Goal: Information Seeking & Learning: Learn about a topic

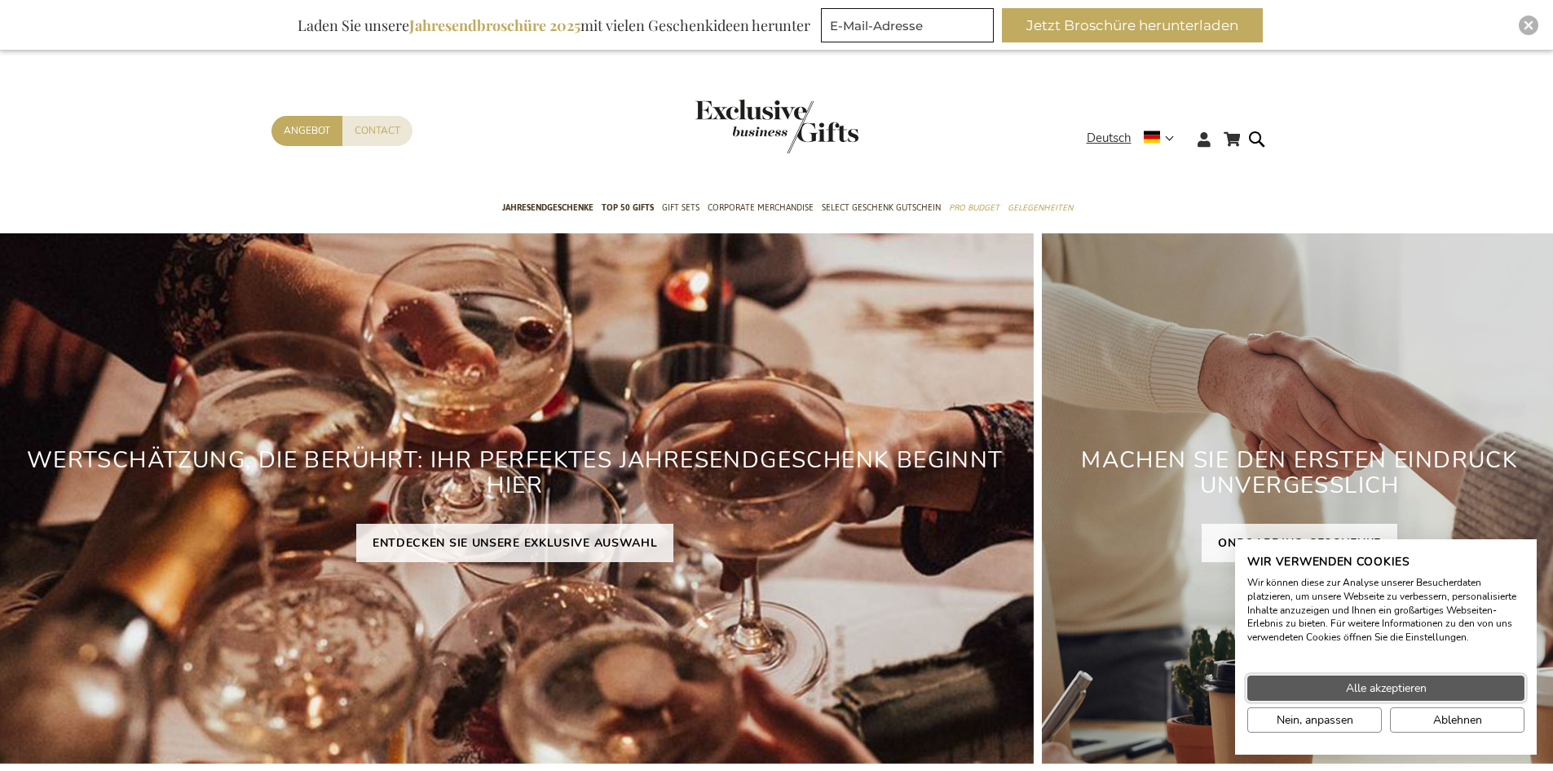
click at [1409, 691] on span "Alle akzeptieren" at bounding box center [1386, 687] width 81 height 17
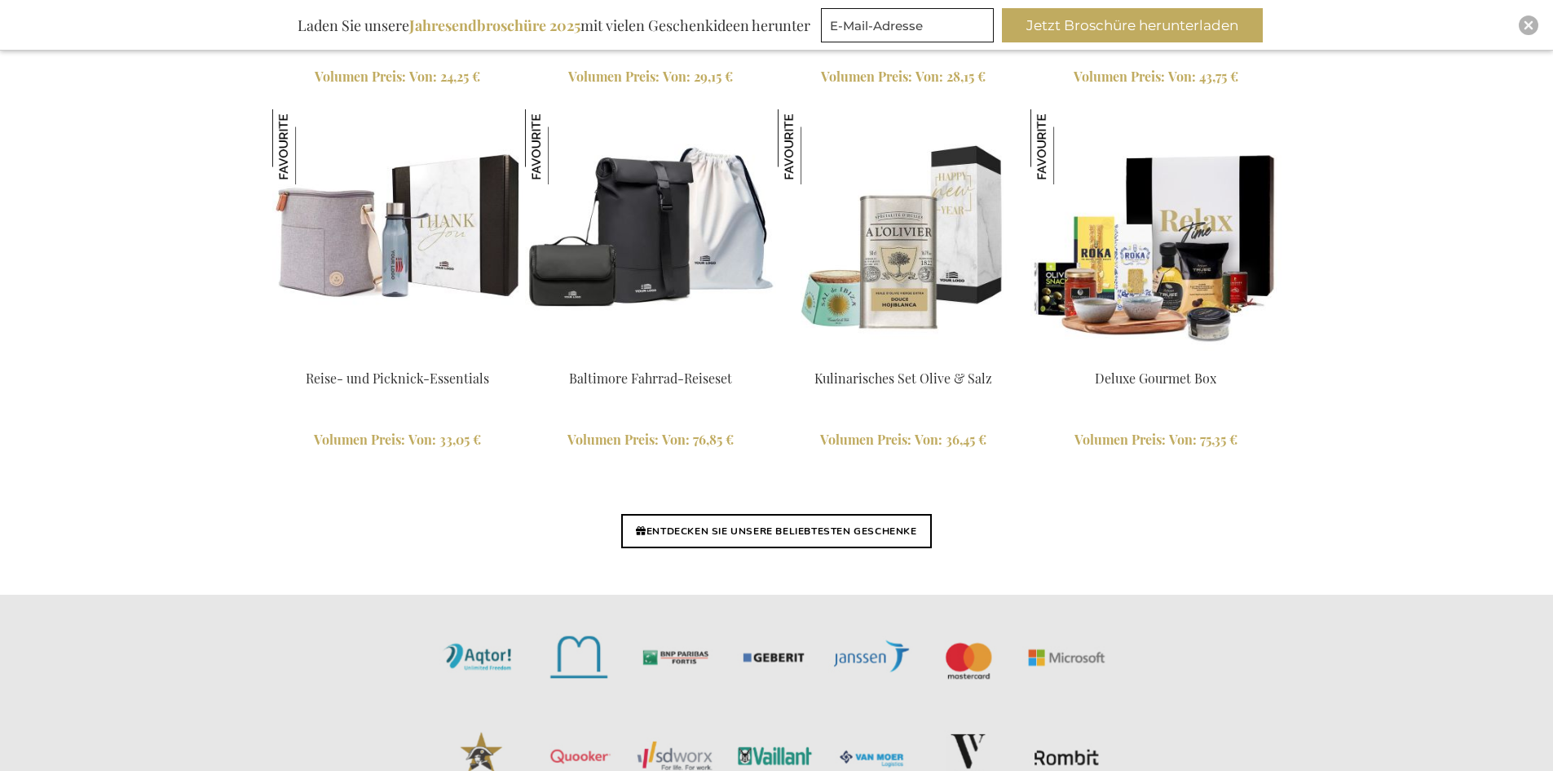
scroll to position [3751, 0]
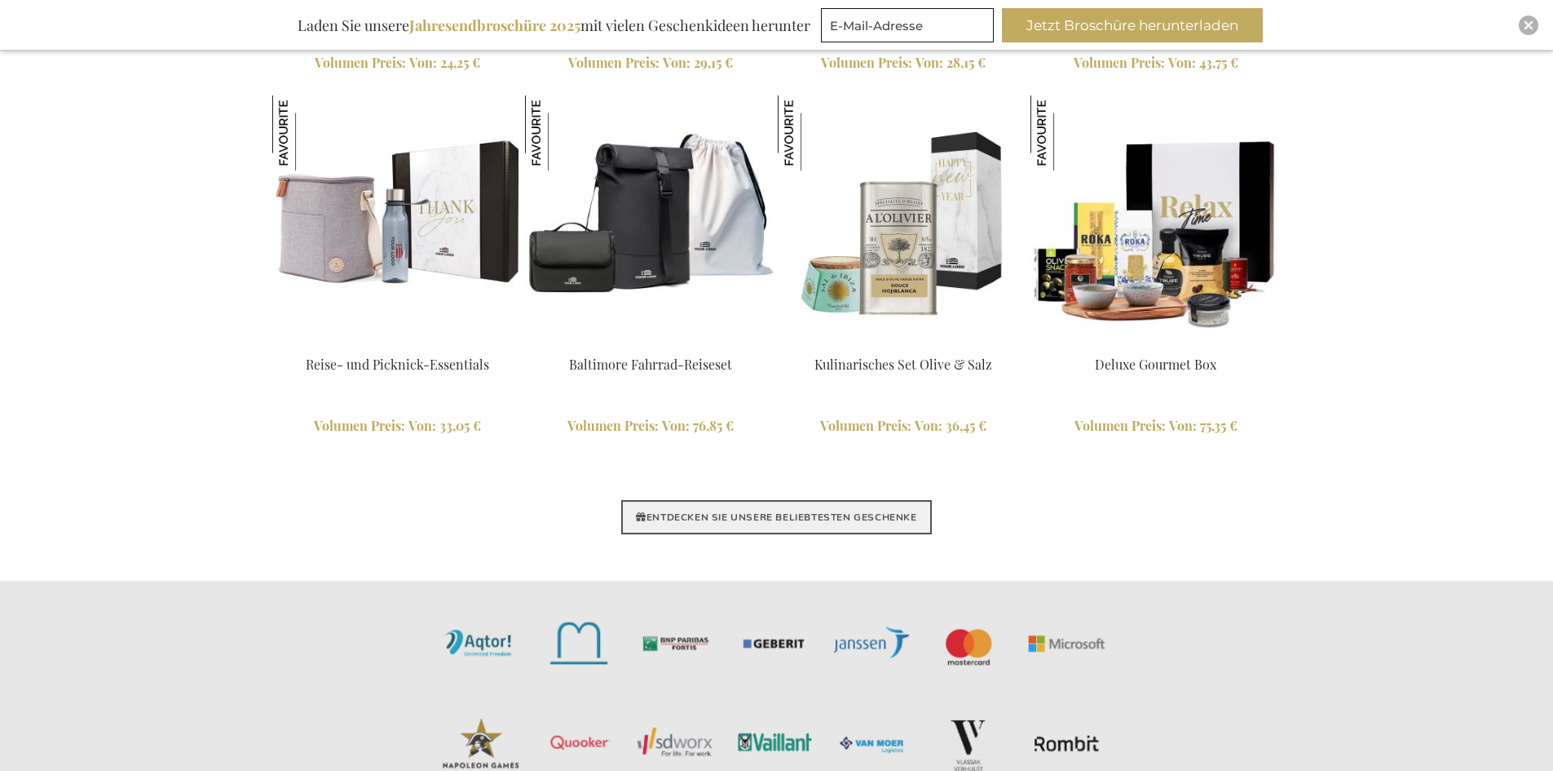
click at [895, 523] on link "ENTDECKEN SIE UNSERE BELIEBTESTEN GESCHENKE" at bounding box center [776, 517] width 310 height 34
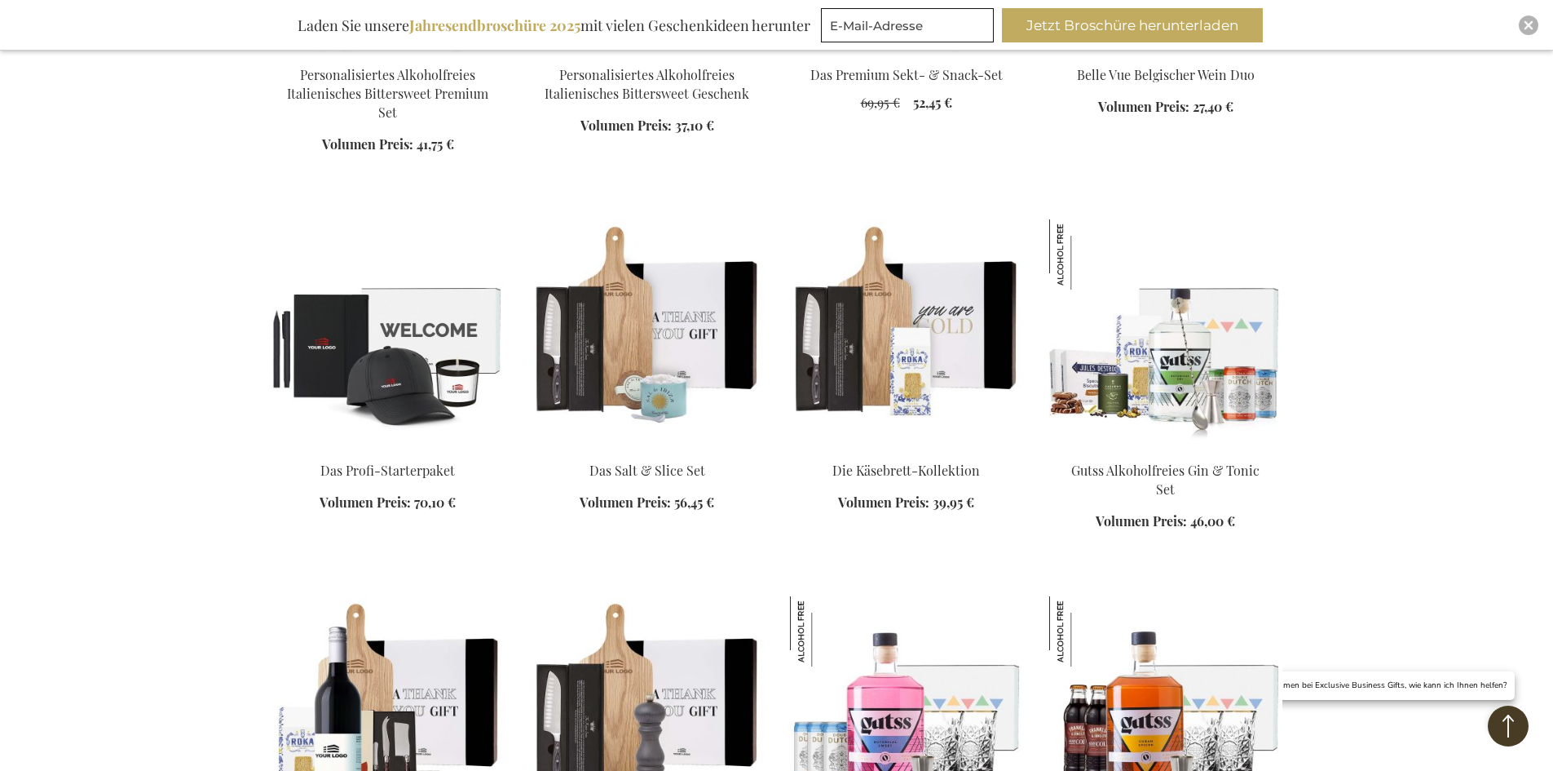
scroll to position [1305, 0]
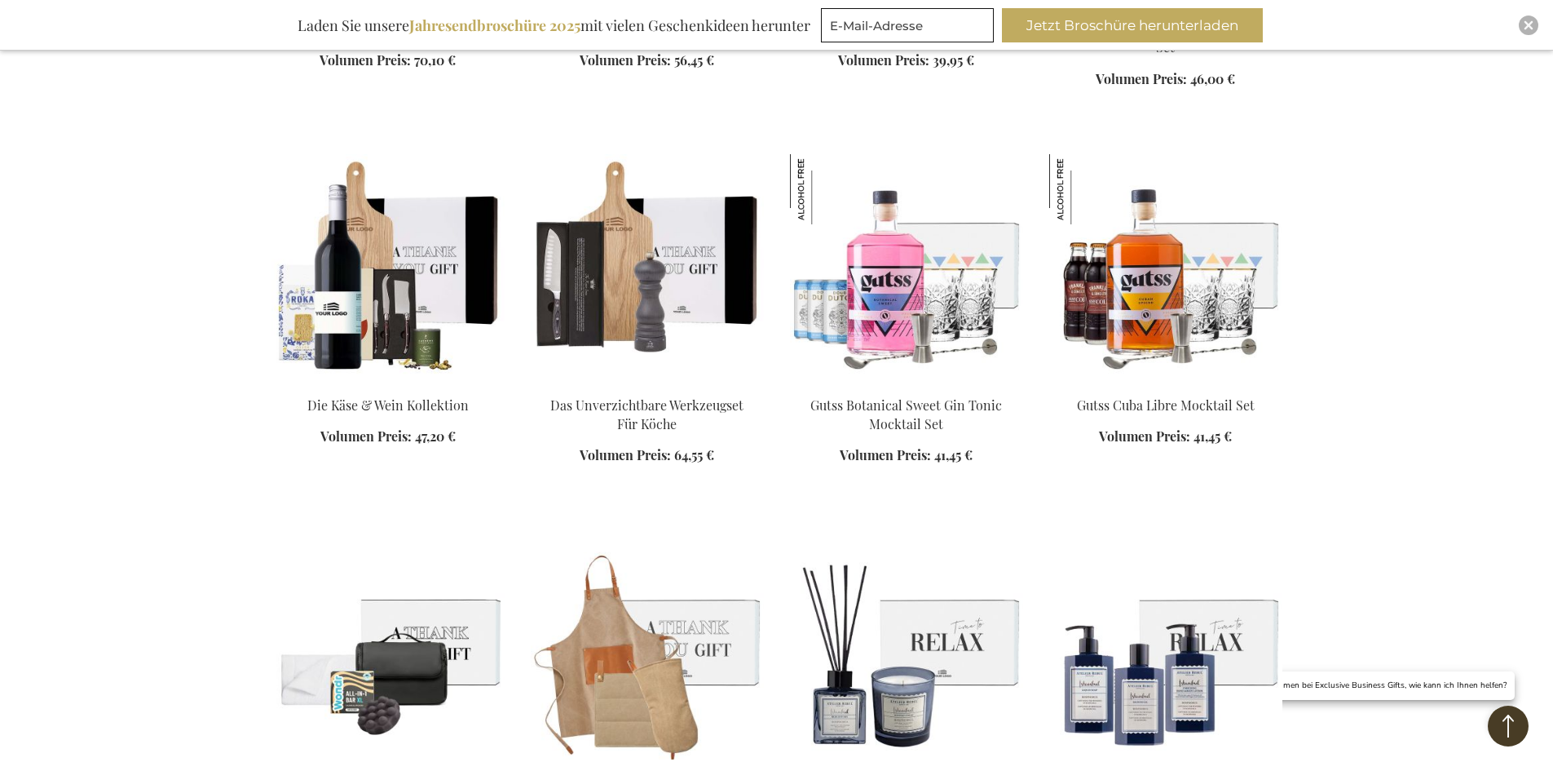
scroll to position [1712, 0]
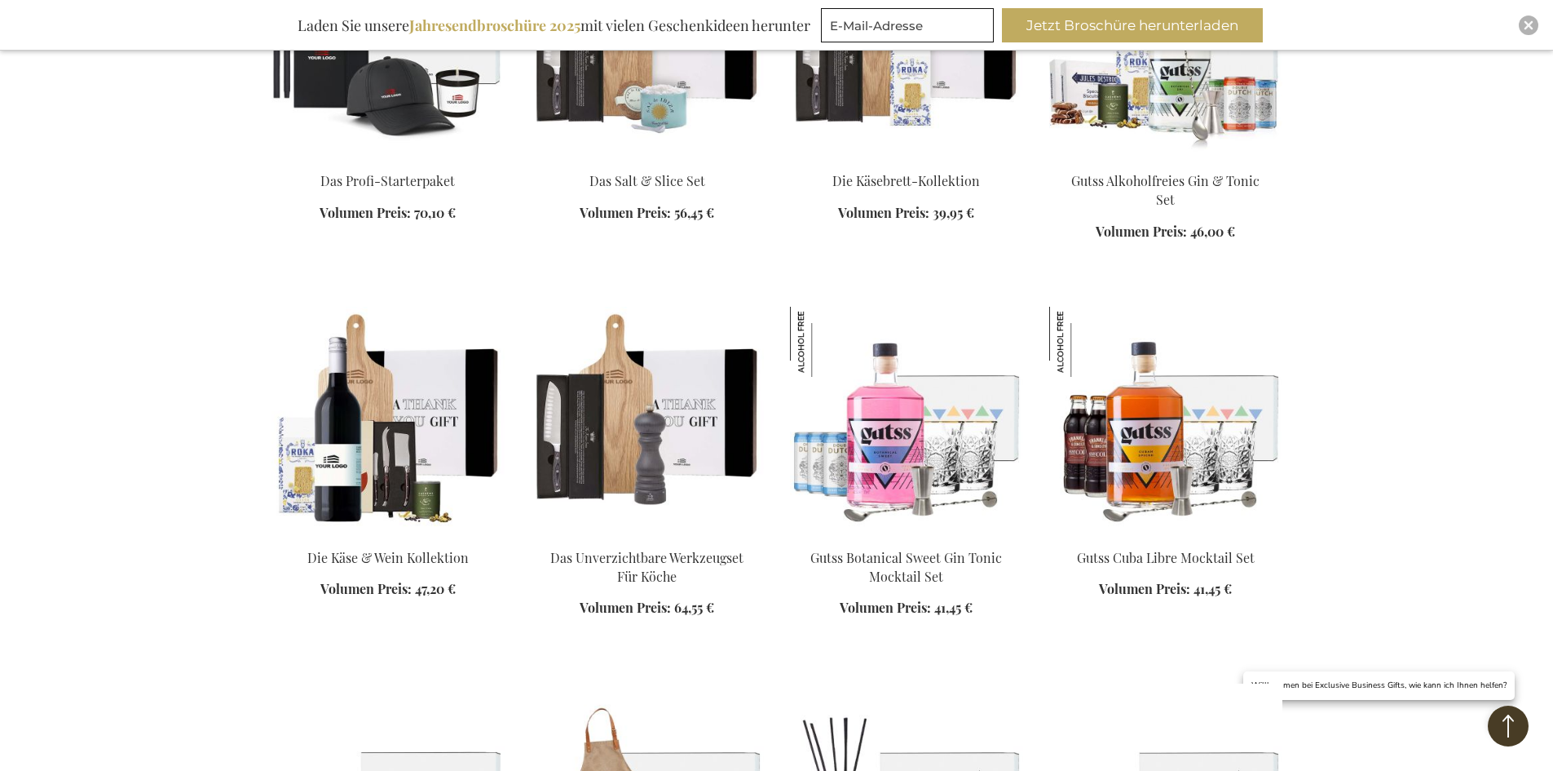
scroll to position [1875, 0]
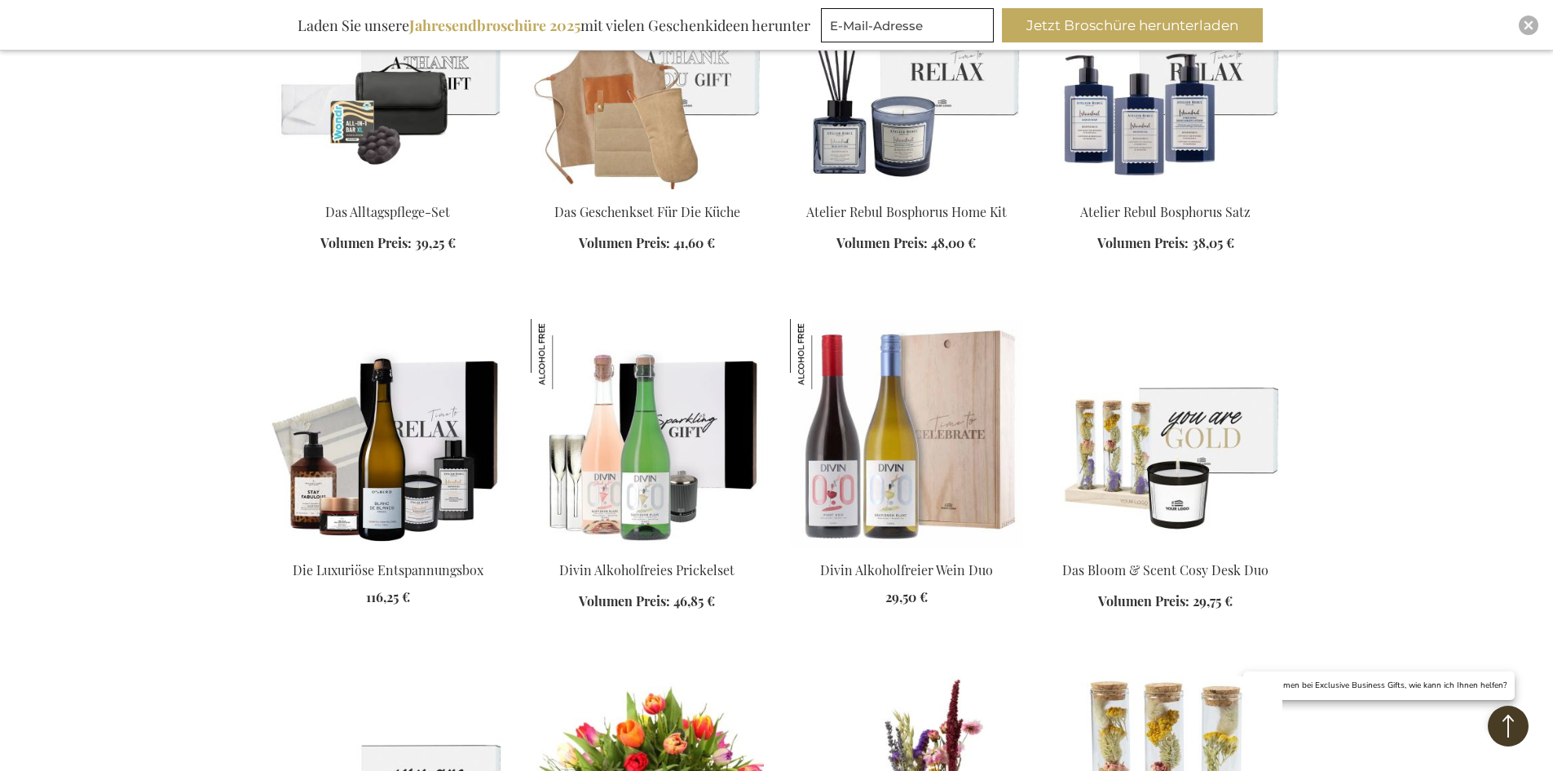
scroll to position [2528, 0]
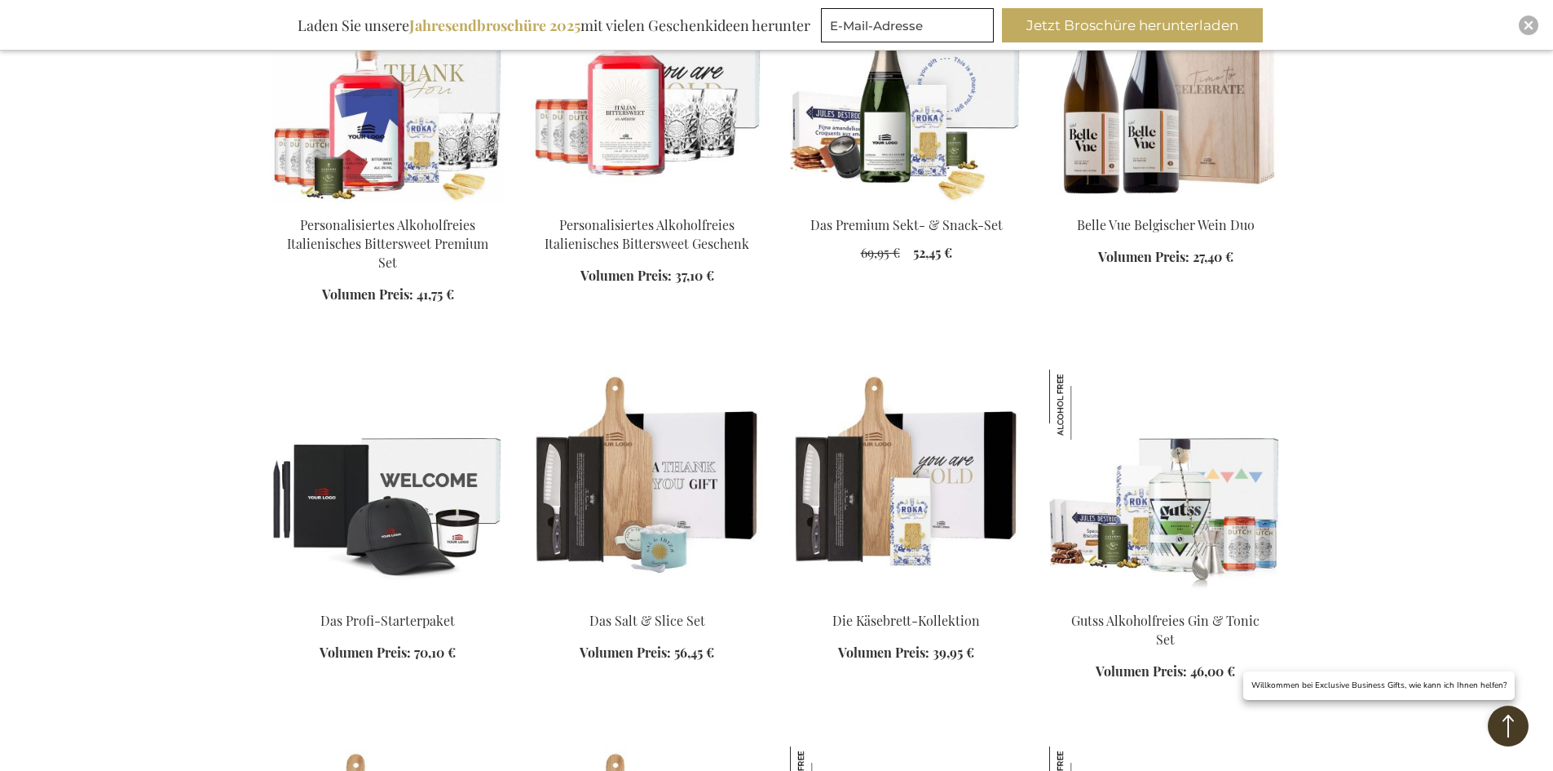
scroll to position [1142, 0]
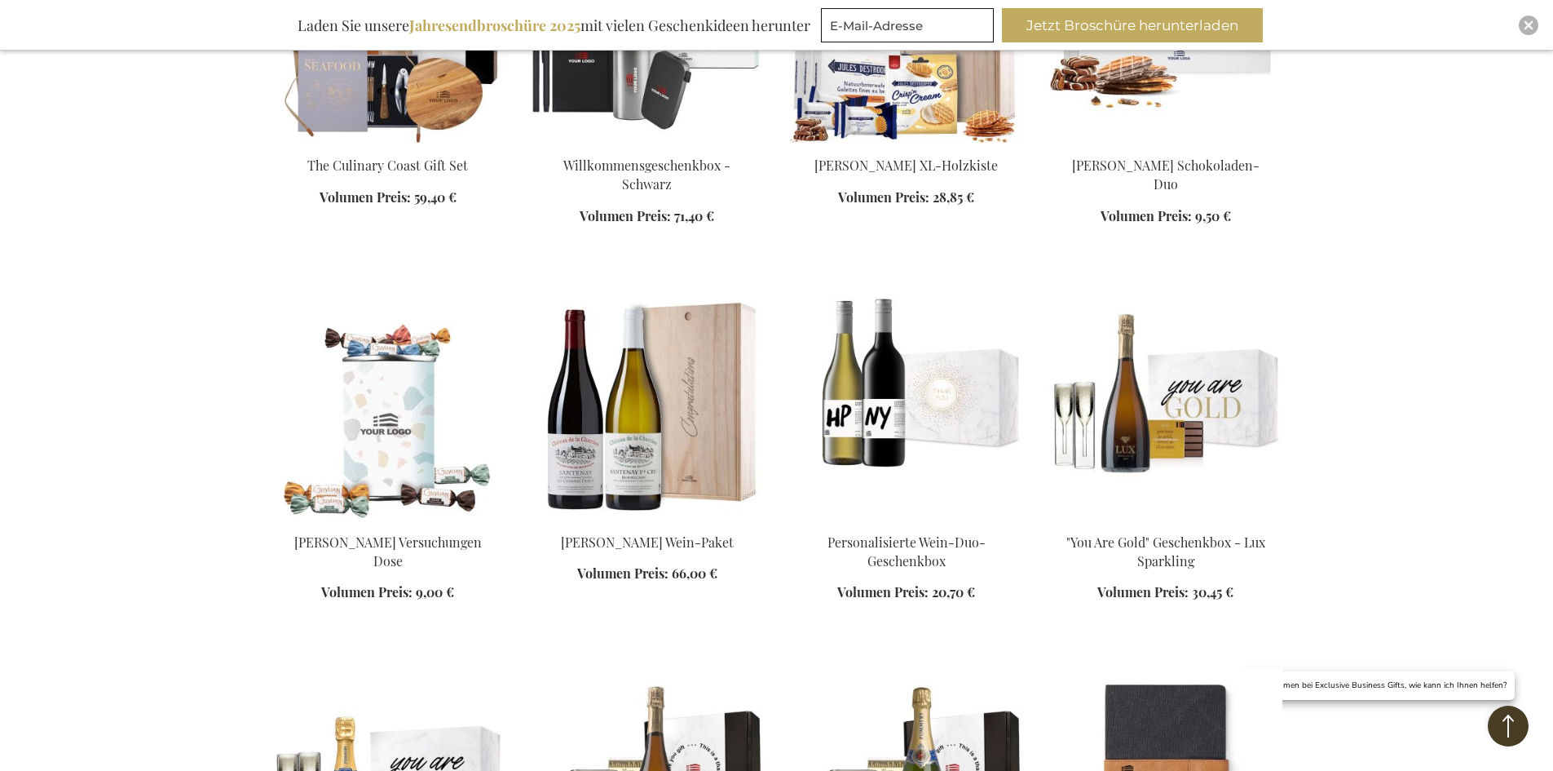
scroll to position [3832, 0]
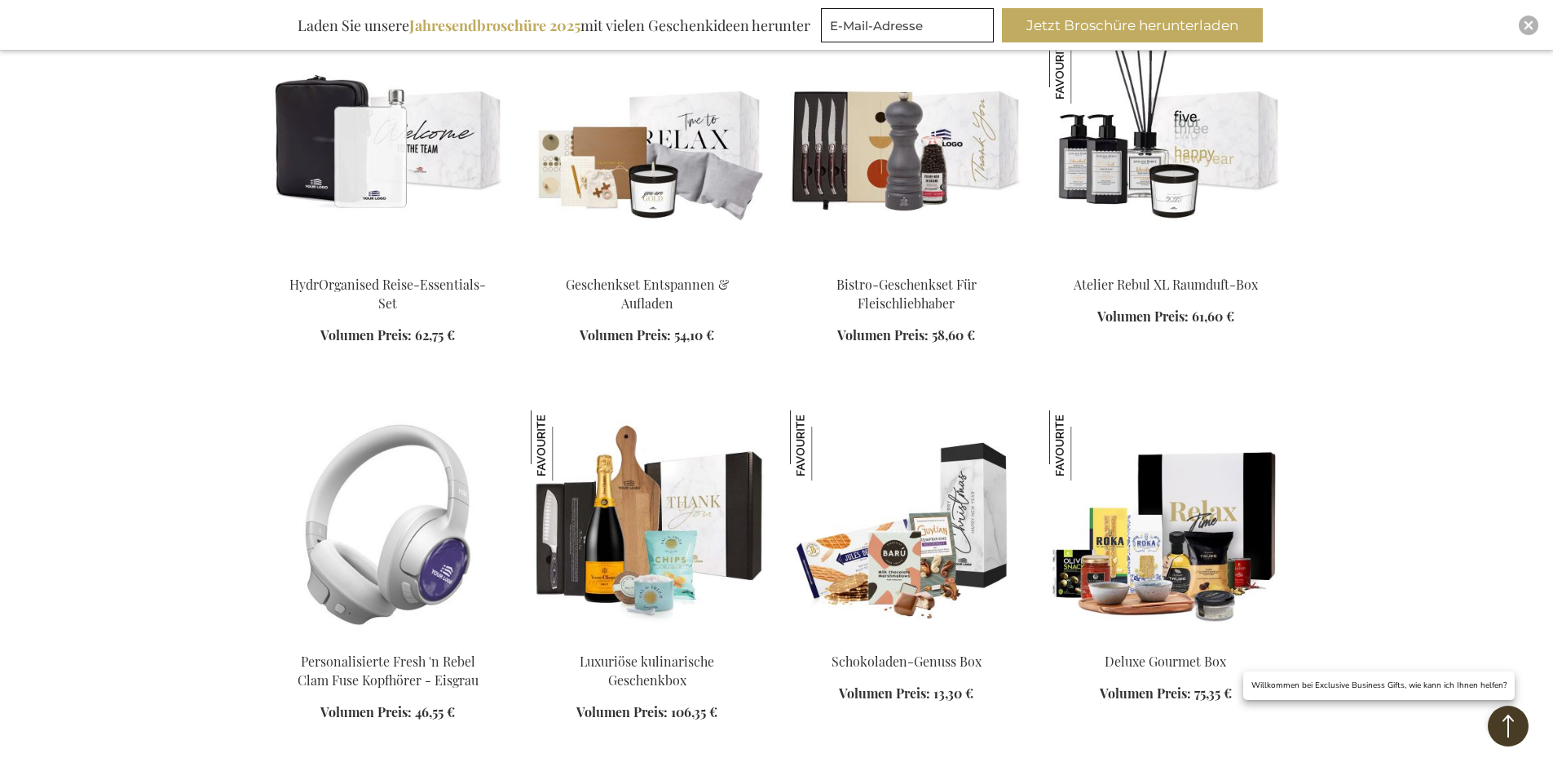
scroll to position [5300, 0]
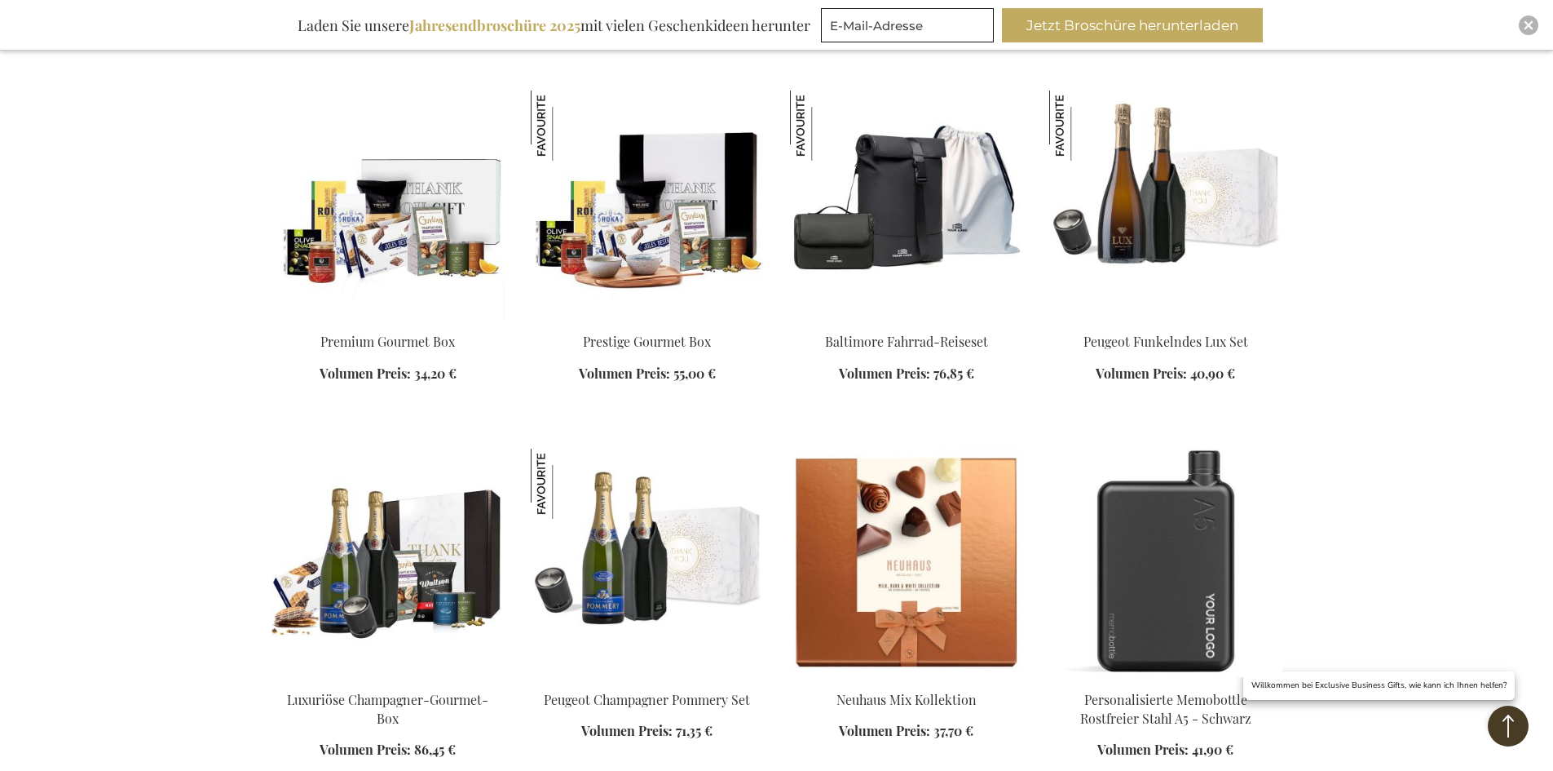
scroll to position [6034, 0]
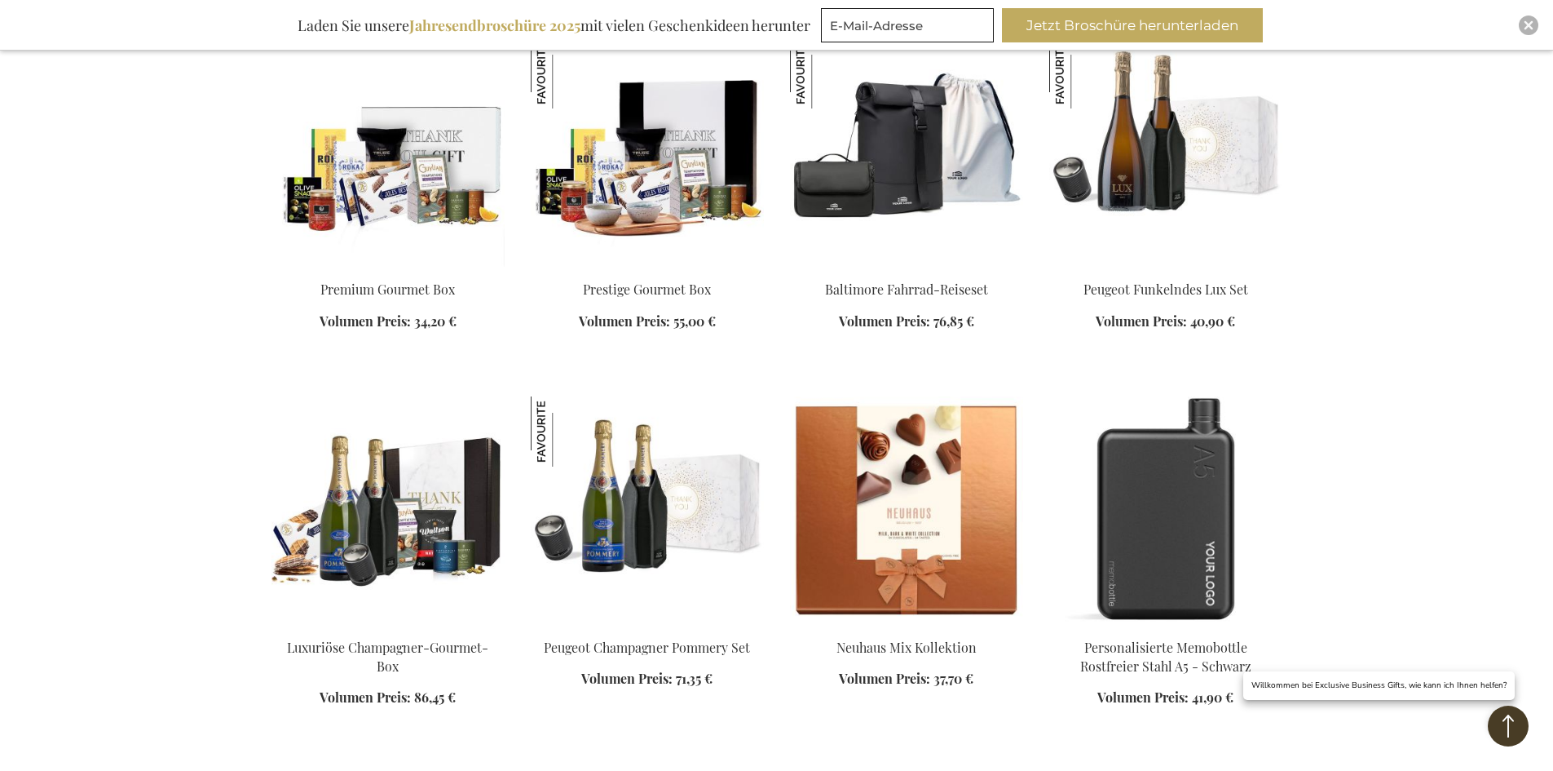
scroll to position [5953, 0]
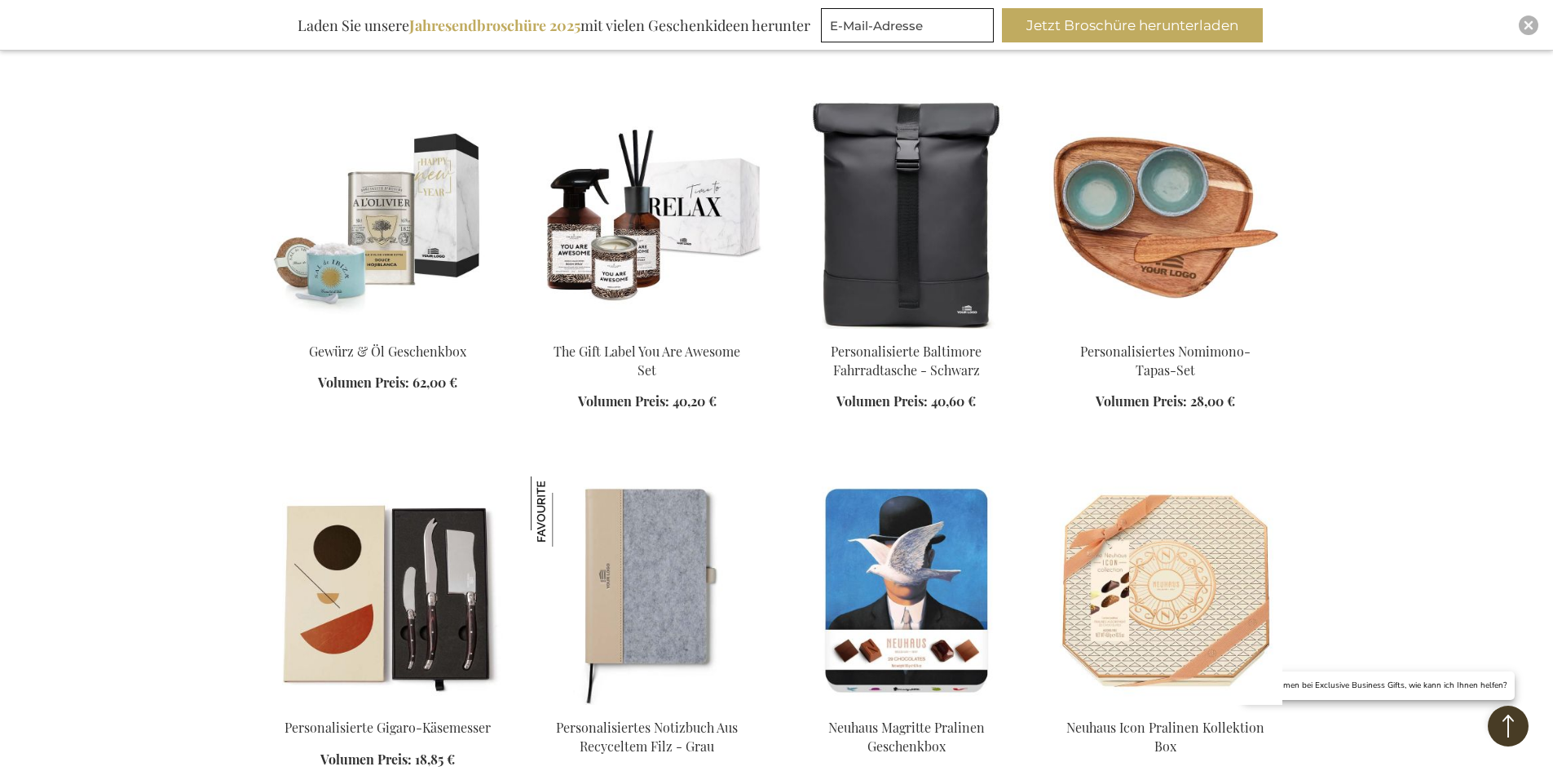
scroll to position [7176, 0]
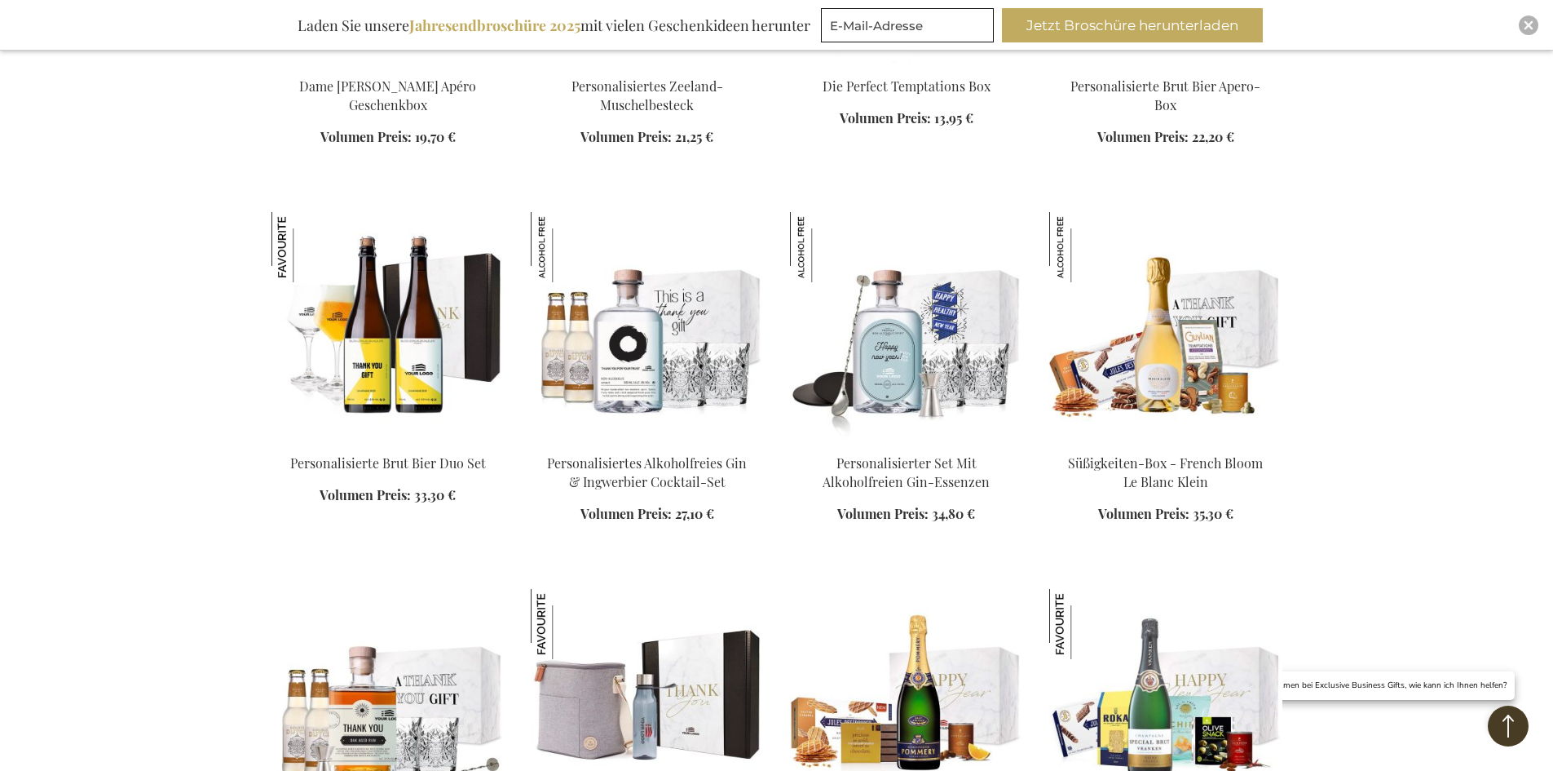
scroll to position [8317, 0]
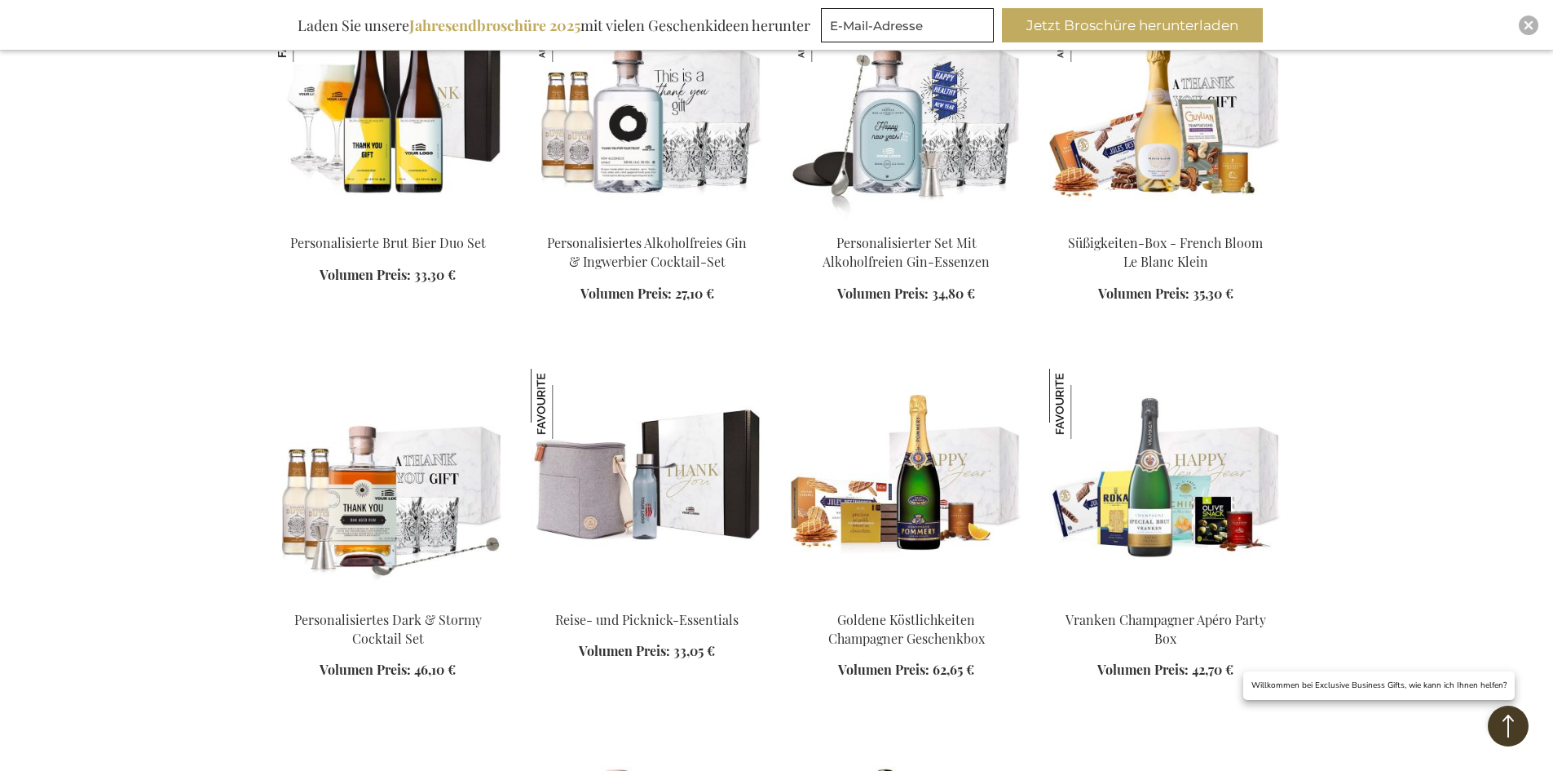
scroll to position [8236, 0]
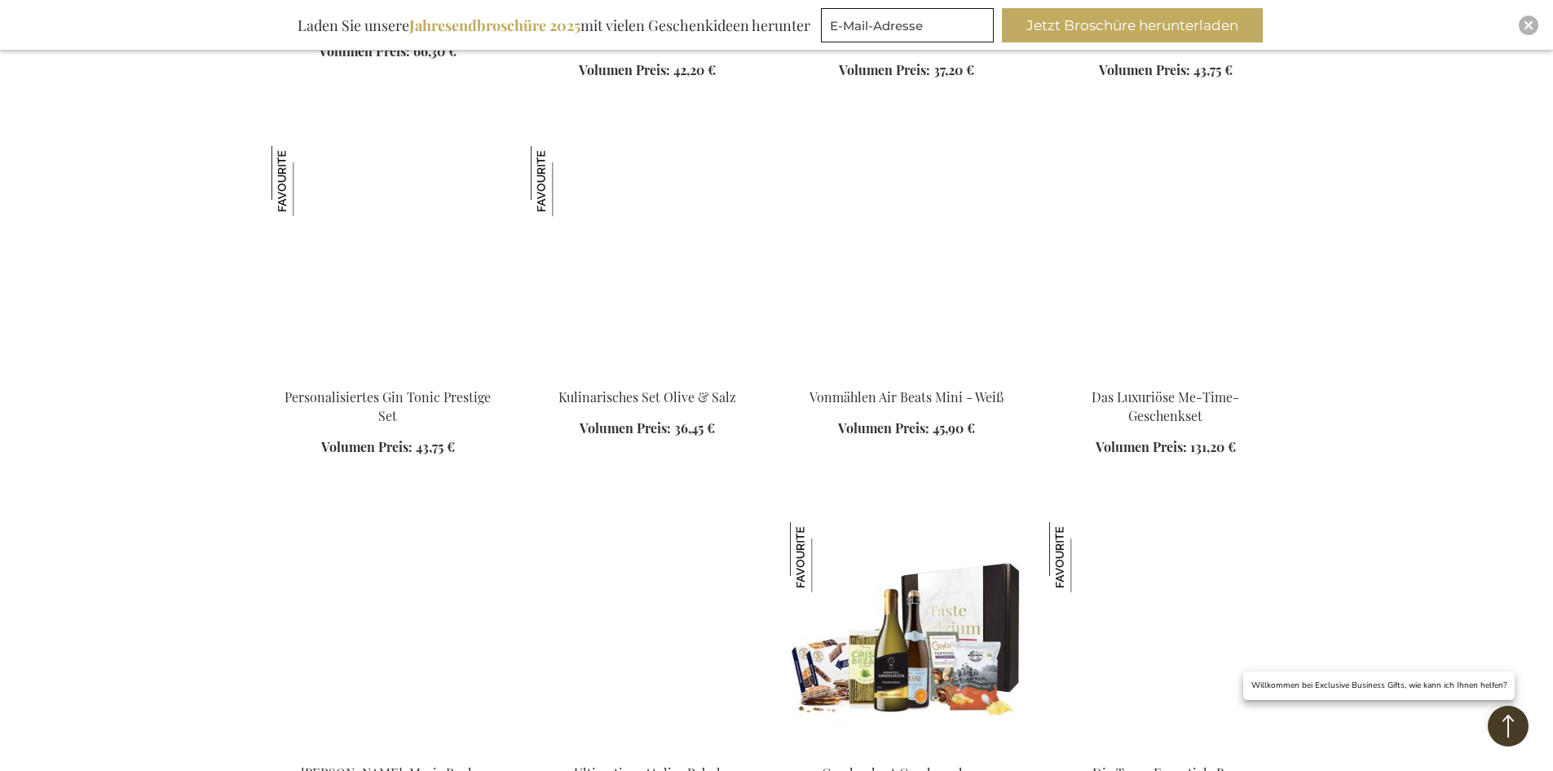
scroll to position [9377, 0]
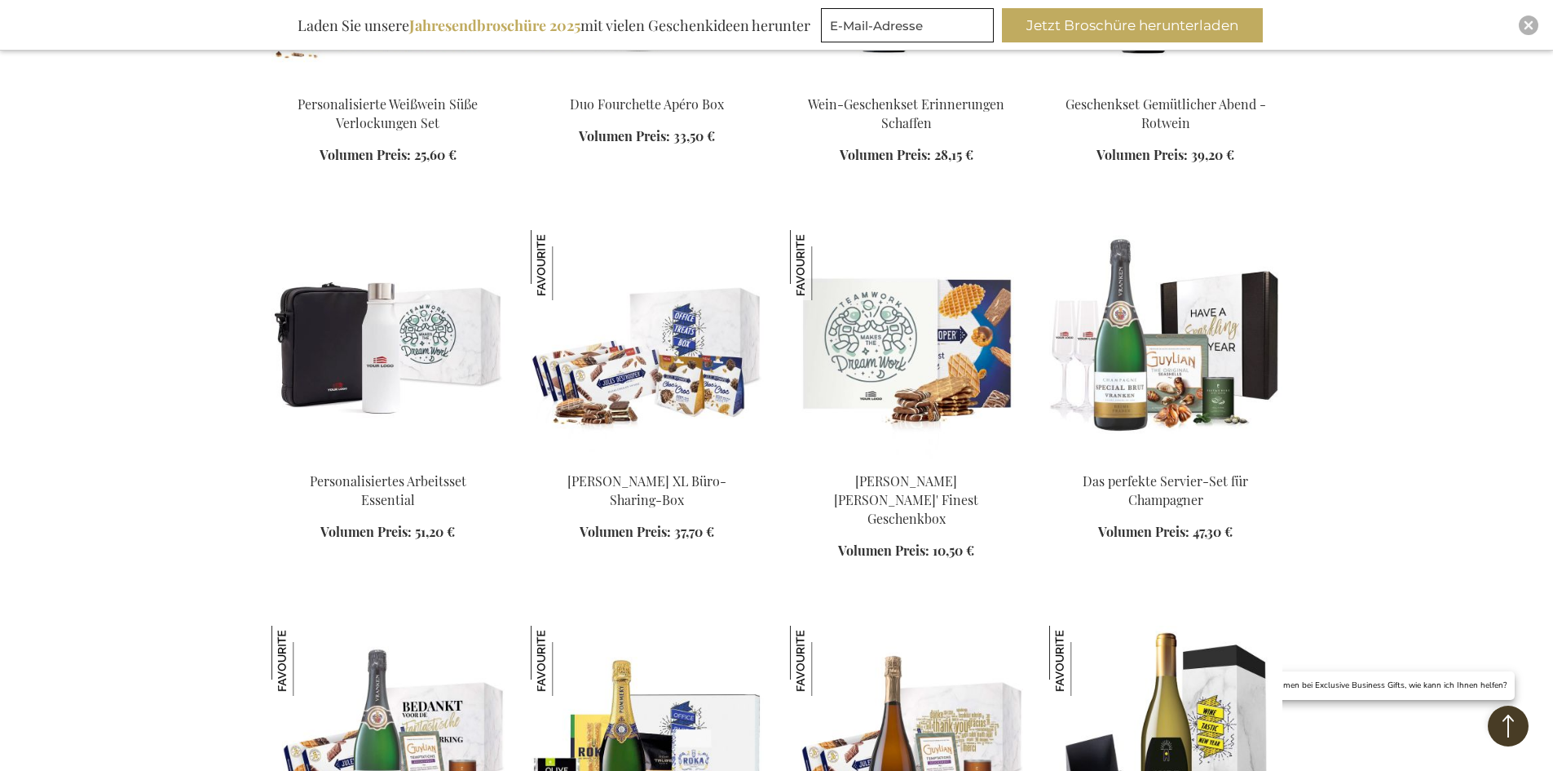
scroll to position [10193, 0]
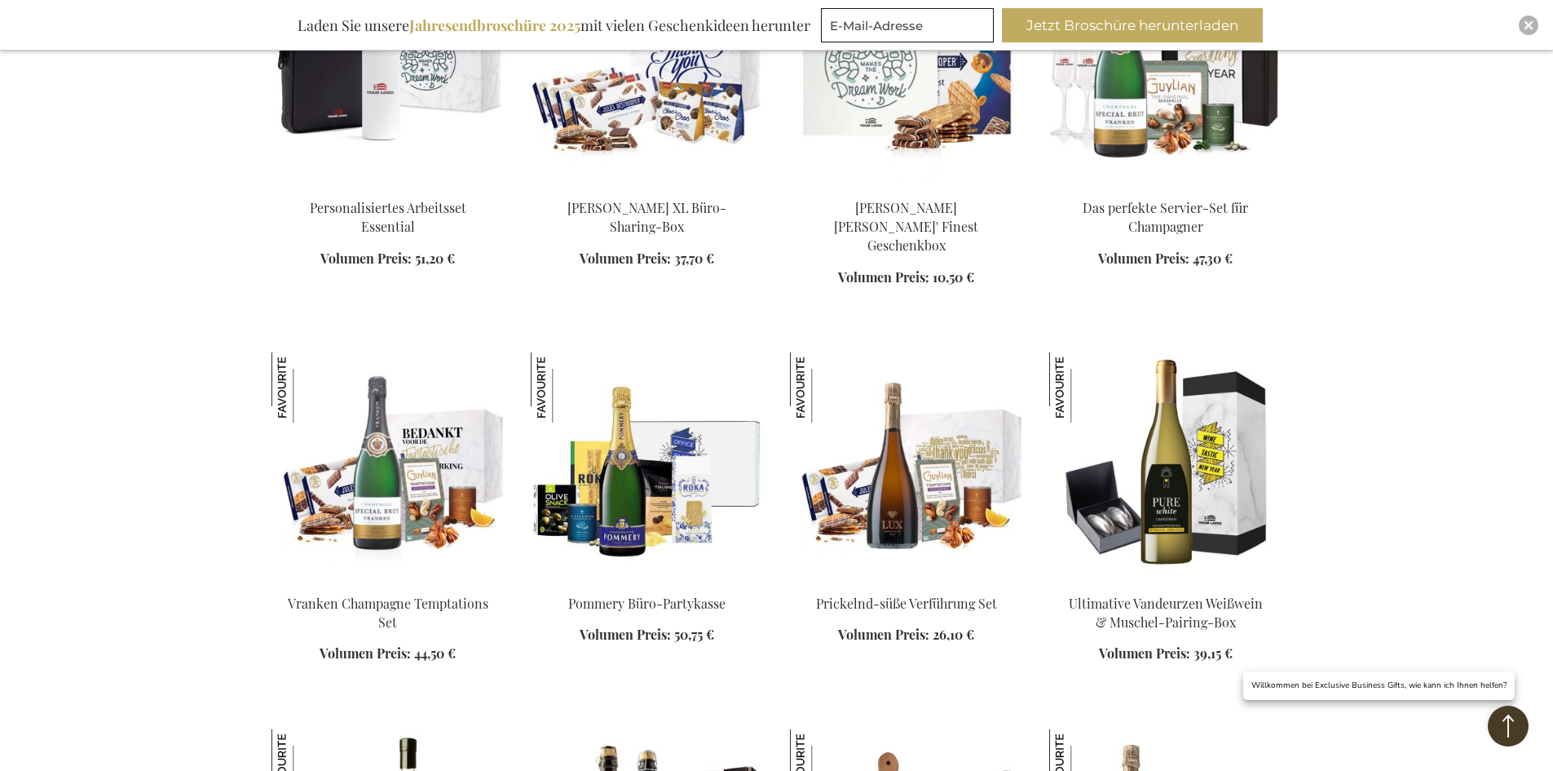
scroll to position [10519, 0]
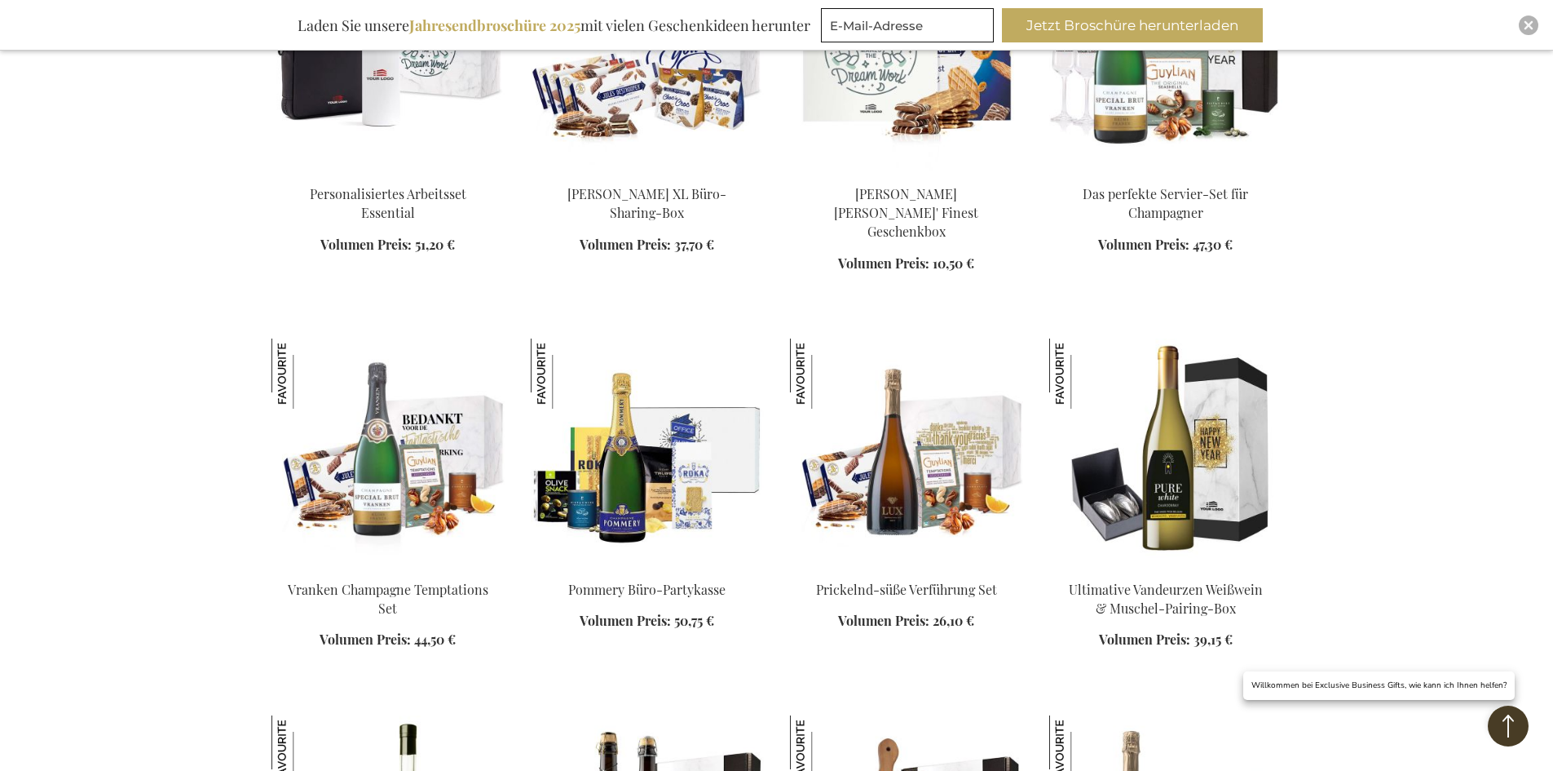
click at [1190, 442] on img at bounding box center [1165, 452] width 233 height 228
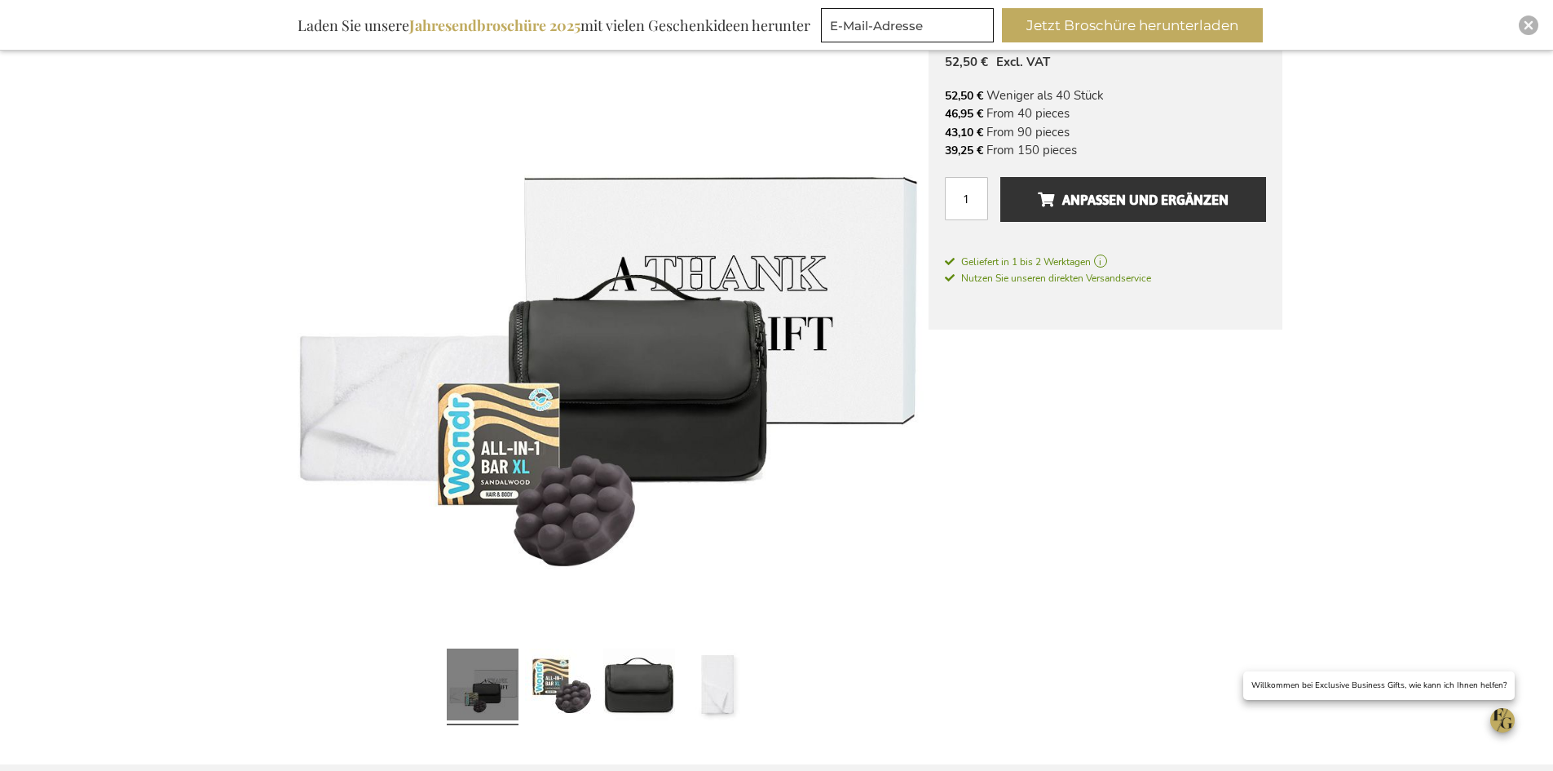
scroll to position [326, 0]
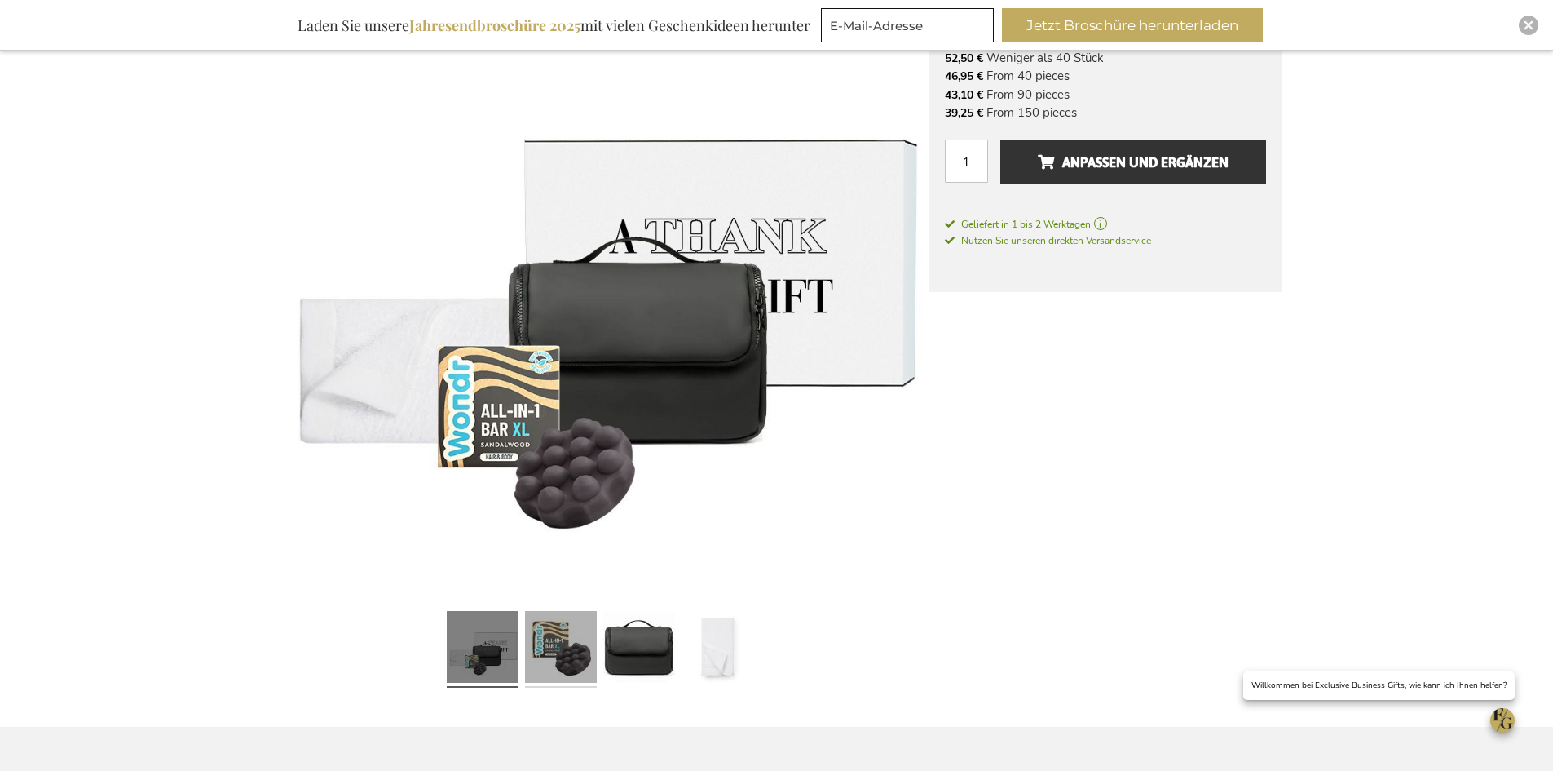
click at [574, 664] on link at bounding box center [561, 649] width 72 height 90
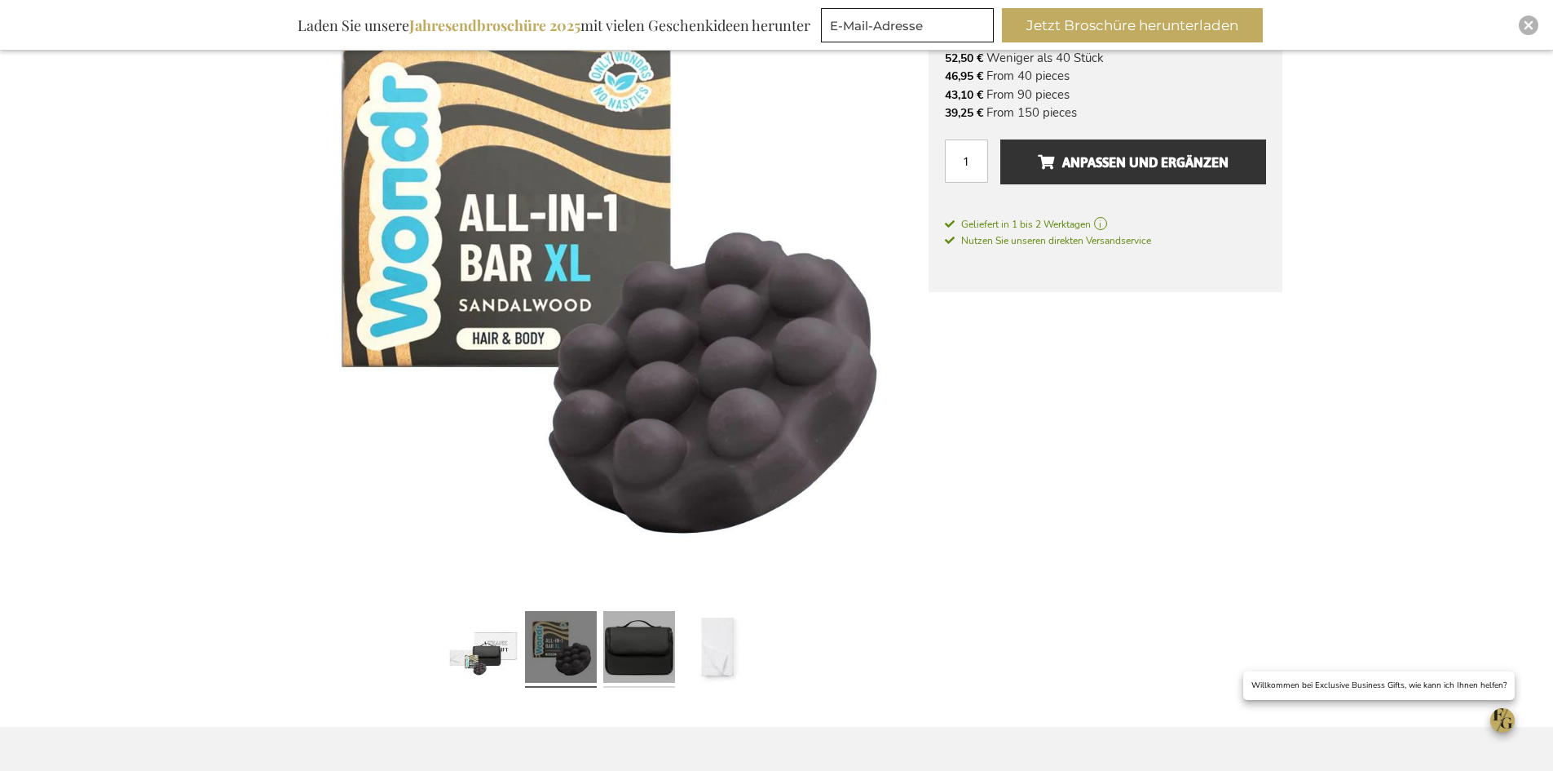
click at [644, 665] on link at bounding box center [639, 649] width 72 height 90
click at [652, 653] on link at bounding box center [639, 649] width 72 height 90
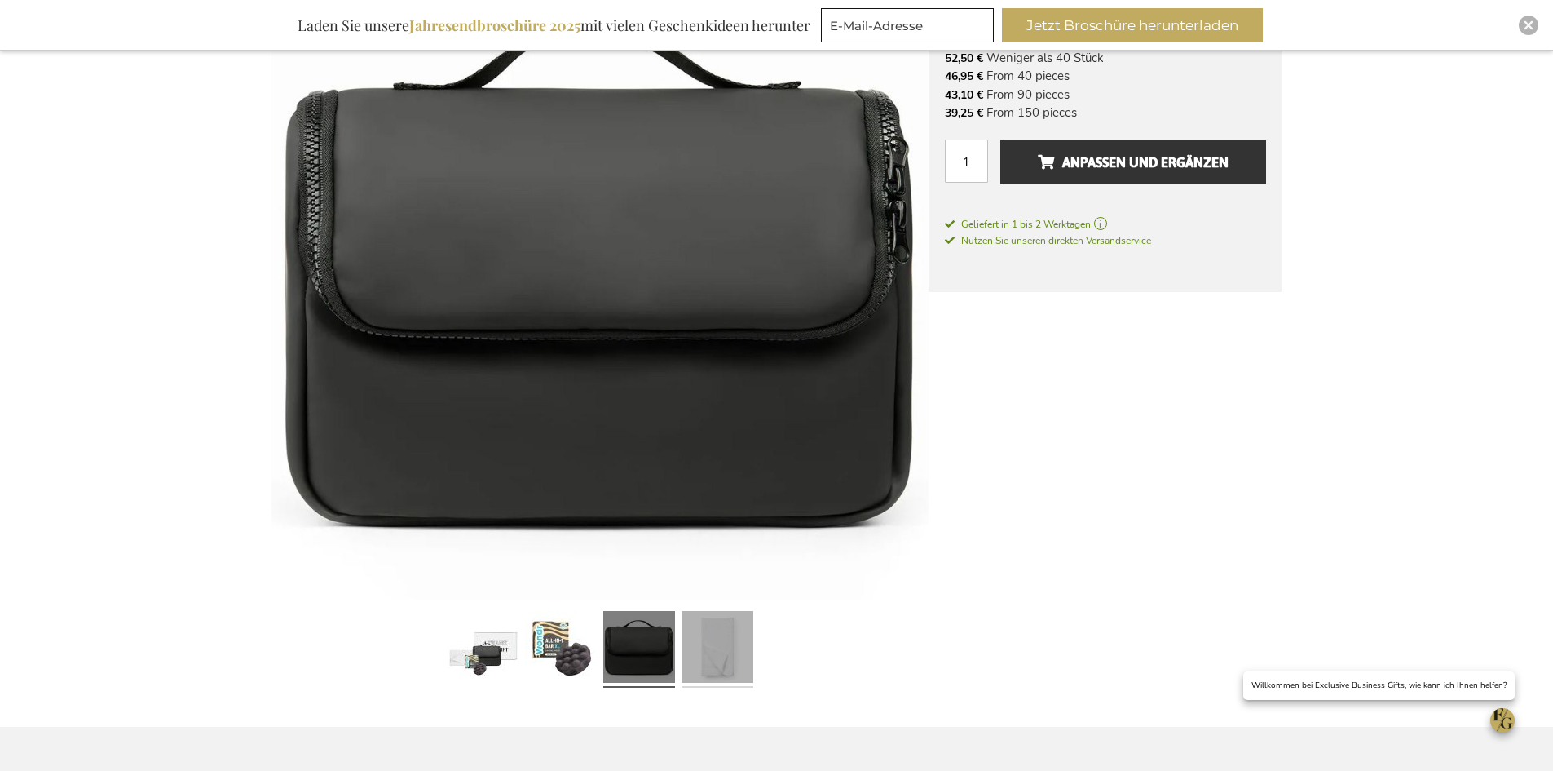
click at [718, 650] on link at bounding box center [718, 649] width 72 height 90
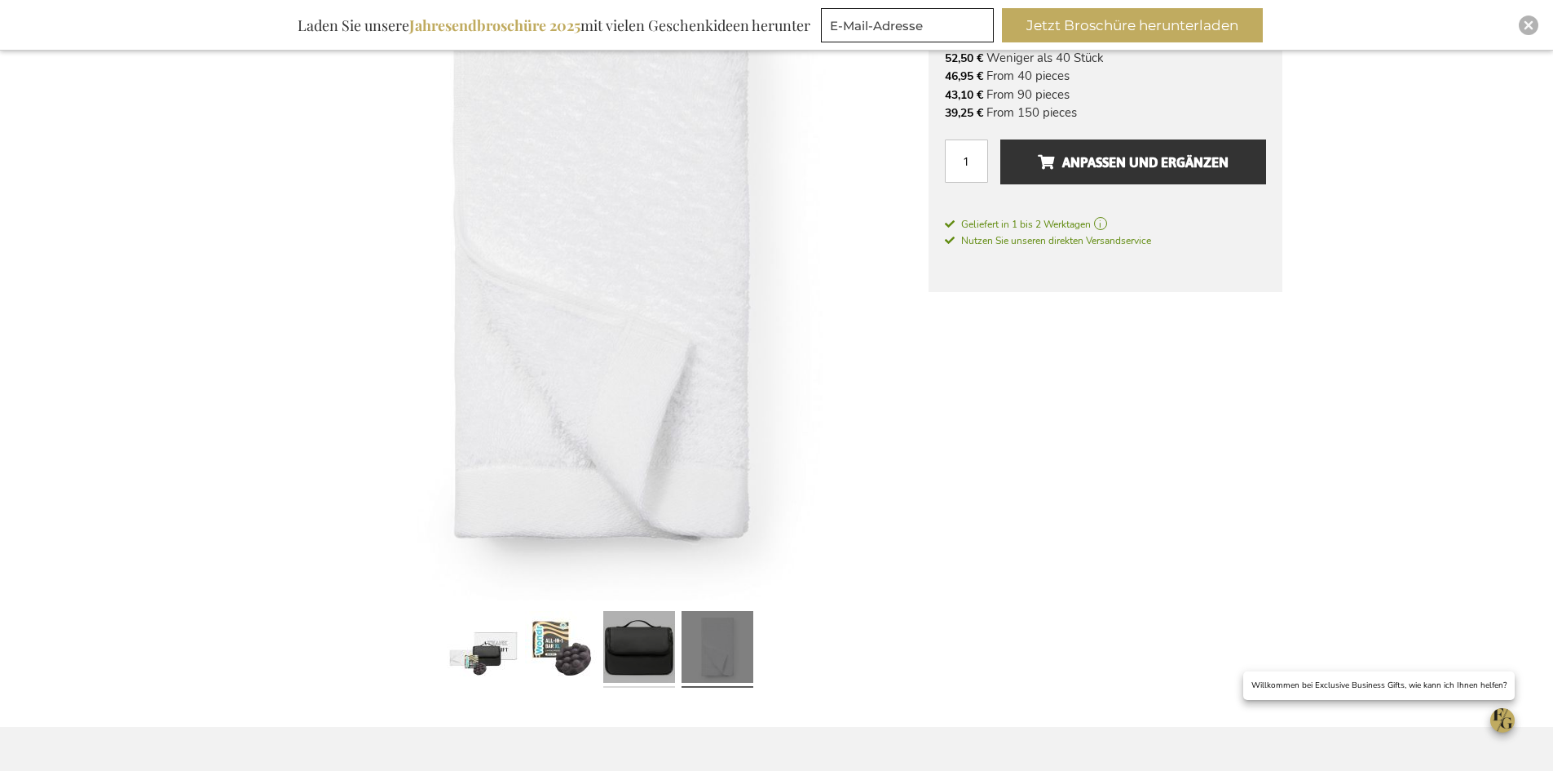
click at [656, 638] on link at bounding box center [639, 649] width 72 height 90
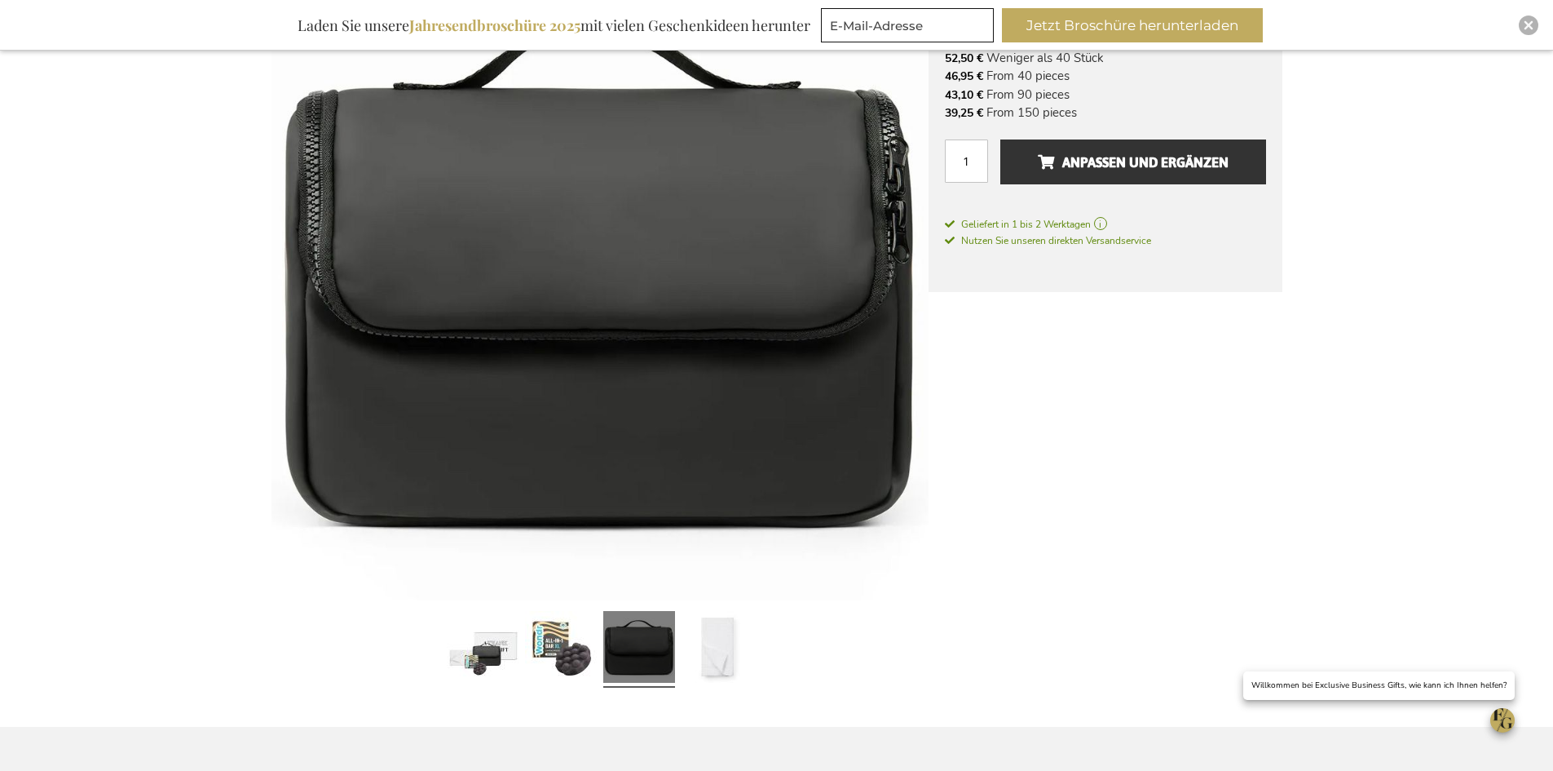
scroll to position [0, 0]
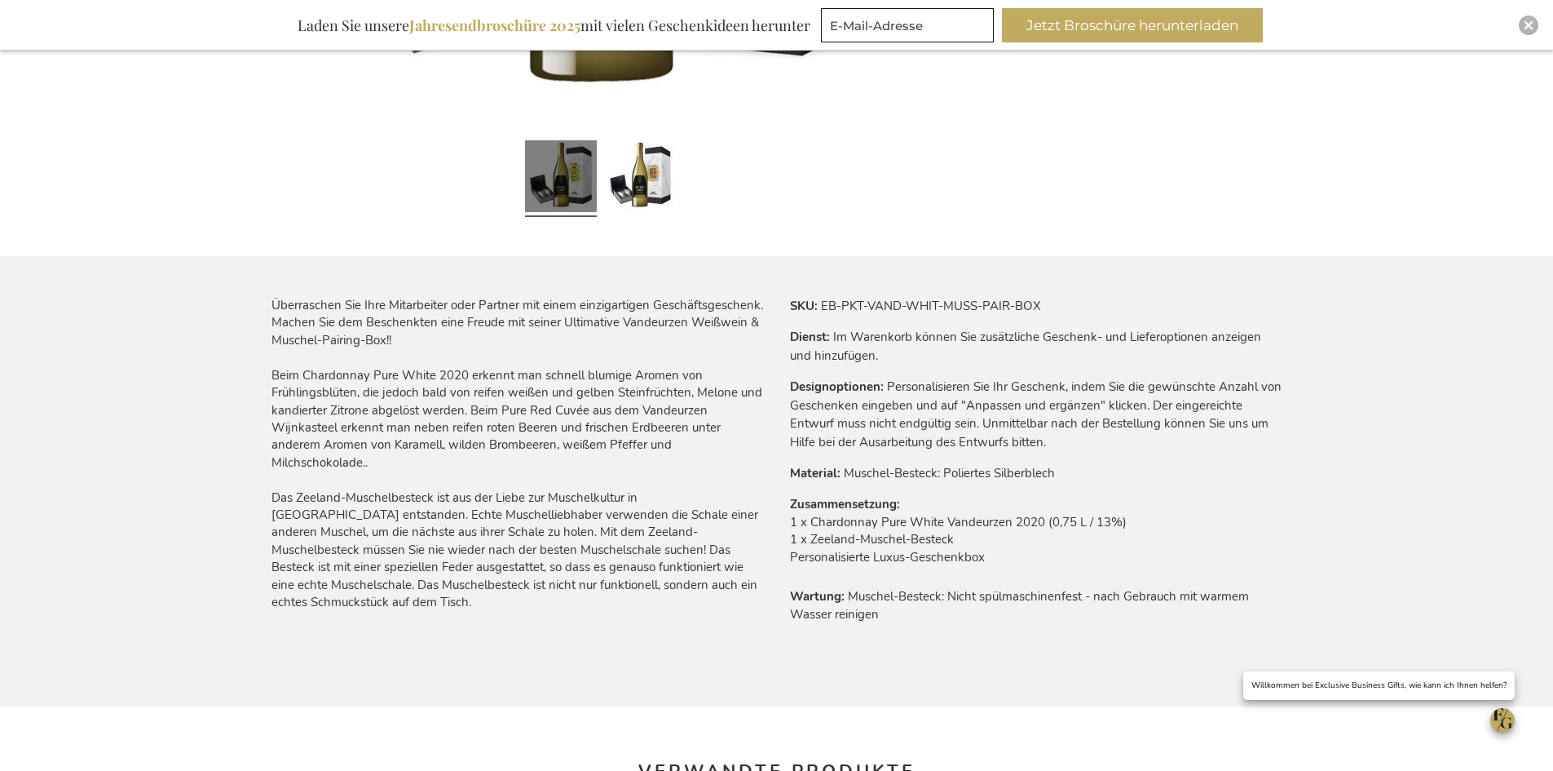
scroll to position [815, 0]
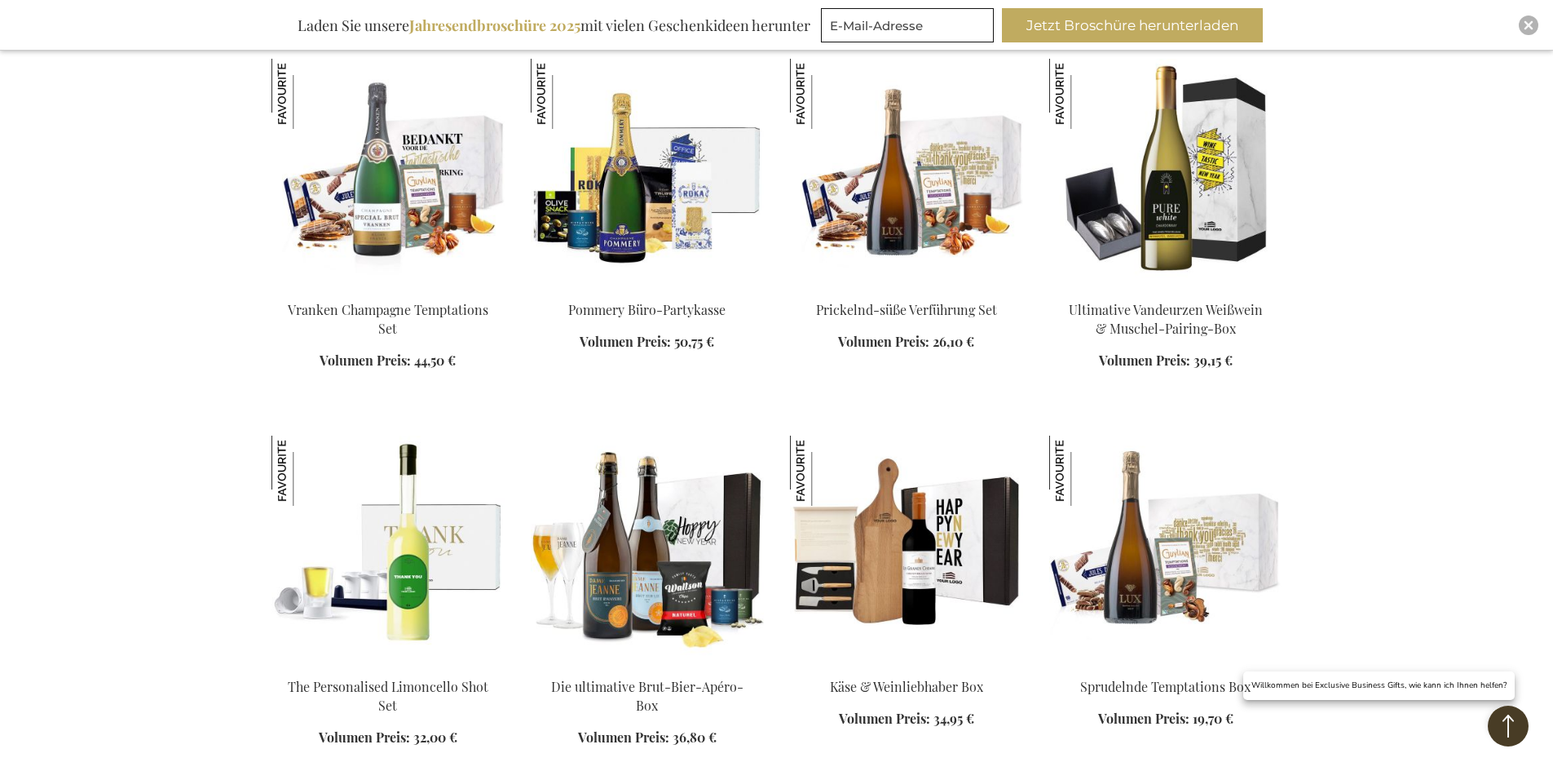
scroll to position [952, 0]
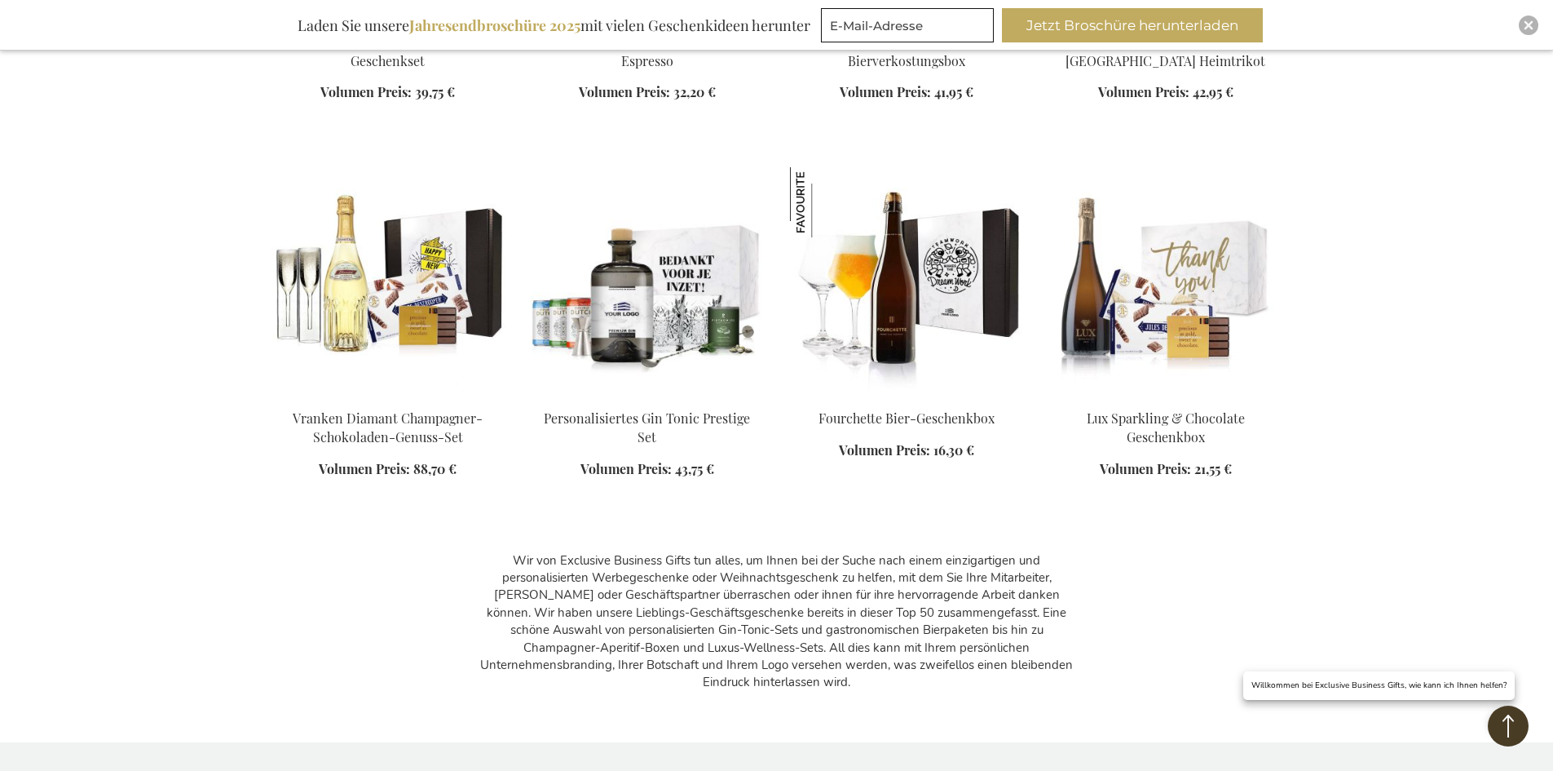
scroll to position [2955, 0]
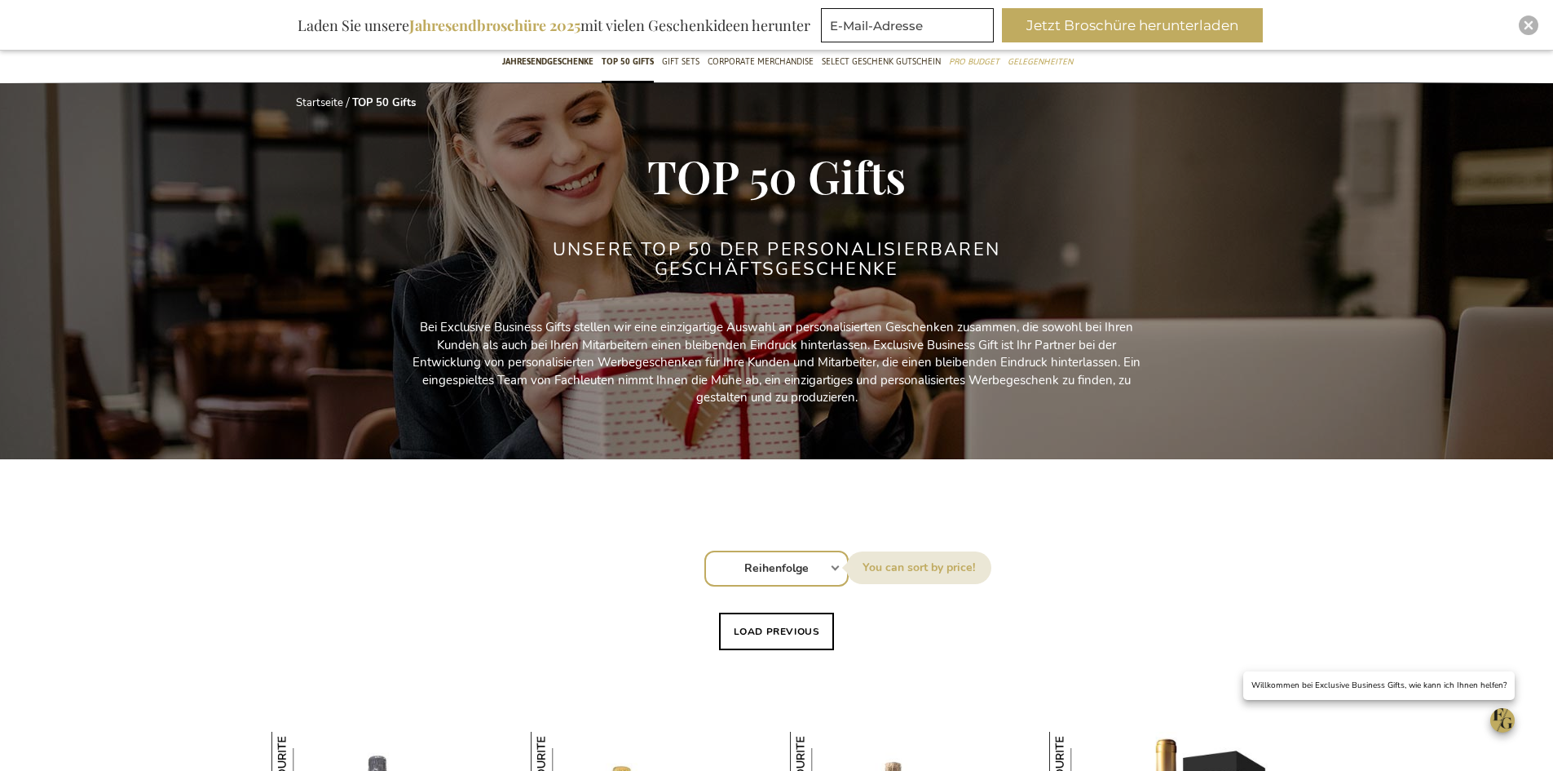
scroll to position [245, 0]
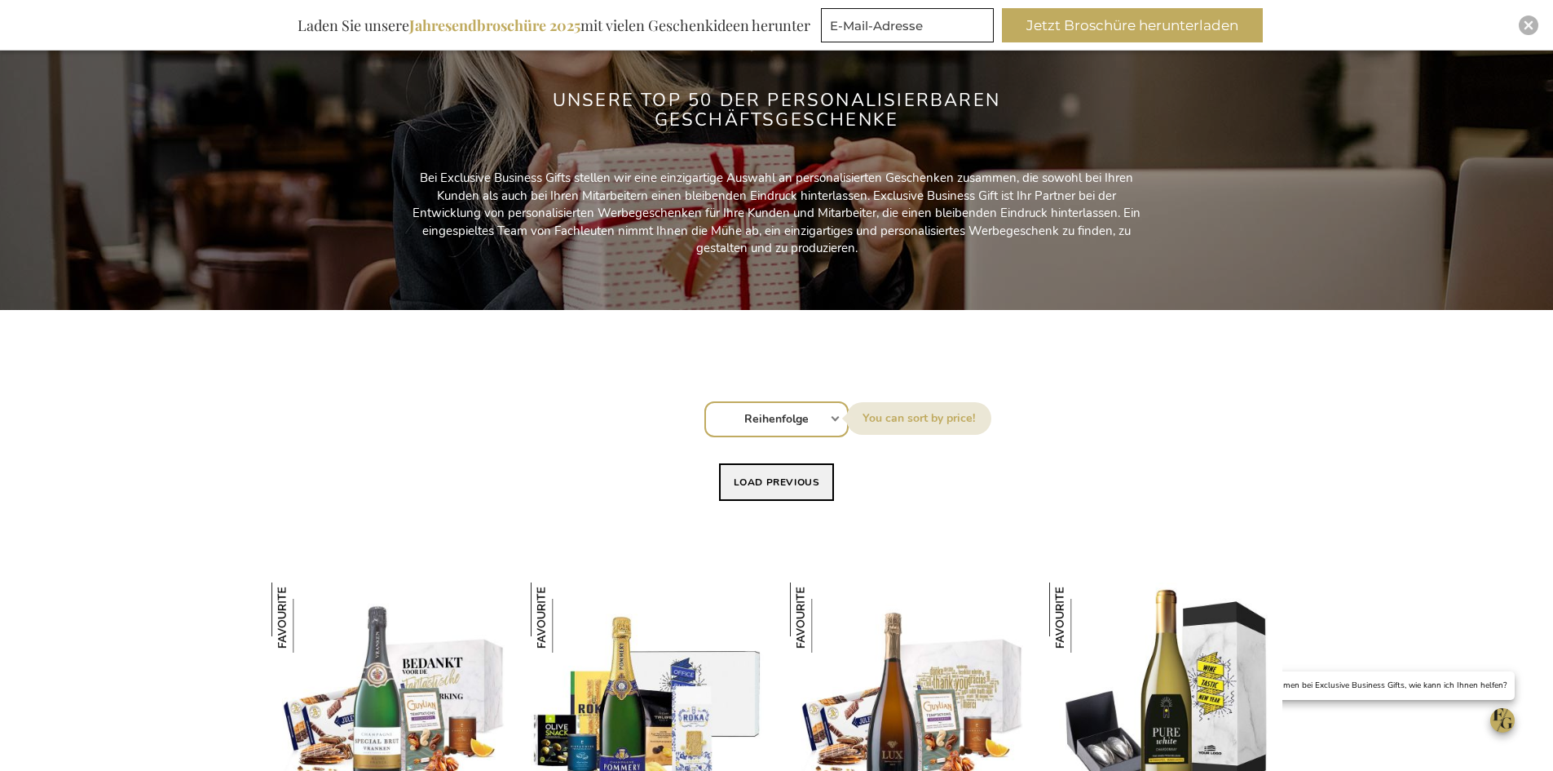
click at [781, 492] on button "Load previous" at bounding box center [777, 482] width 116 height 38
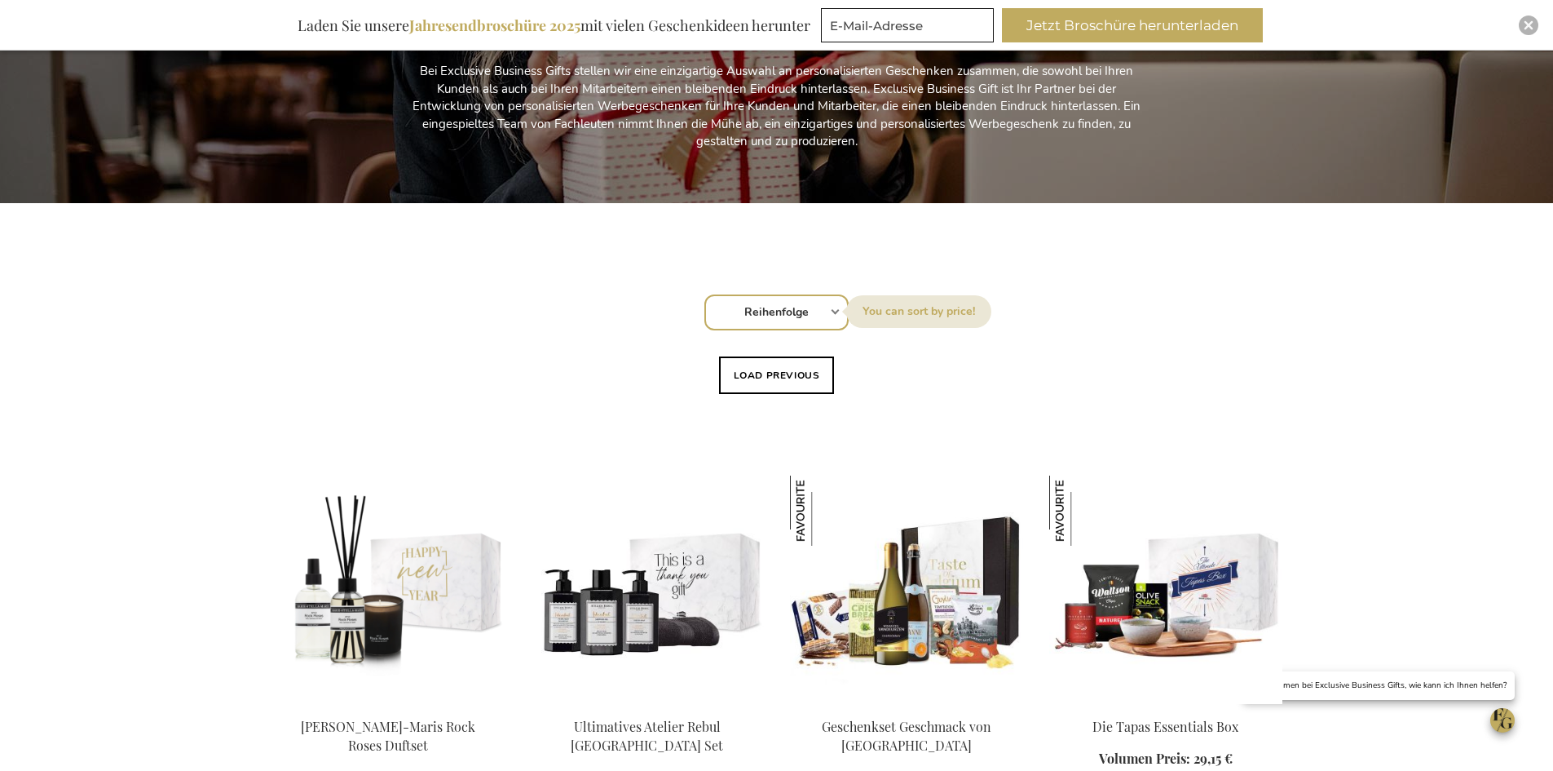
scroll to position [571, 0]
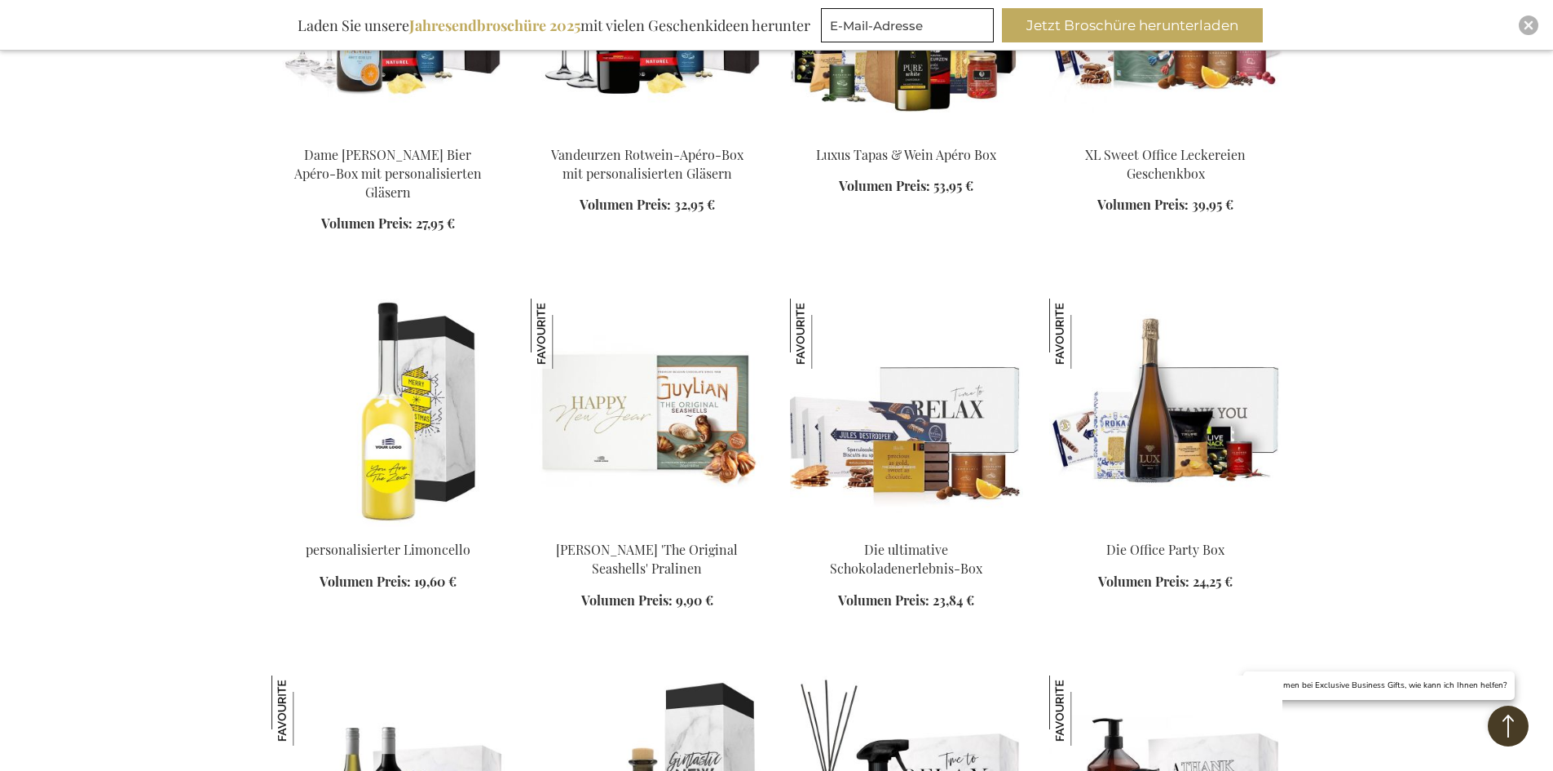
scroll to position [2854, 0]
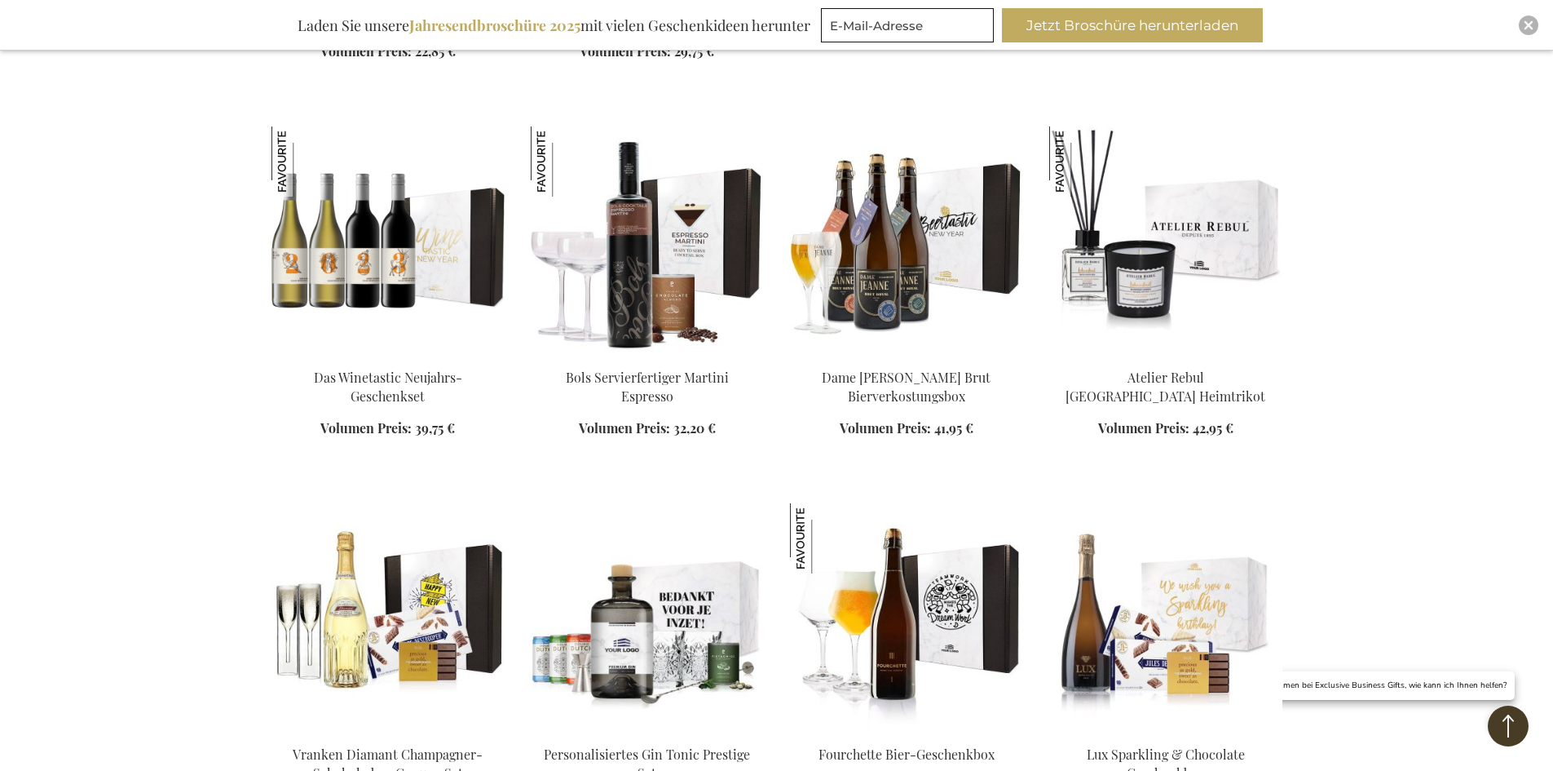
scroll to position [3832, 0]
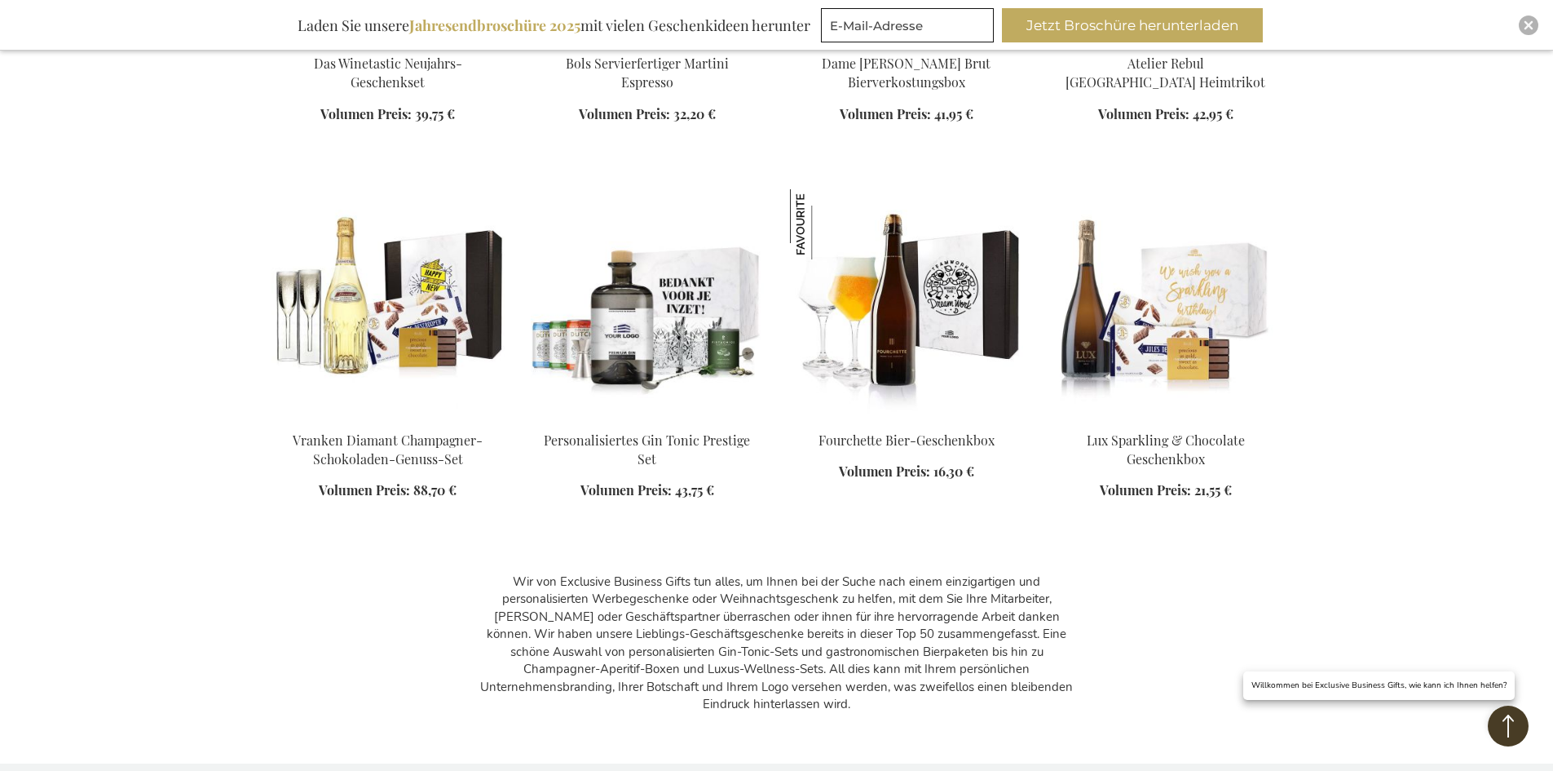
scroll to position [3669, 0]
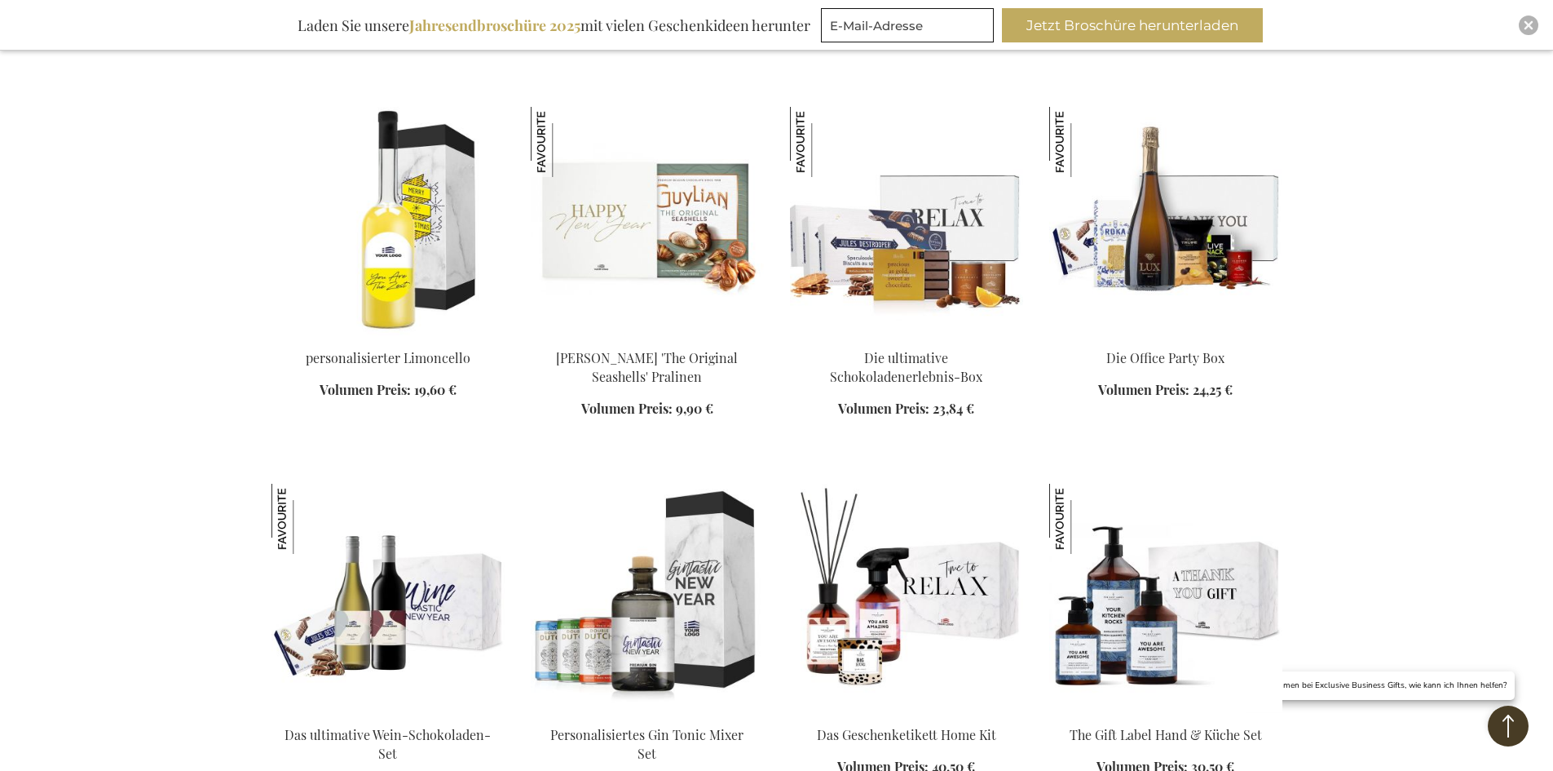
scroll to position [2528, 0]
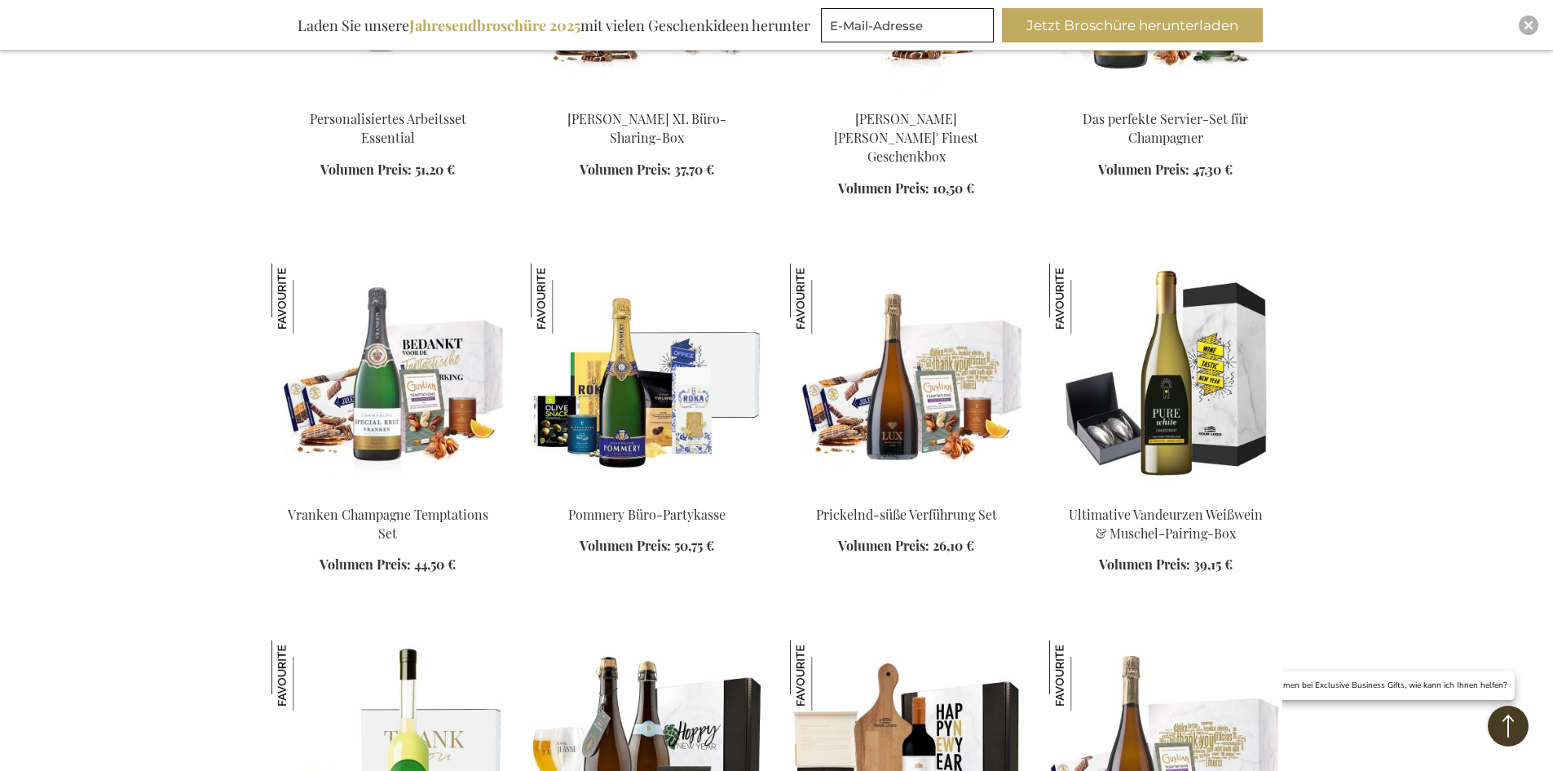
scroll to position [1223, 0]
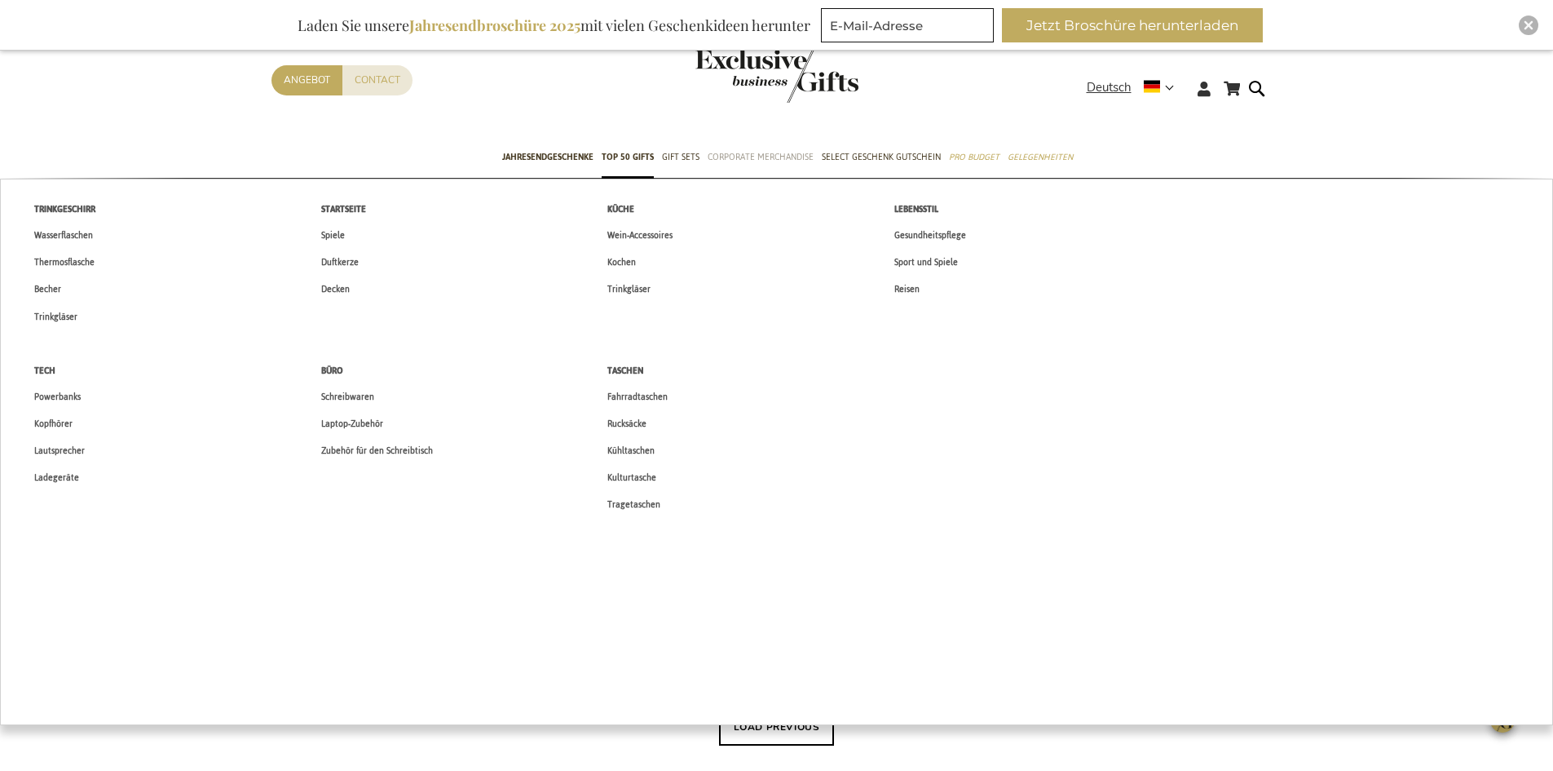
click at [751, 152] on span "Corporate Merchandise" at bounding box center [761, 156] width 106 height 17
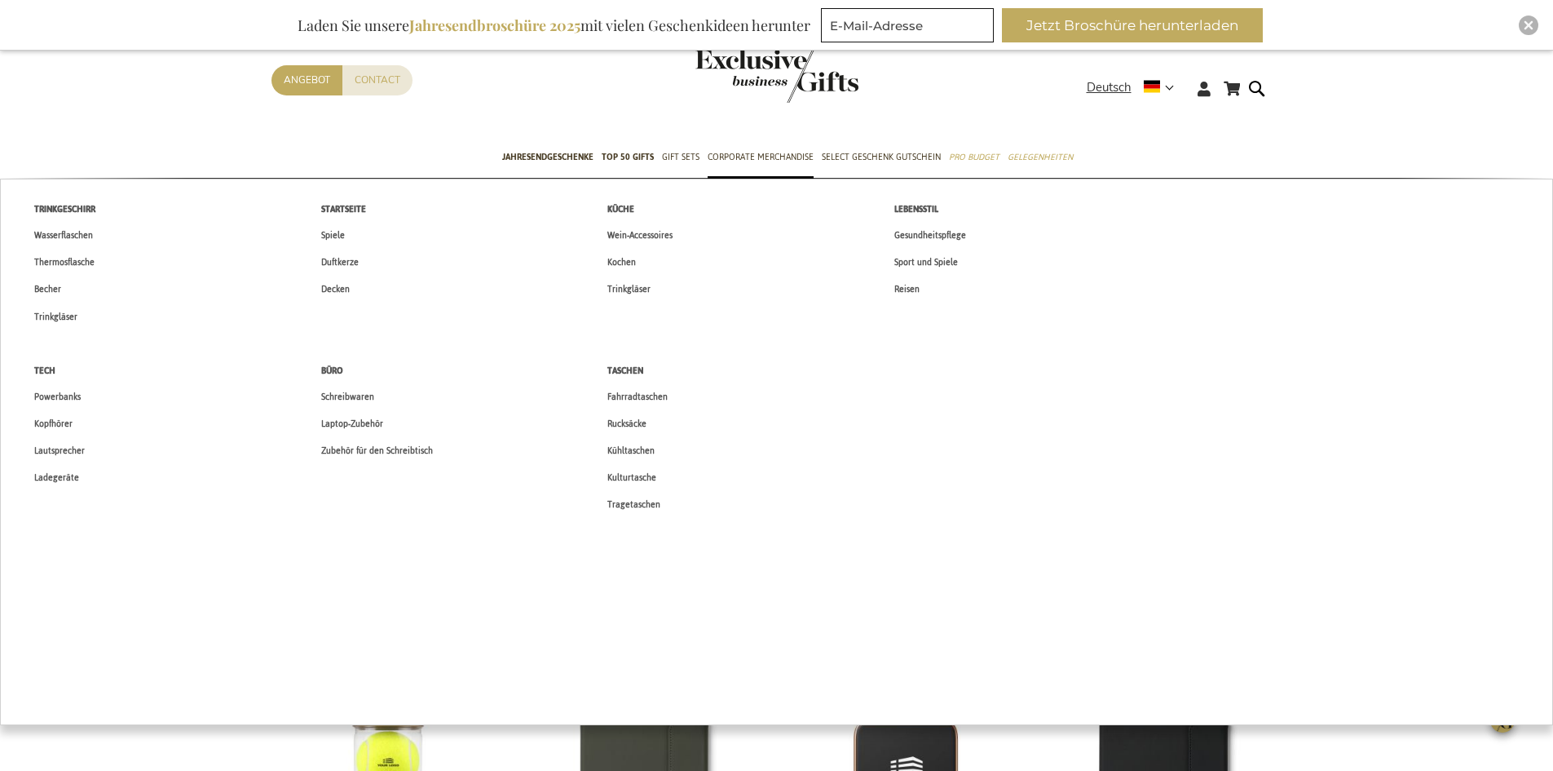
click at [948, 237] on span "Gesundheitspflege" at bounding box center [931, 235] width 72 height 17
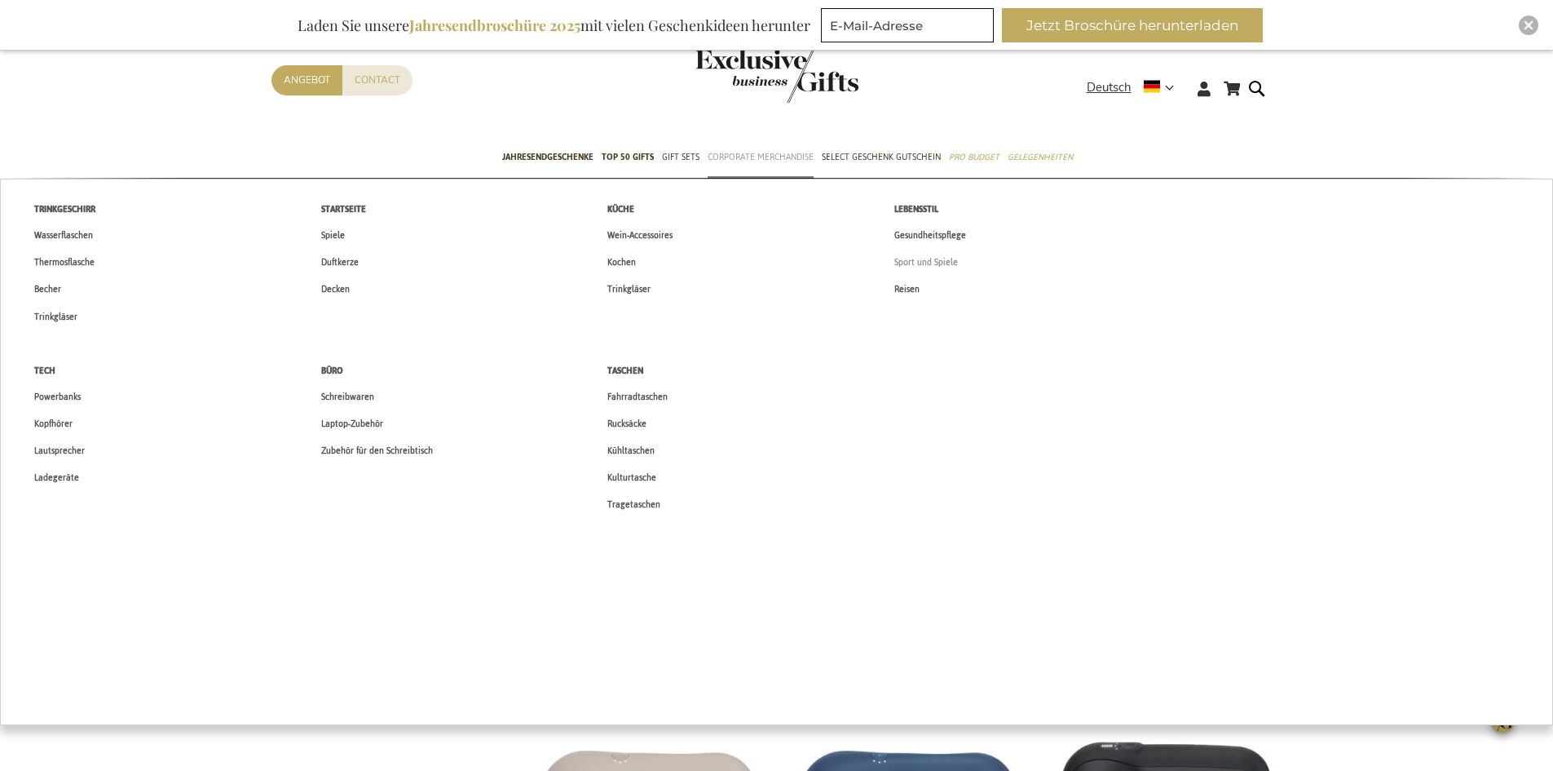
click at [907, 255] on span "Sport und Spiele" at bounding box center [927, 262] width 64 height 17
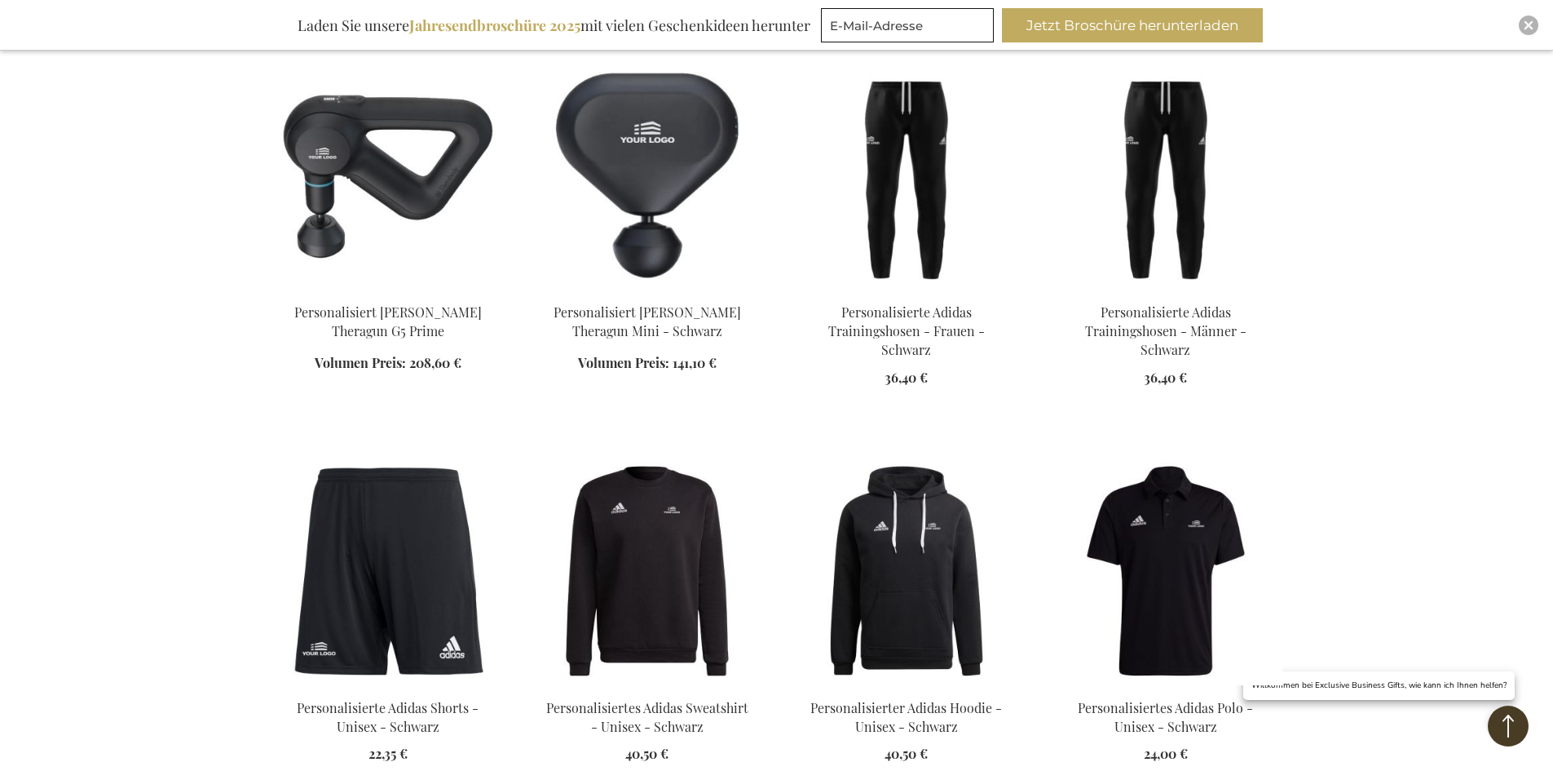
scroll to position [1957, 0]
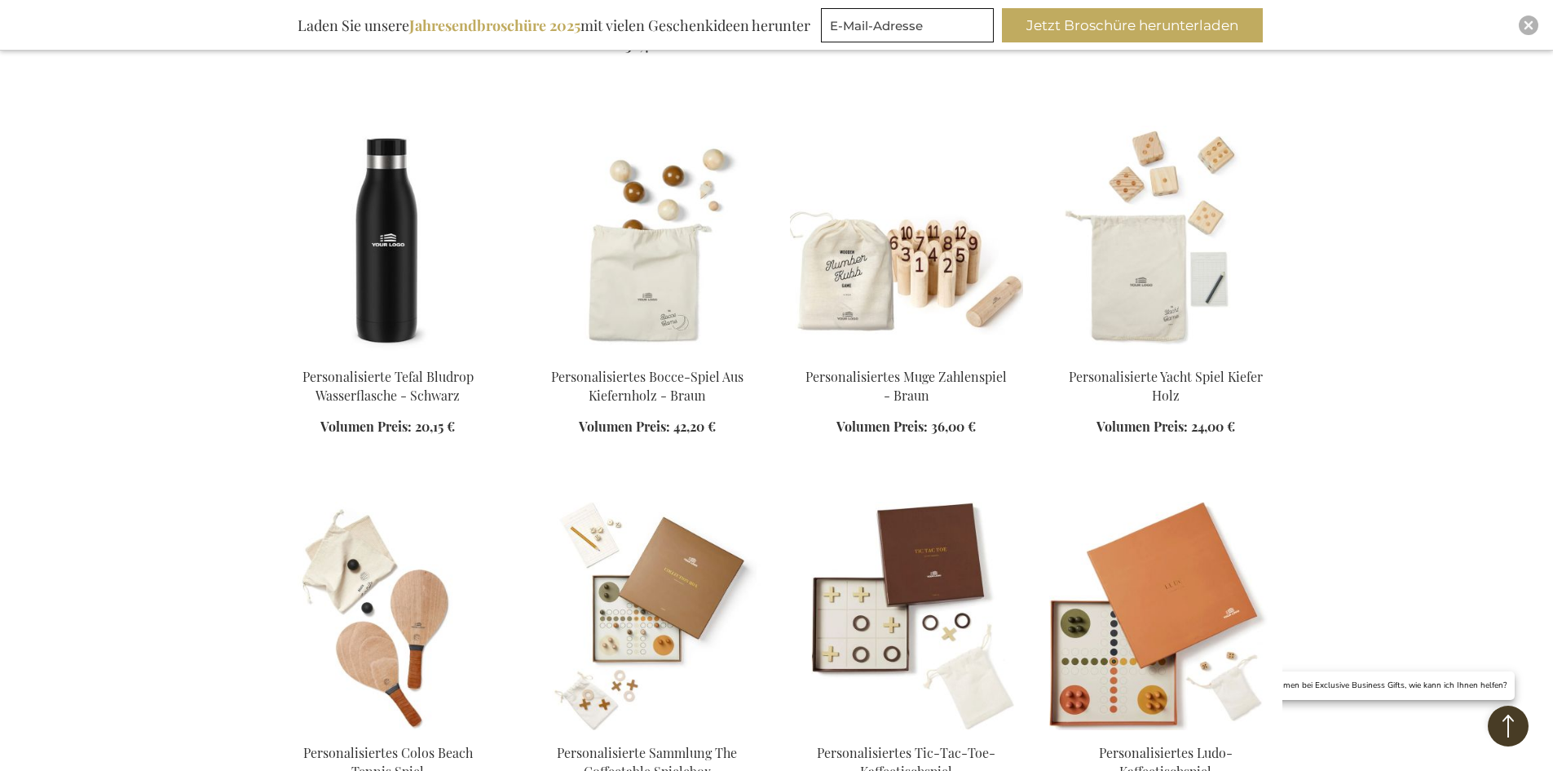
scroll to position [2691, 0]
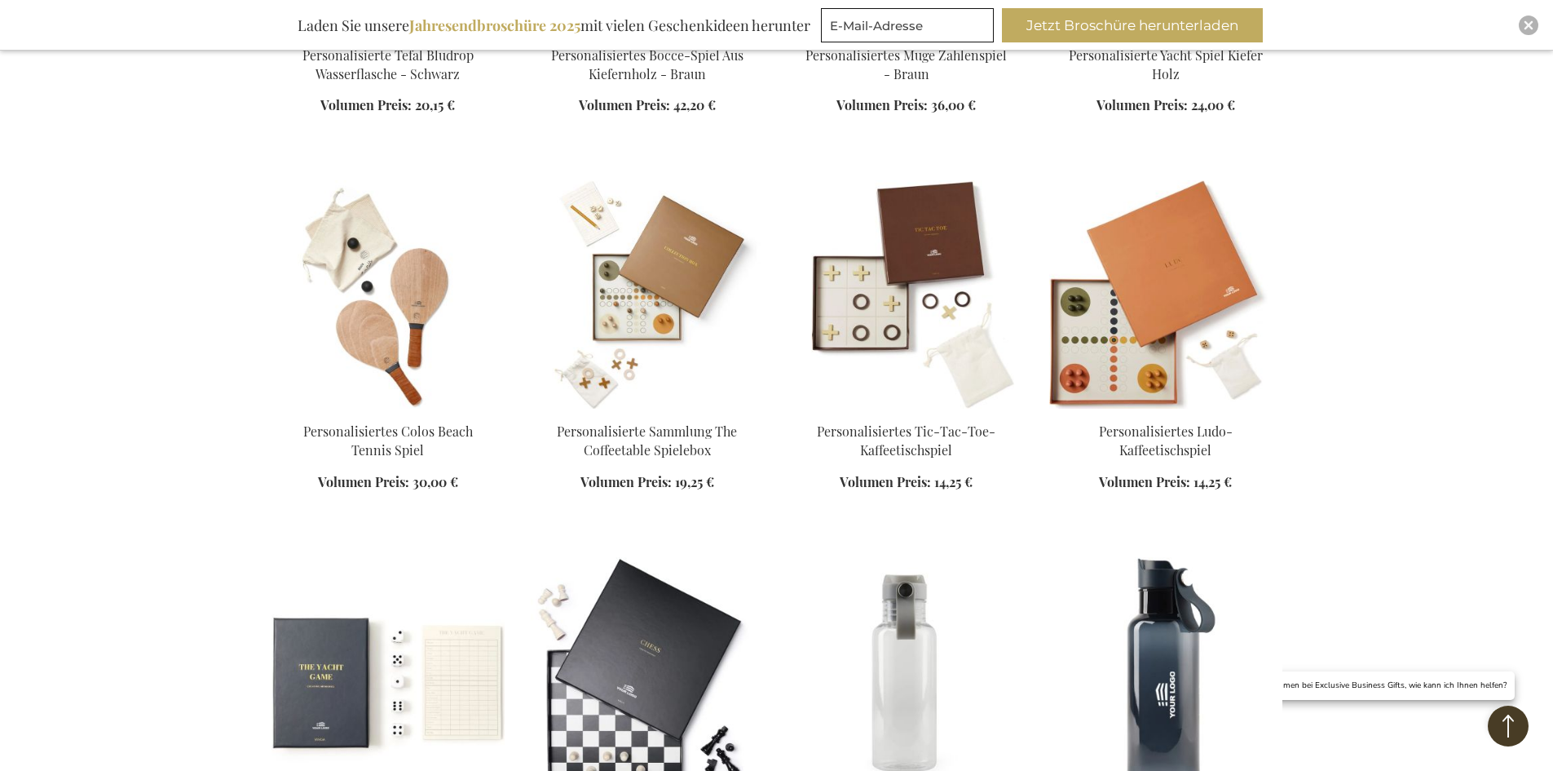
scroll to position [2772, 0]
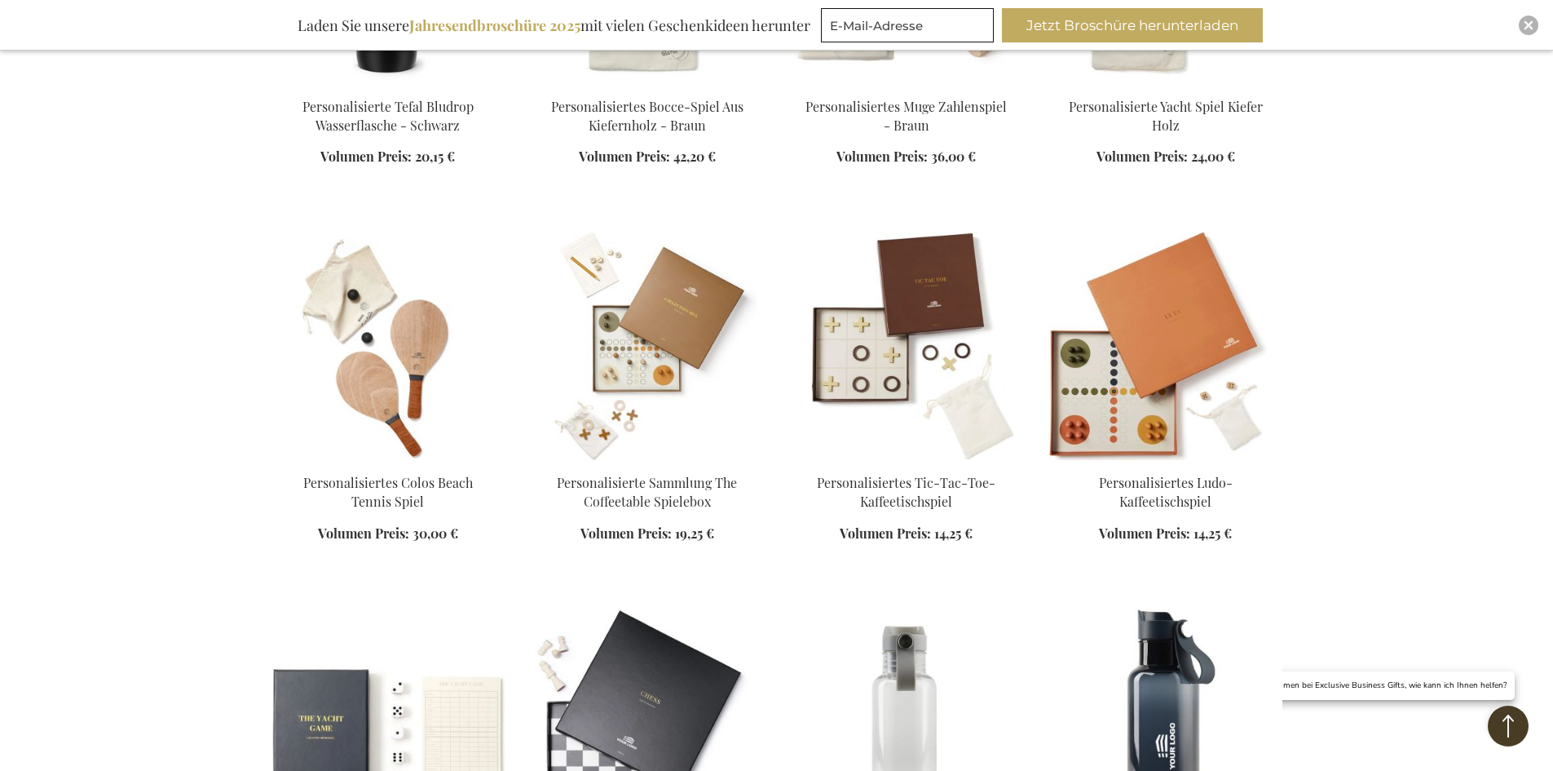
scroll to position [2772, 0]
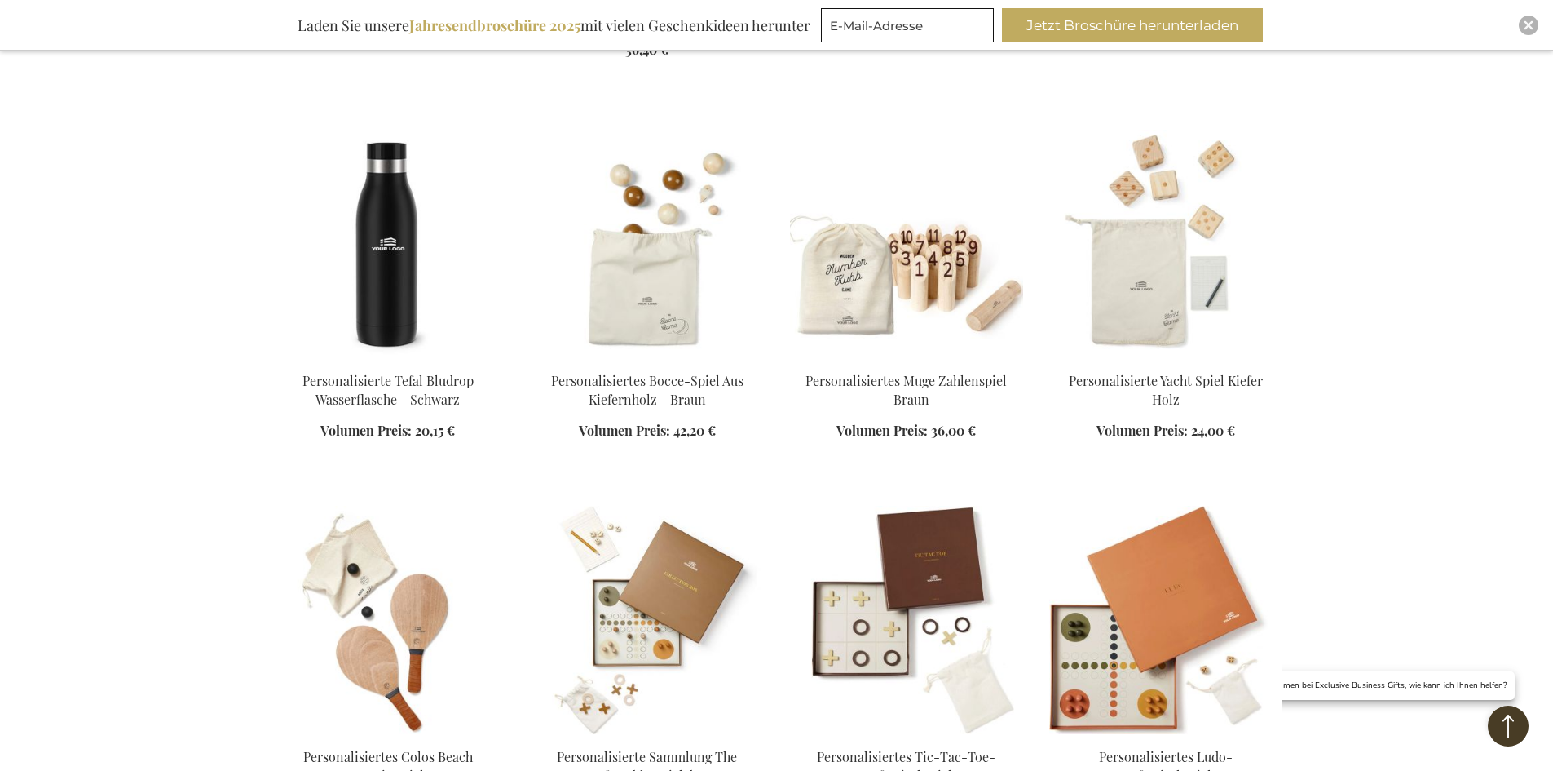
scroll to position [2528, 0]
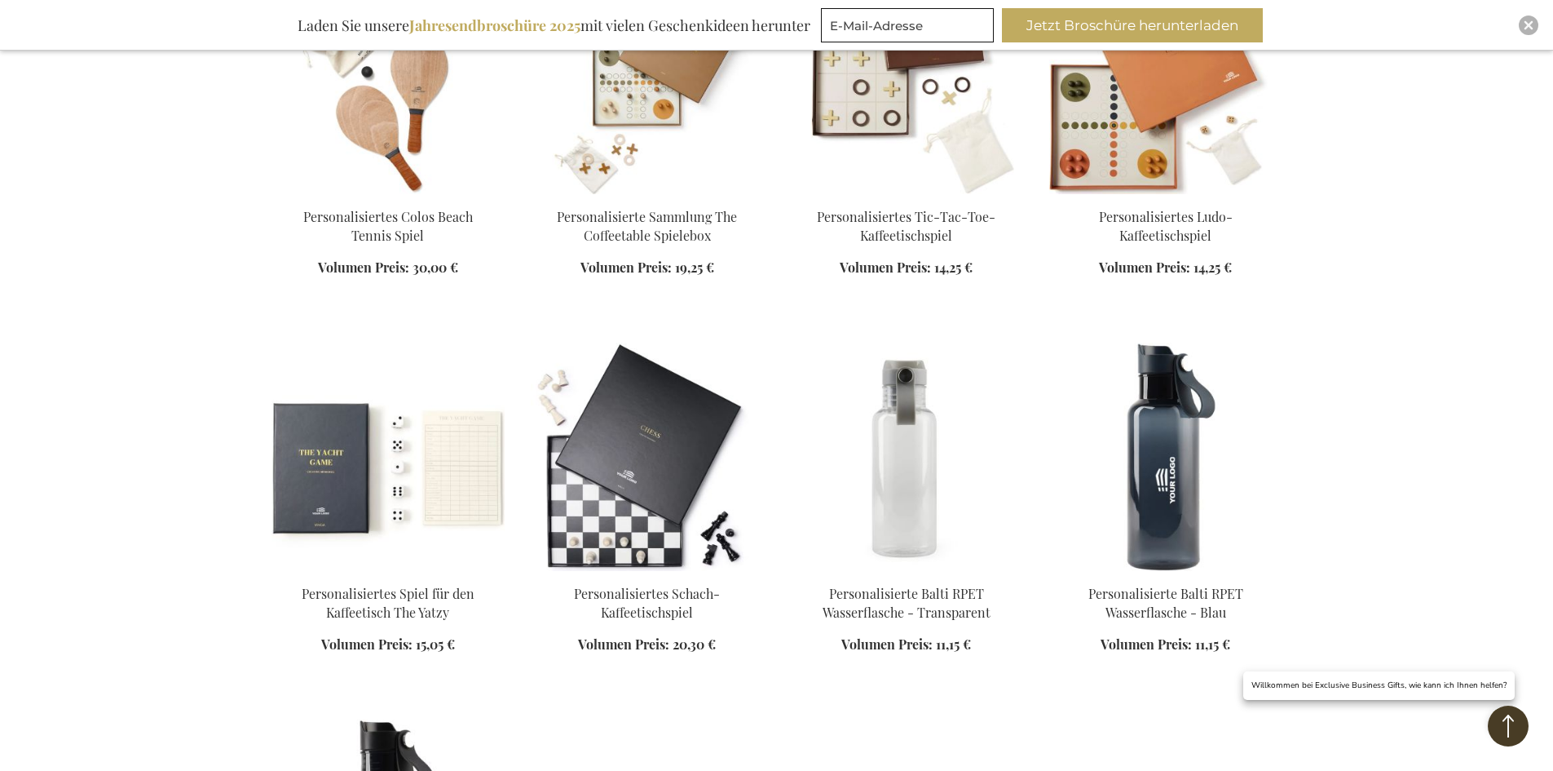
scroll to position [3180, 0]
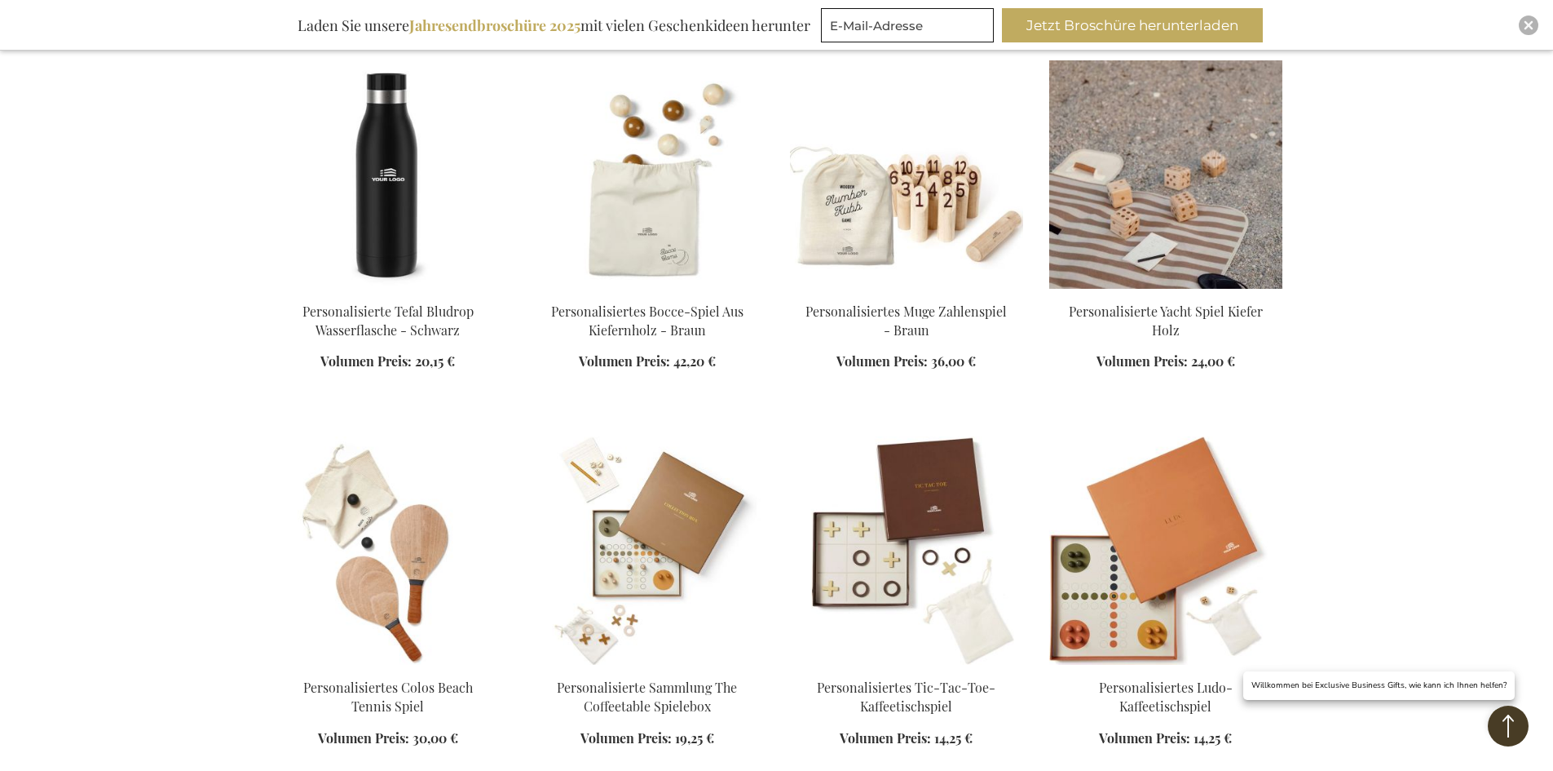
scroll to position [2609, 0]
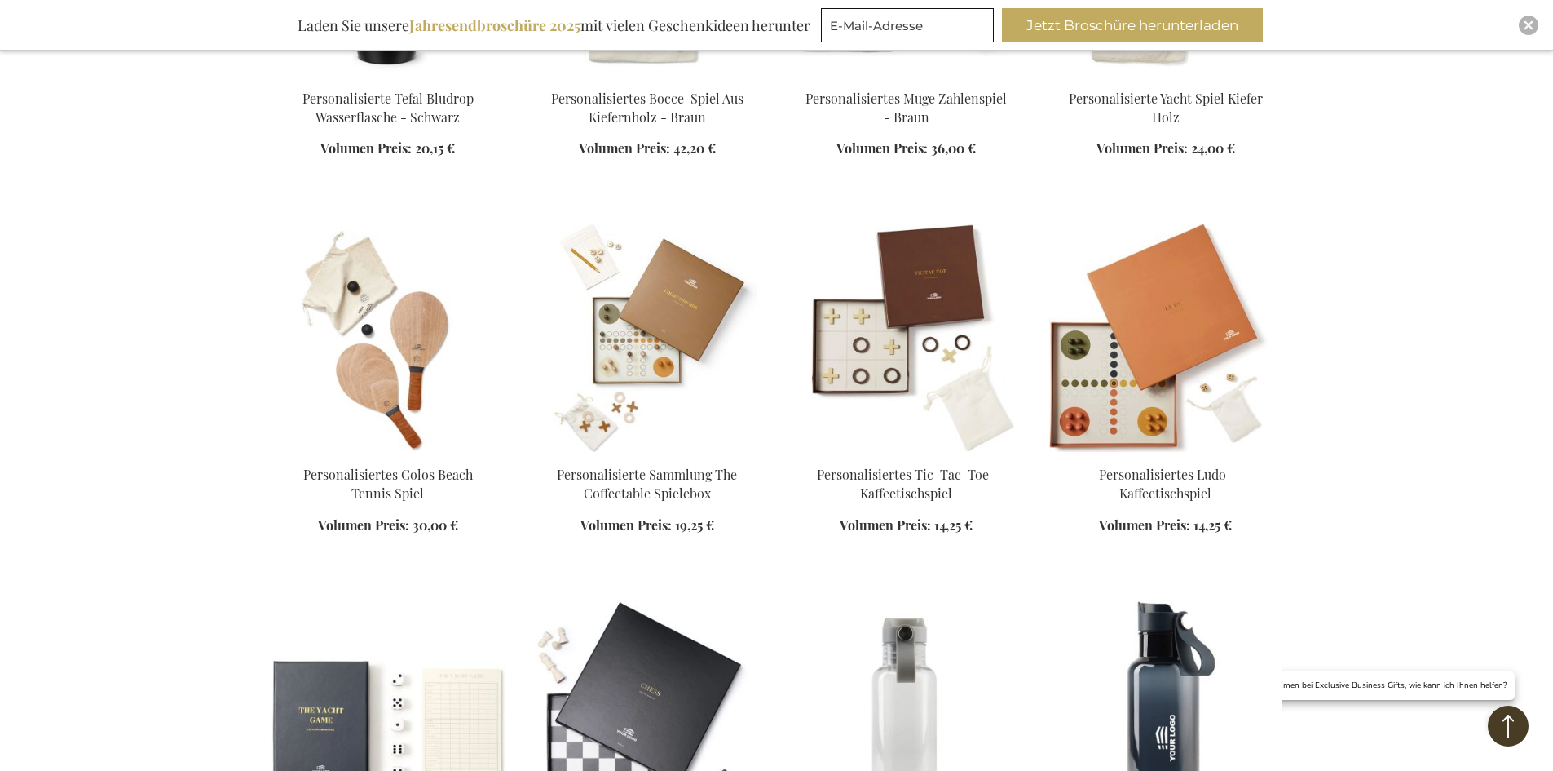
scroll to position [2528, 0]
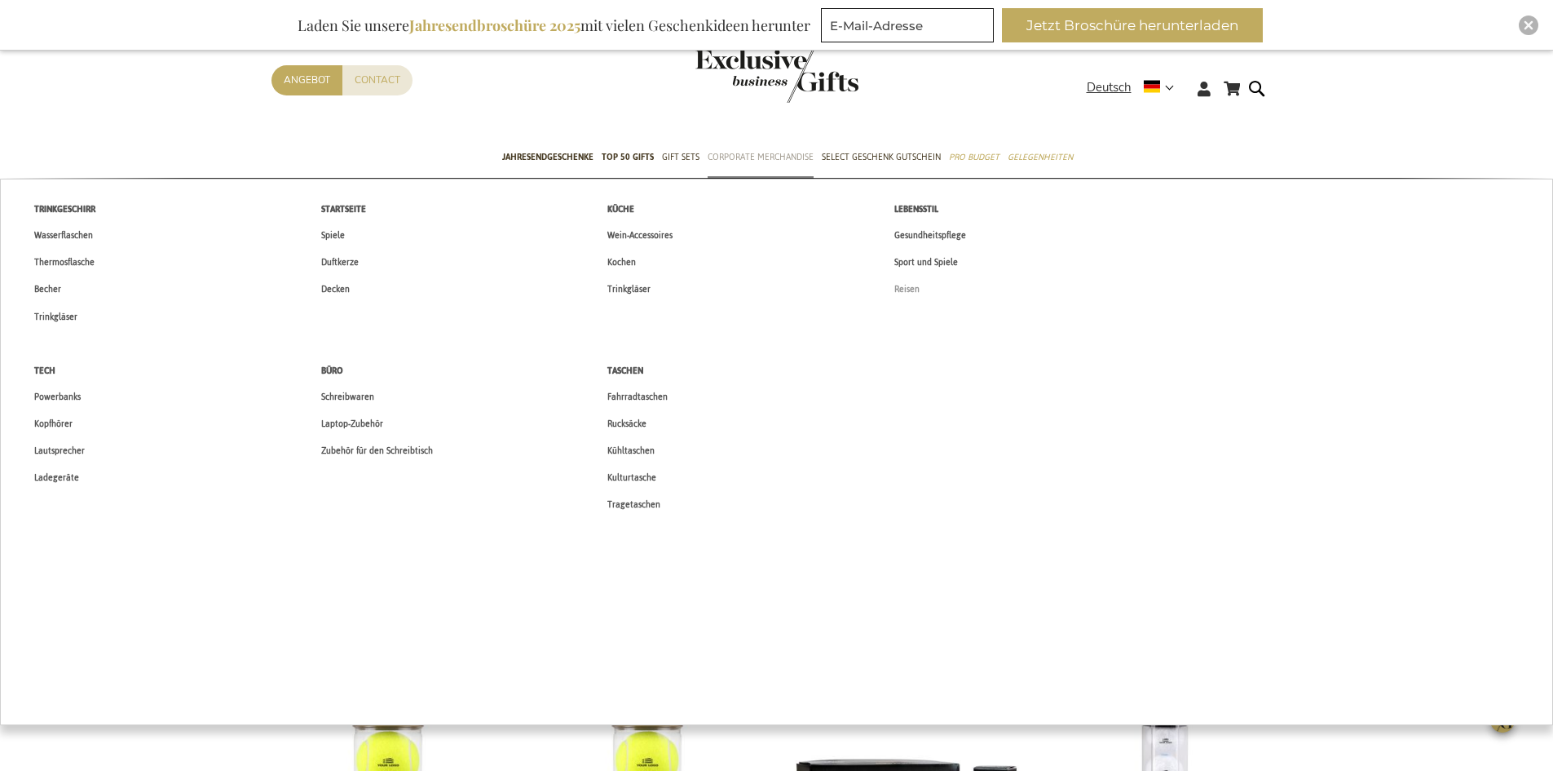
click at [906, 289] on span "Reisen" at bounding box center [907, 289] width 25 height 17
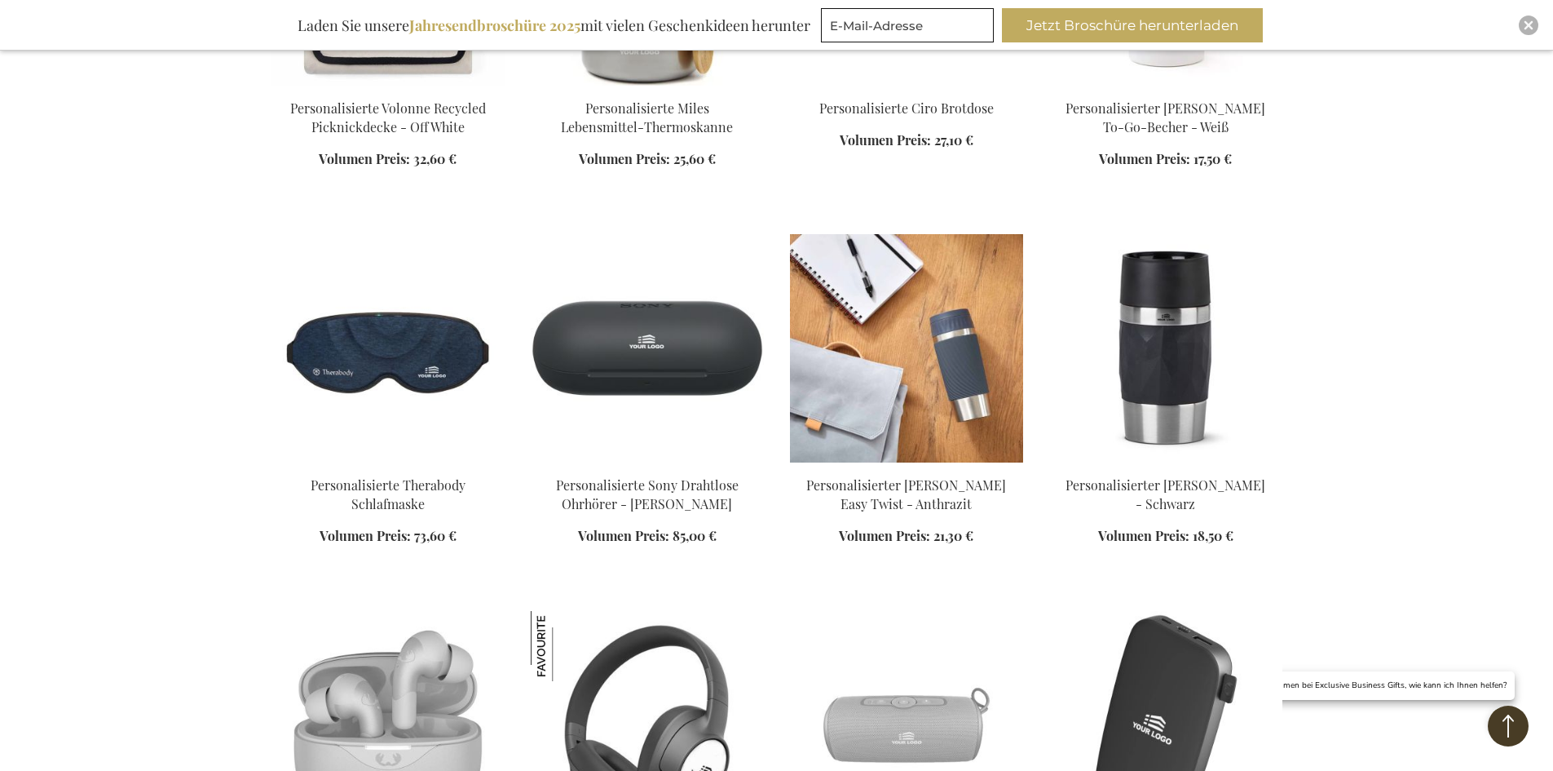
scroll to position [1223, 0]
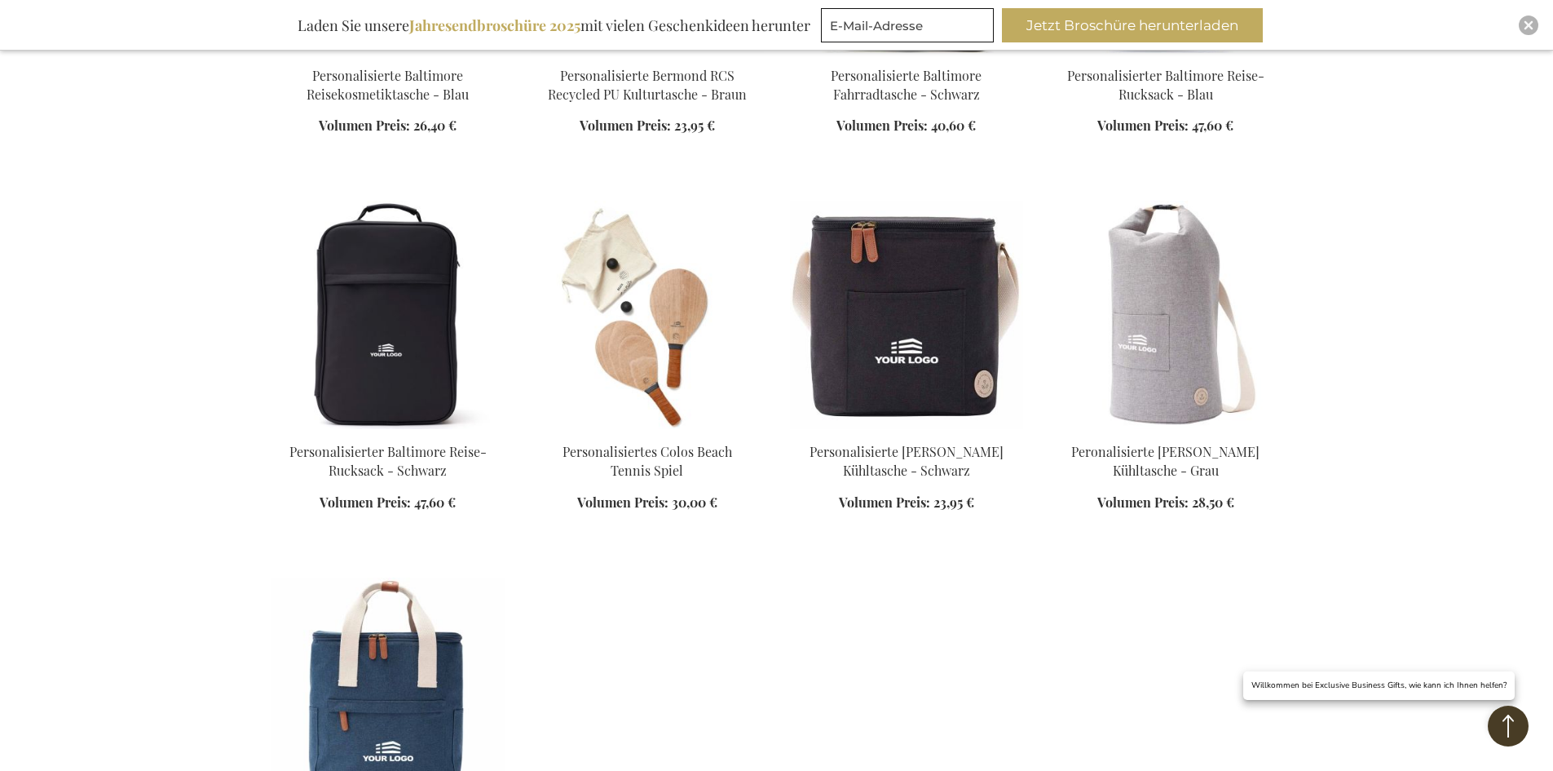
scroll to position [3017, 0]
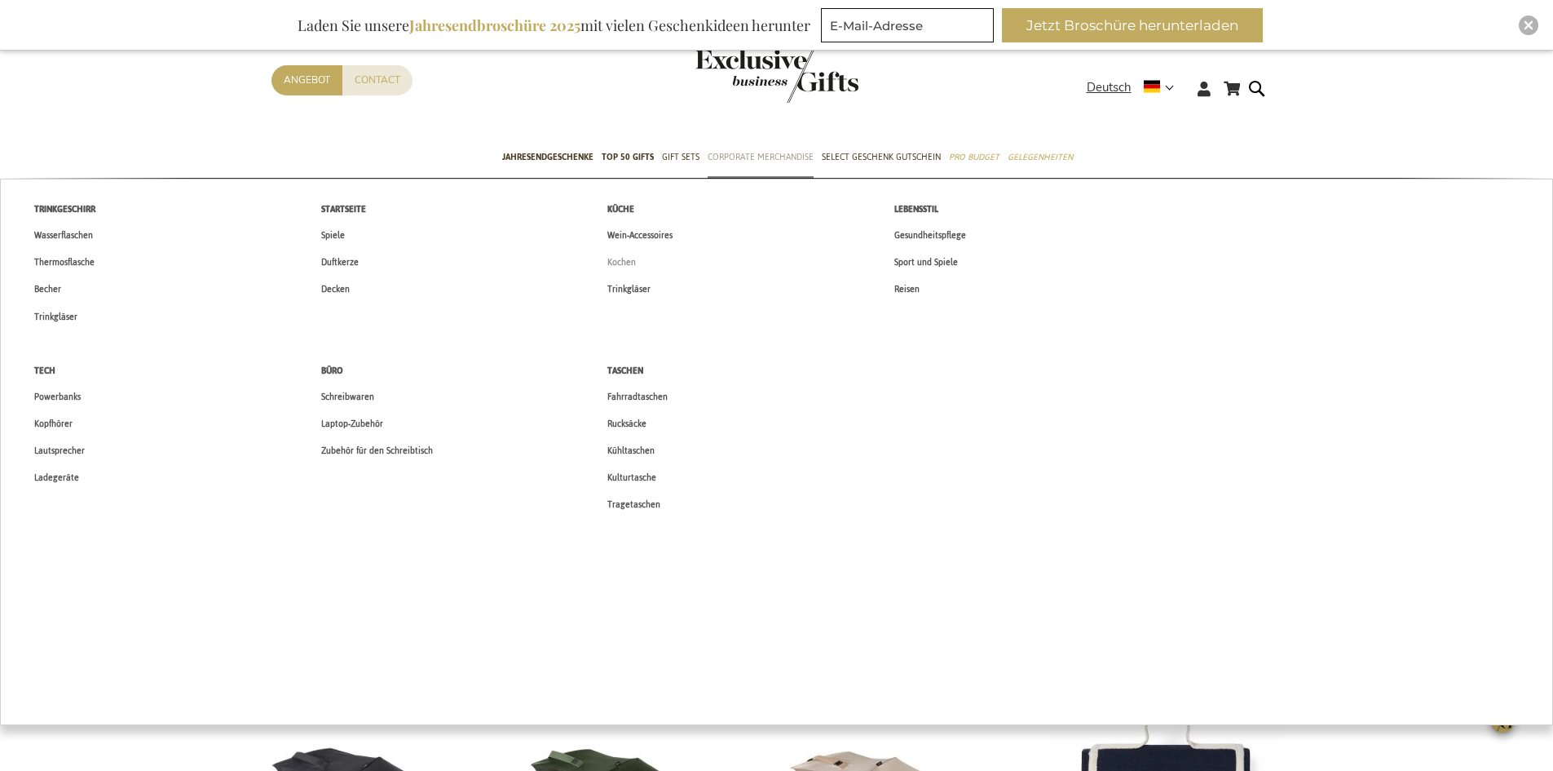
click at [634, 263] on span "Kochen" at bounding box center [621, 262] width 29 height 17
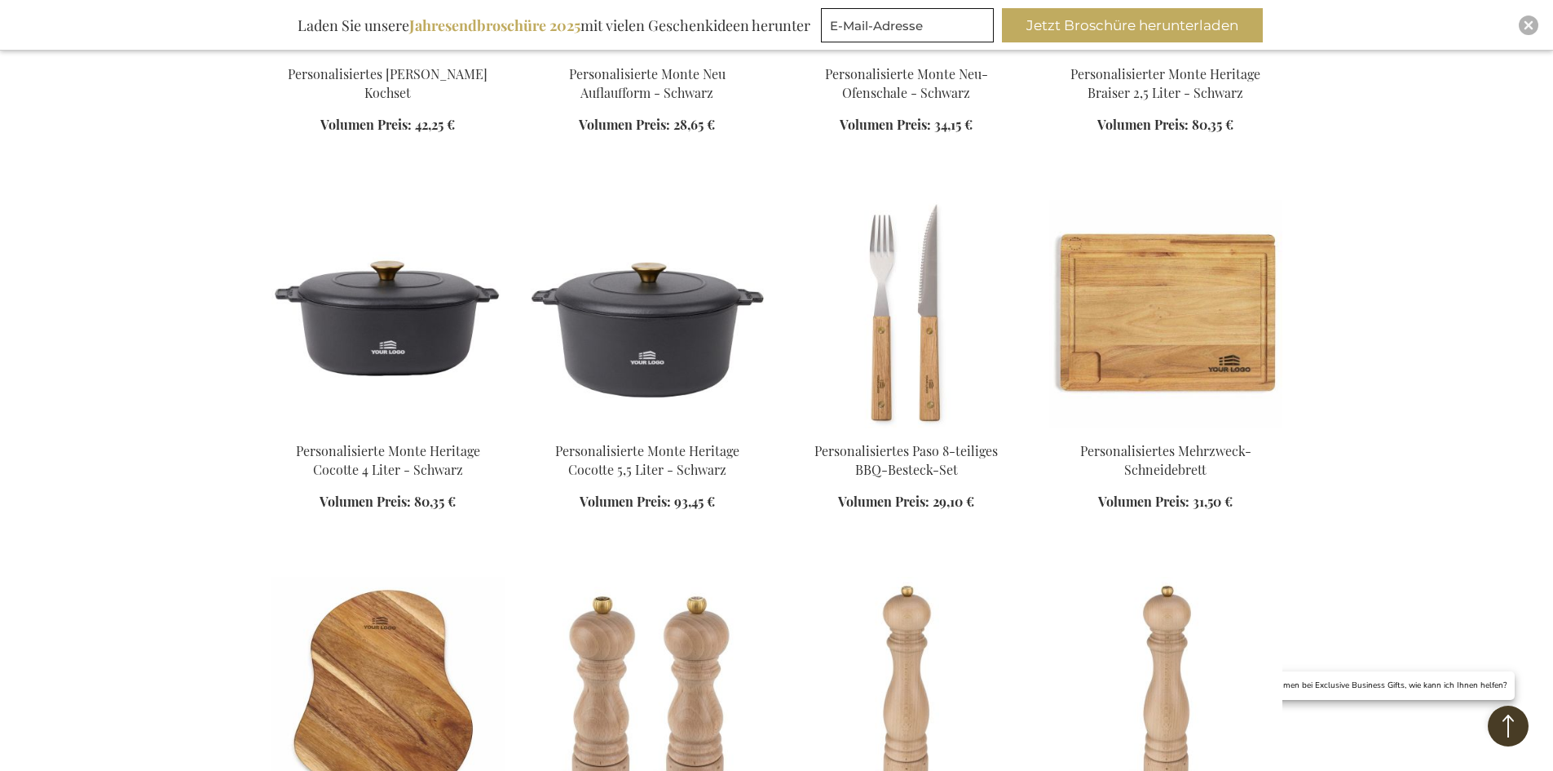
scroll to position [1549, 0]
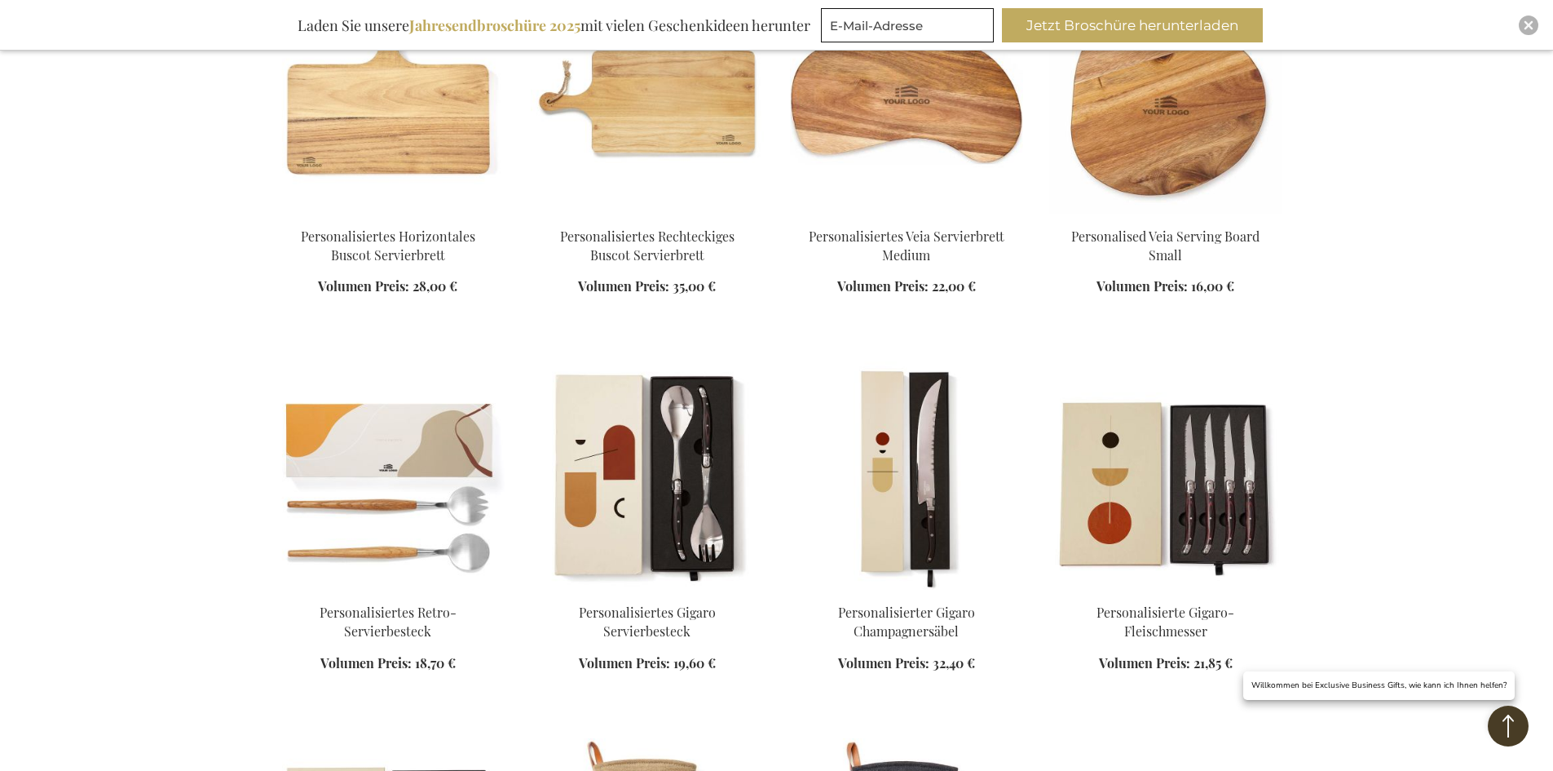
scroll to position [2772, 0]
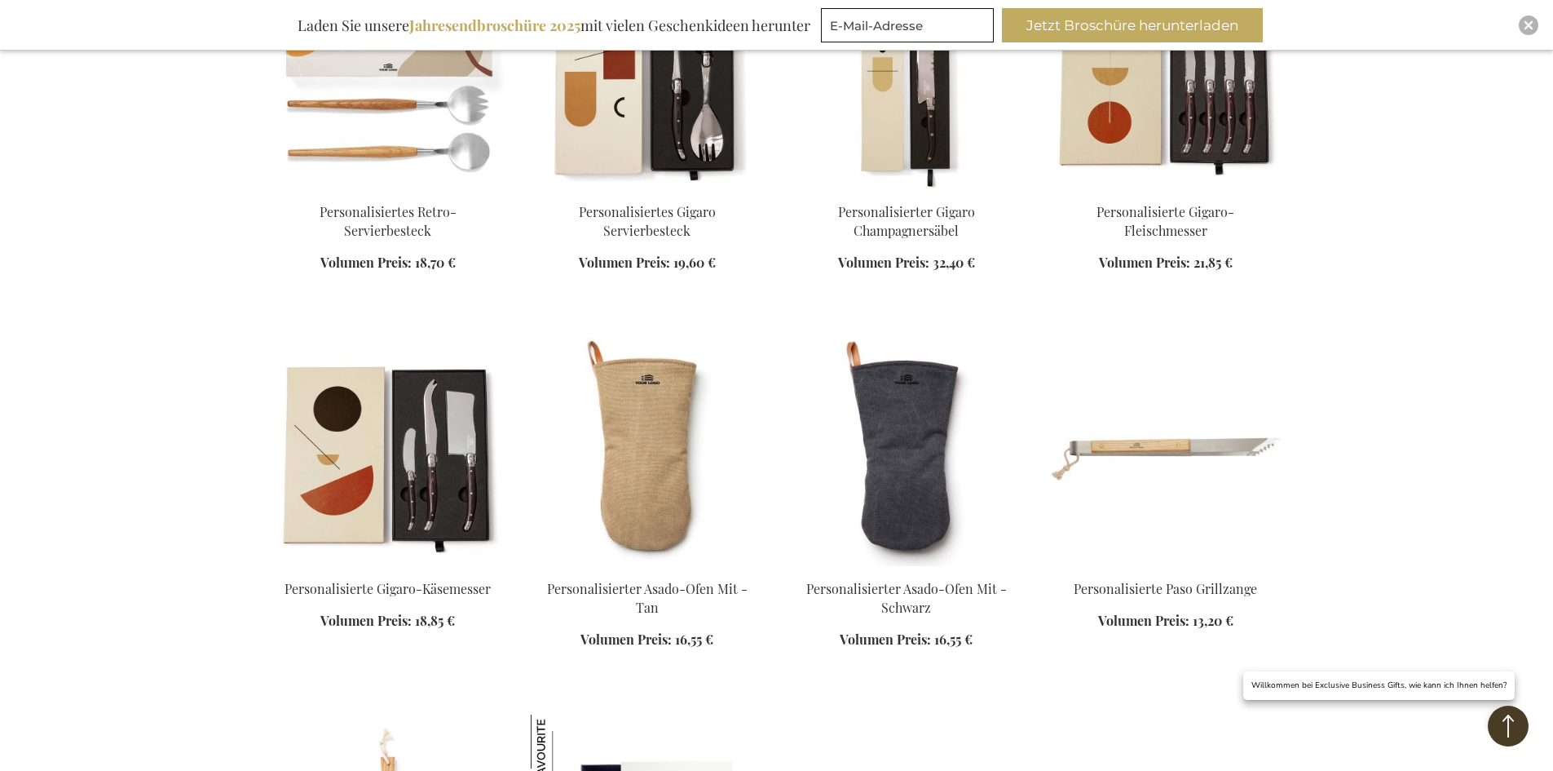
scroll to position [2854, 0]
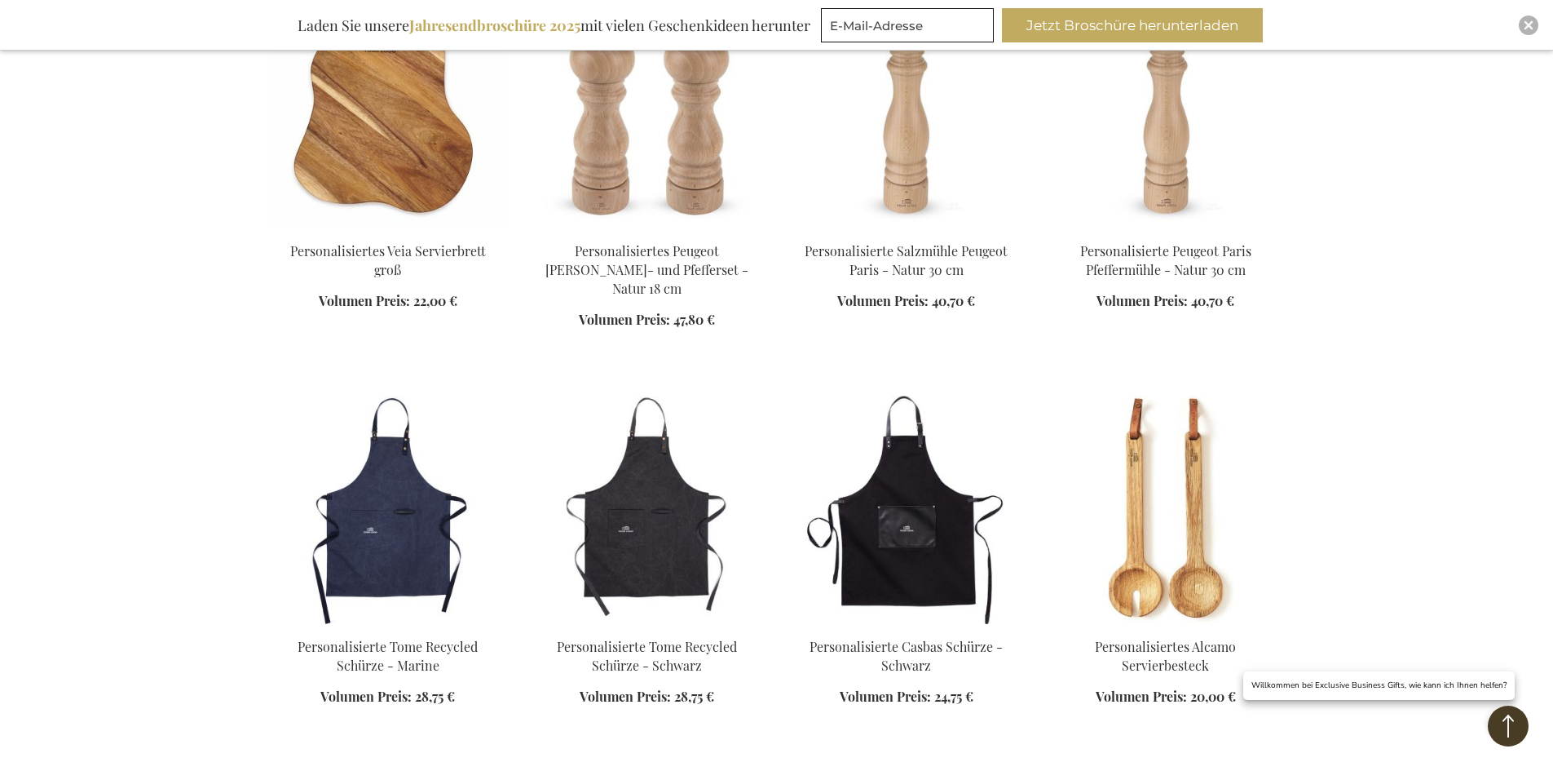
scroll to position [1631, 0]
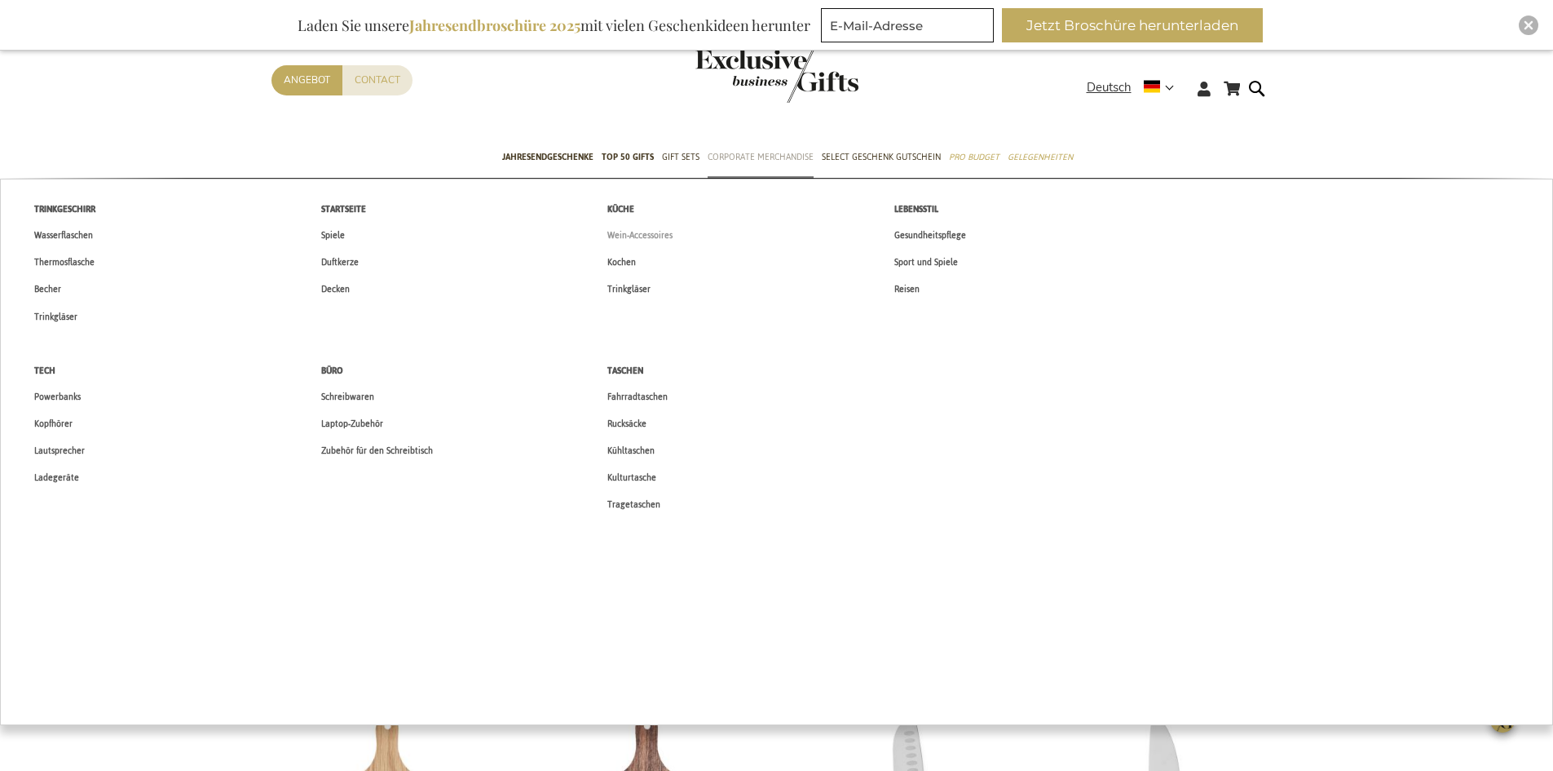
click at [630, 238] on span "Wein-Accessoires" at bounding box center [639, 235] width 65 height 17
click at [415, 447] on span "Zubehör für den Schreibtisch" at bounding box center [377, 450] width 112 height 17
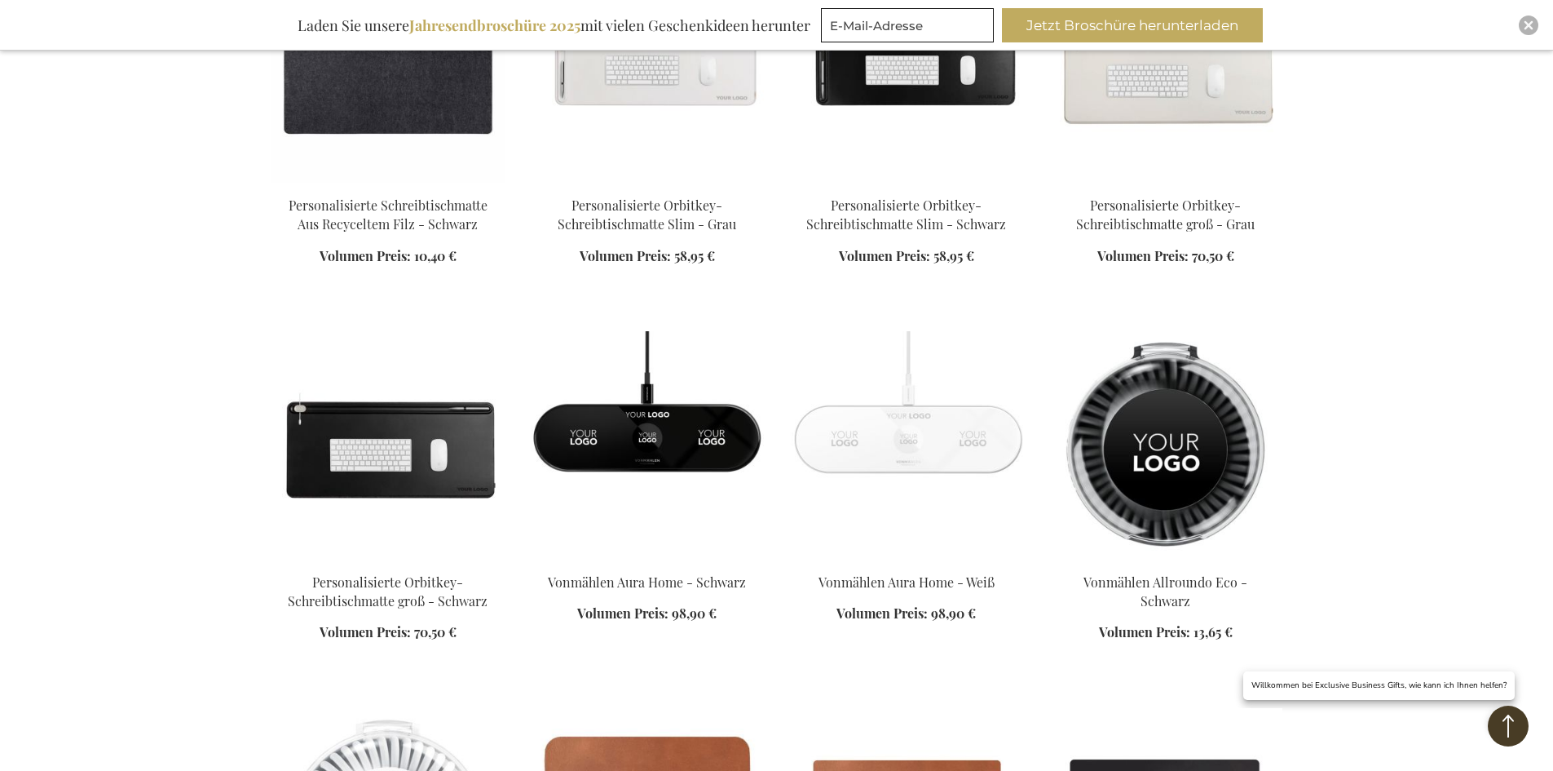
scroll to position [1631, 0]
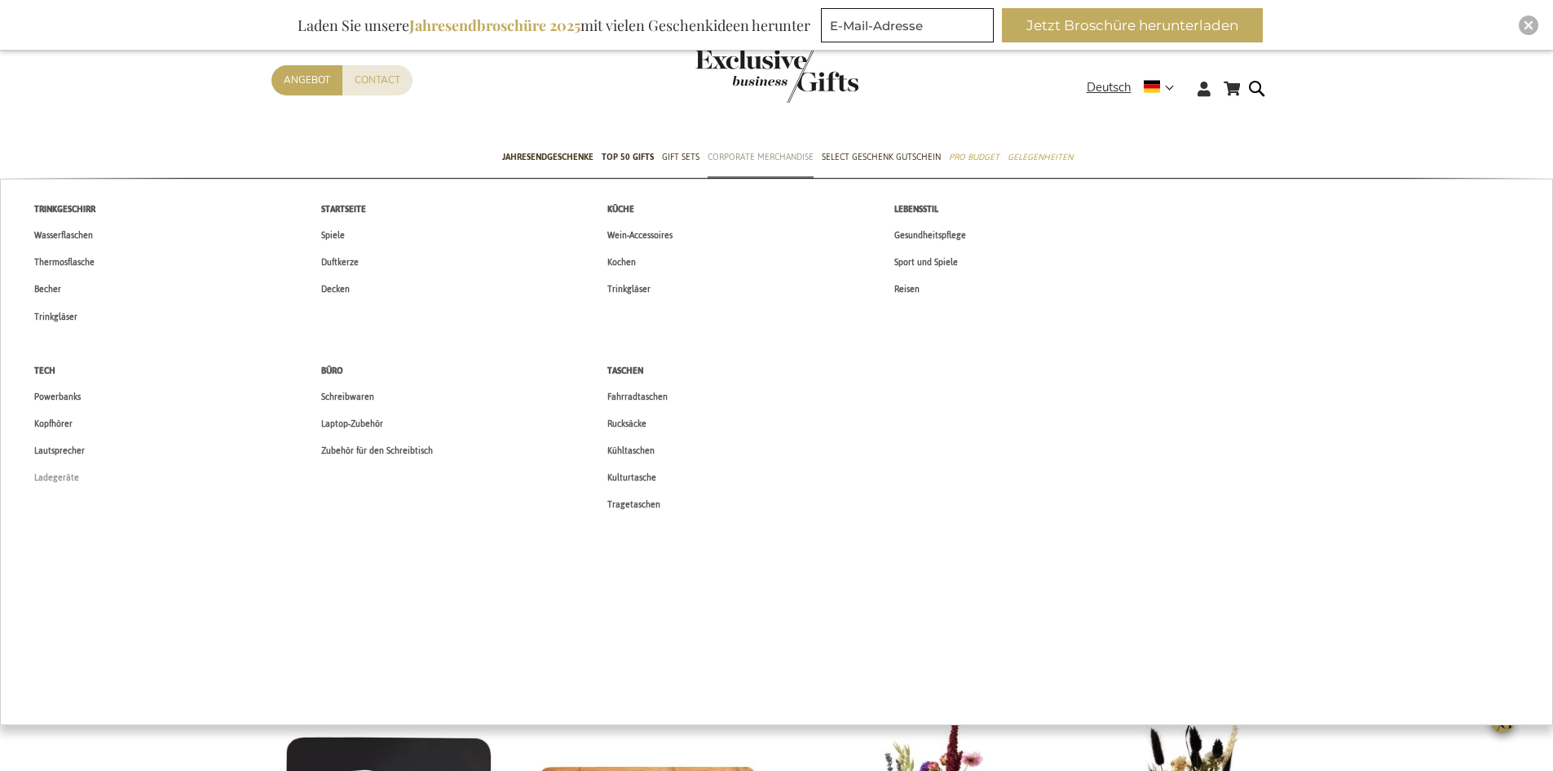
click at [50, 481] on span "Ladegeräte" at bounding box center [56, 477] width 45 height 17
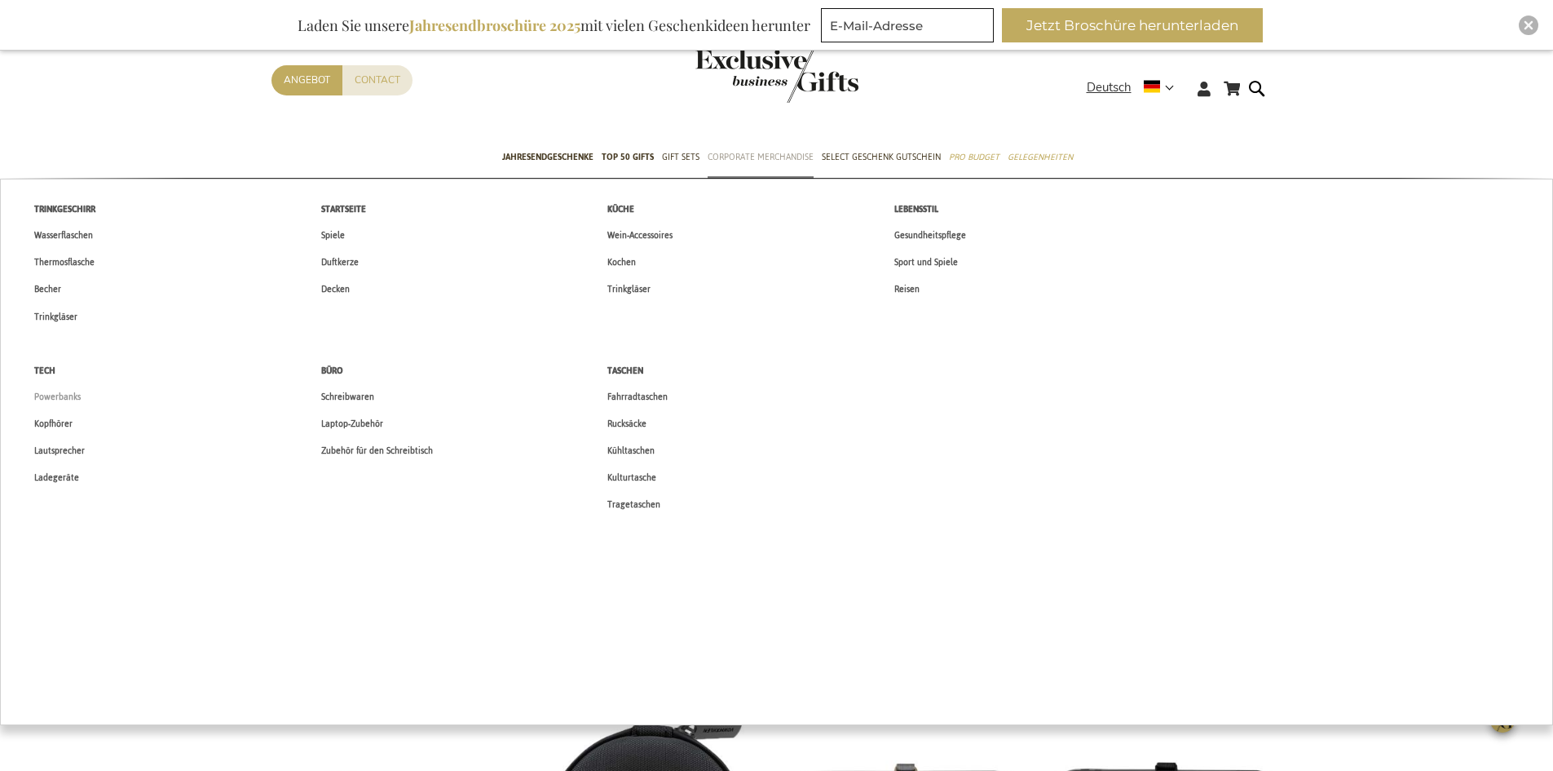
click at [66, 386] on link "Powerbanks" at bounding box center [57, 396] width 81 height 27
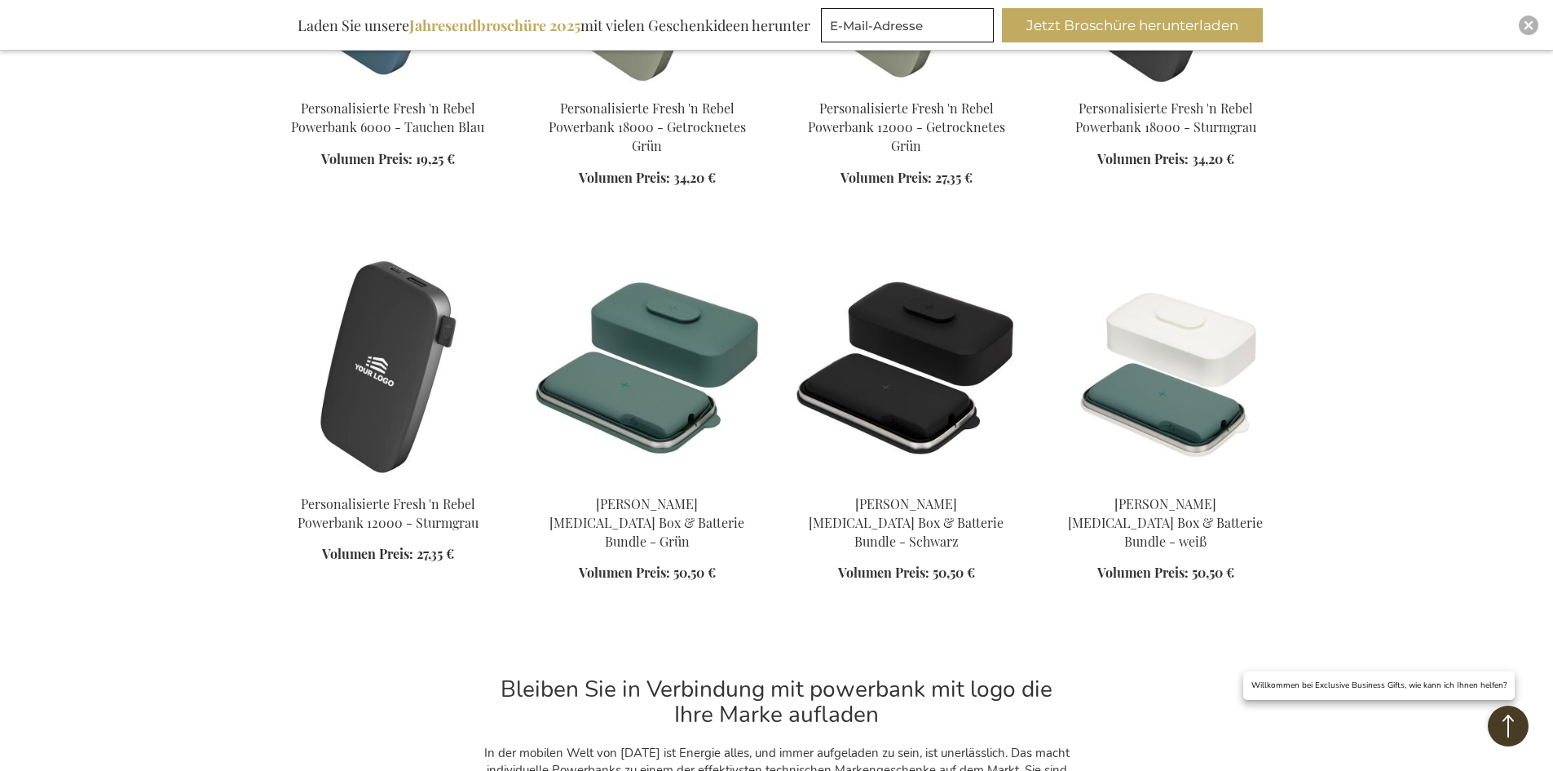
scroll to position [1712, 0]
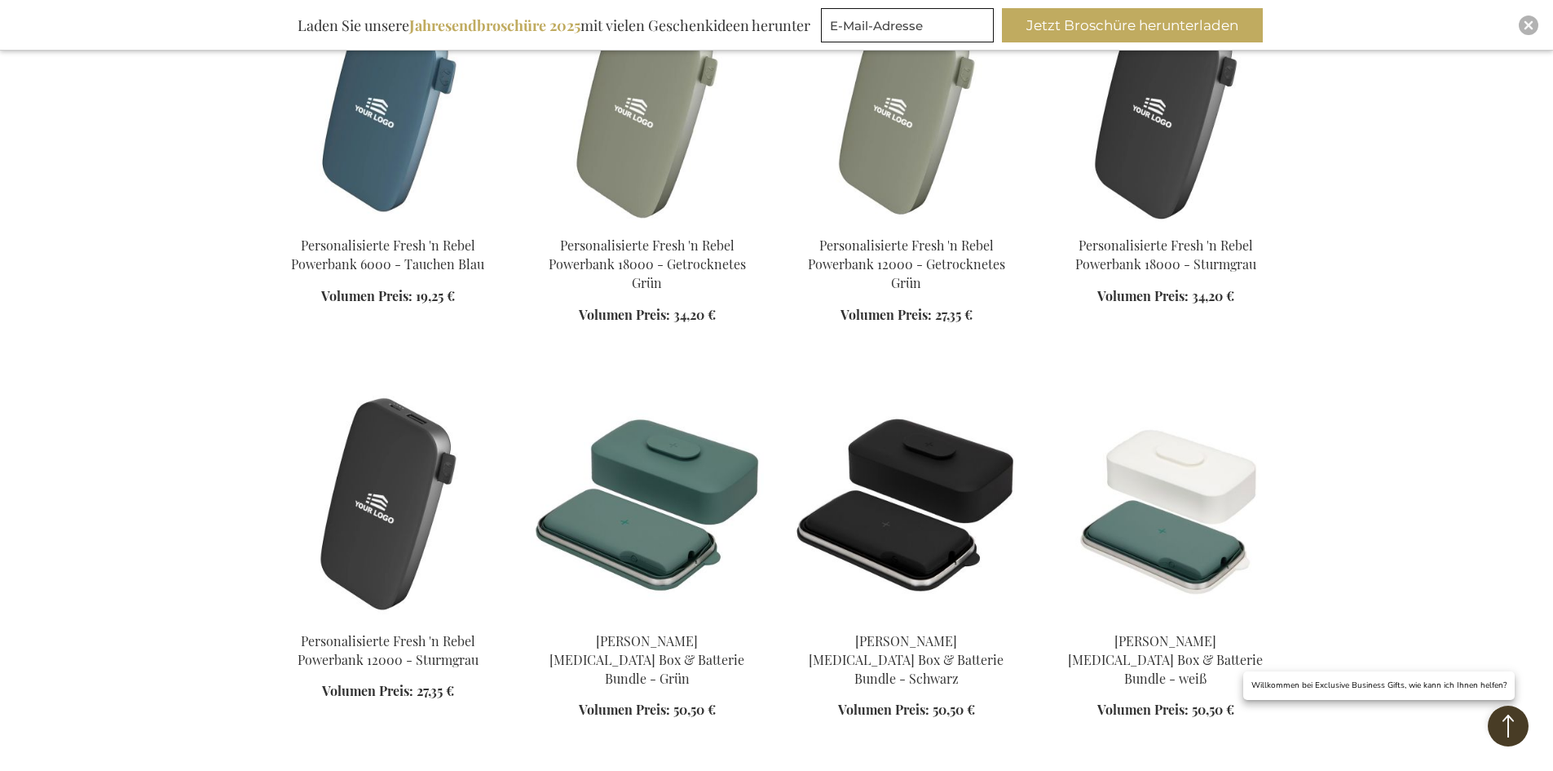
scroll to position [1468, 0]
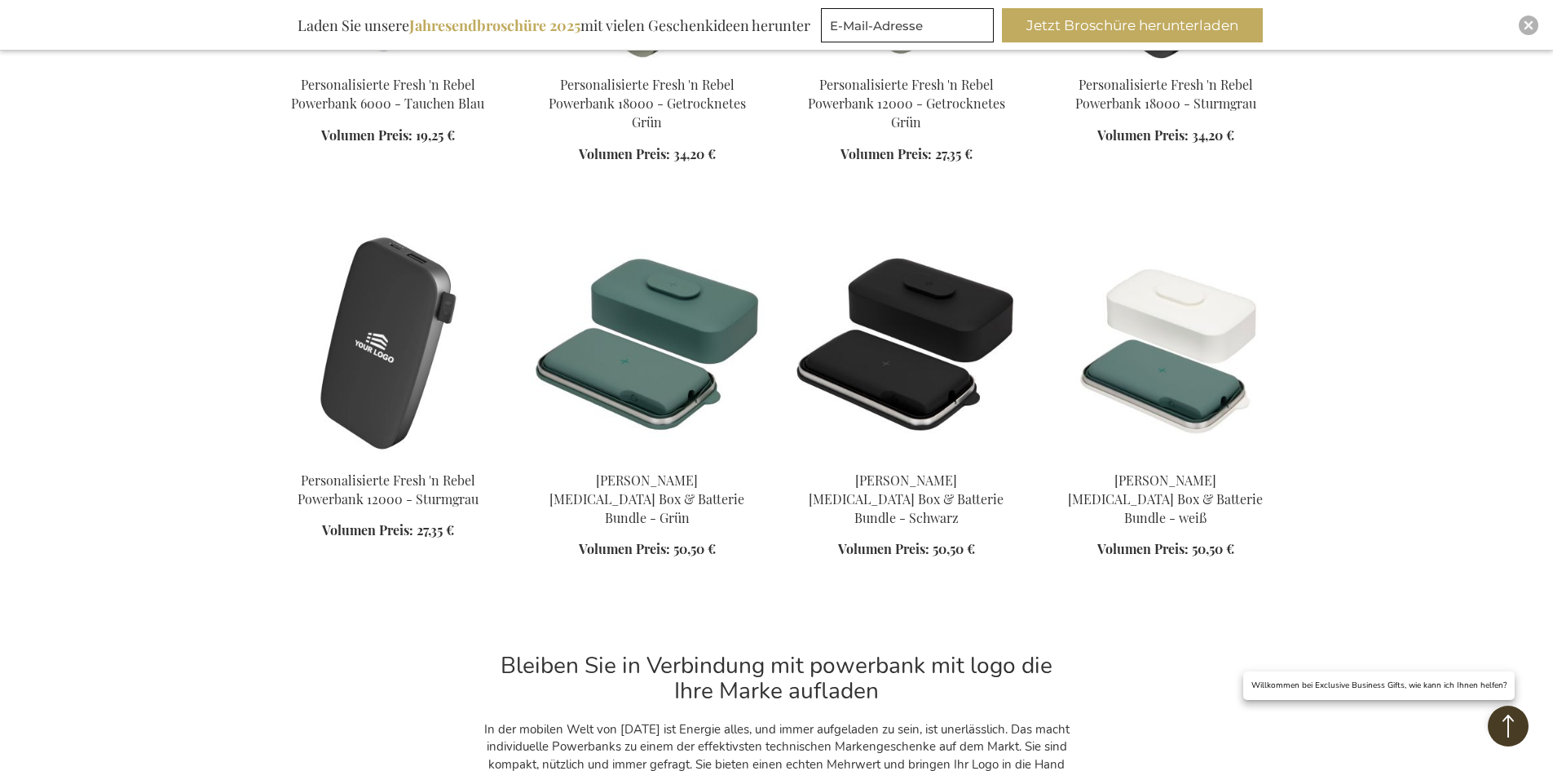
scroll to position [1631, 0]
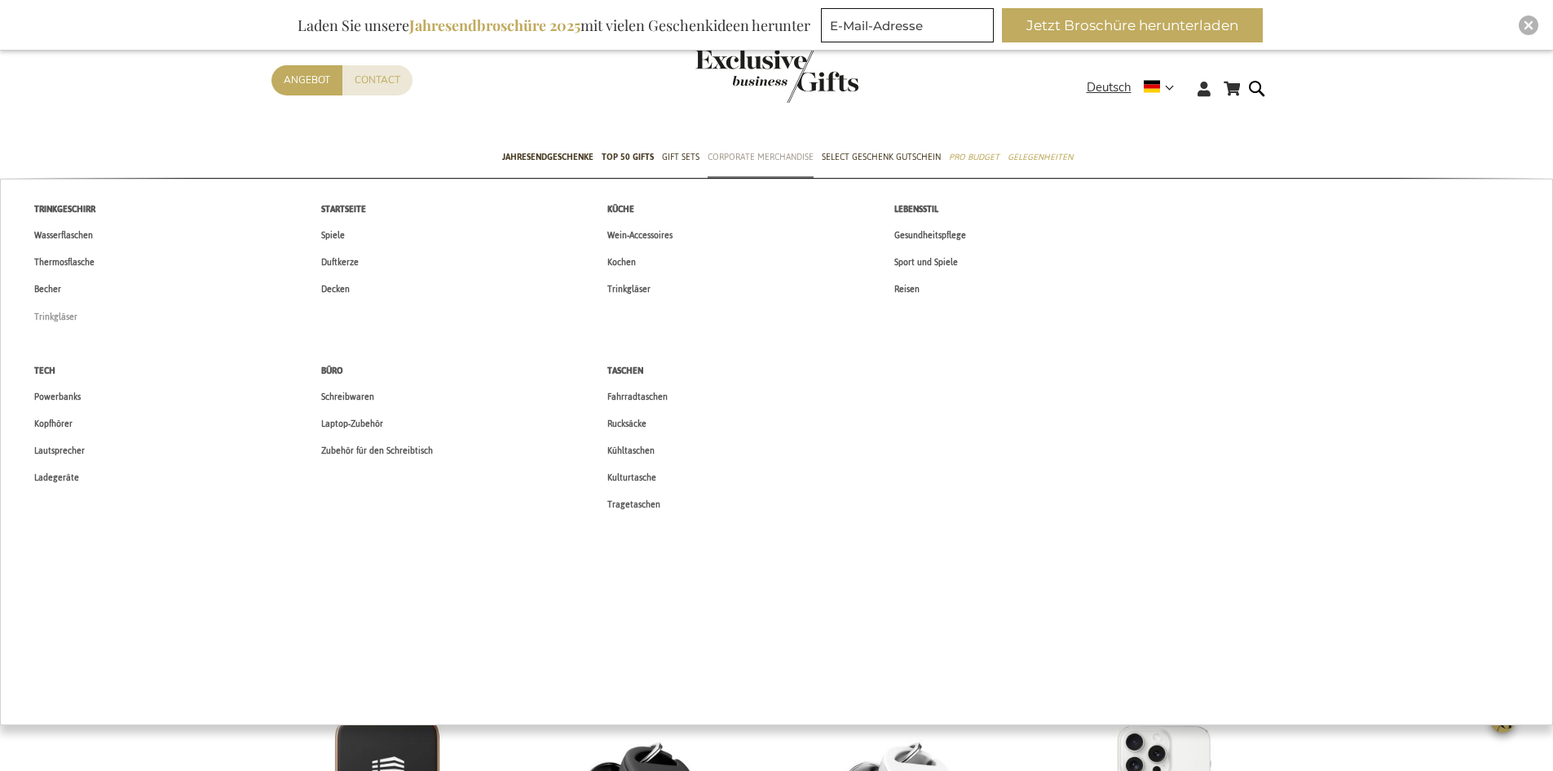
click at [46, 316] on span "Trinkgläser" at bounding box center [55, 316] width 43 height 17
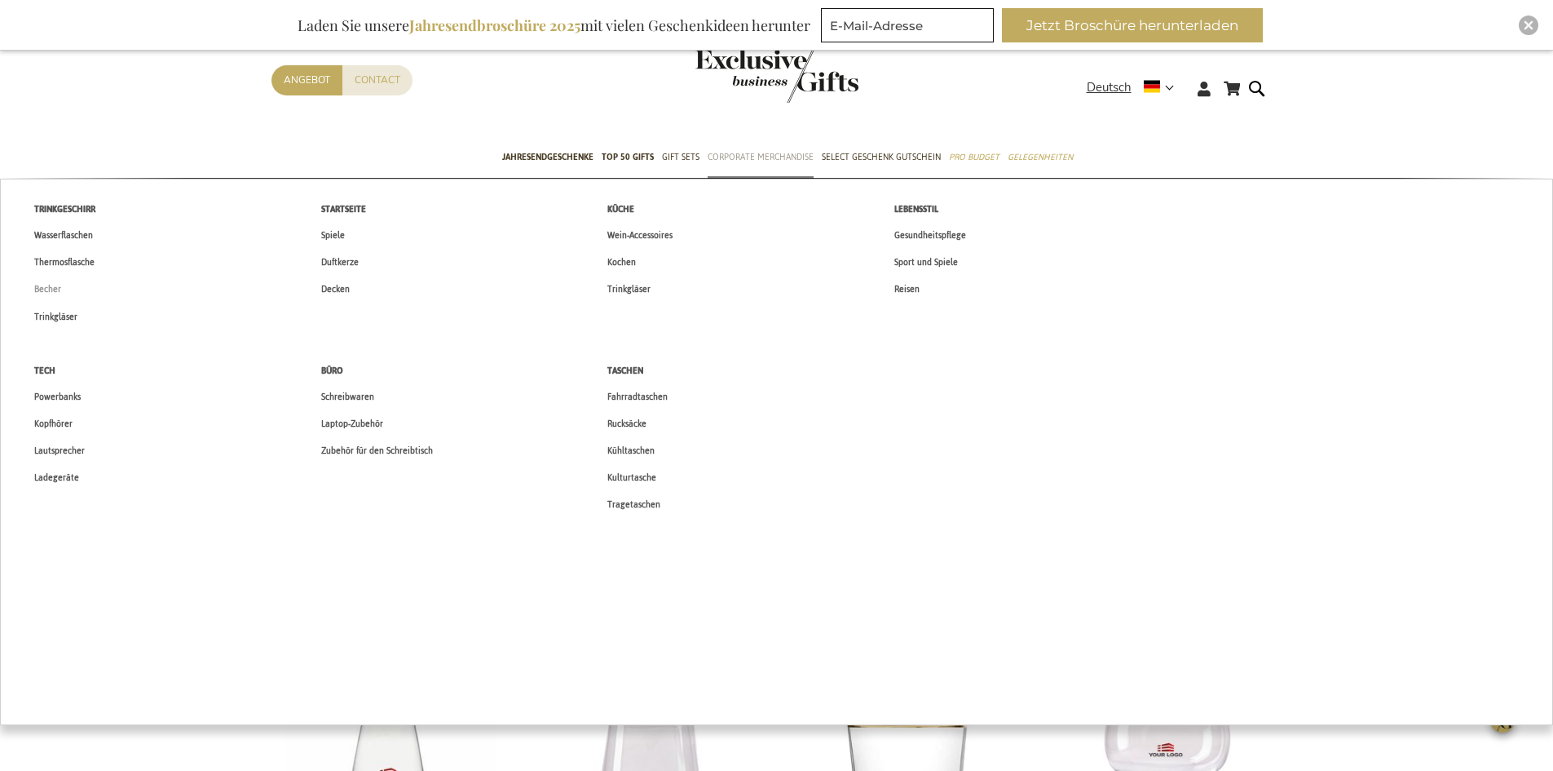
click at [50, 282] on span "Becher" at bounding box center [47, 289] width 27 height 17
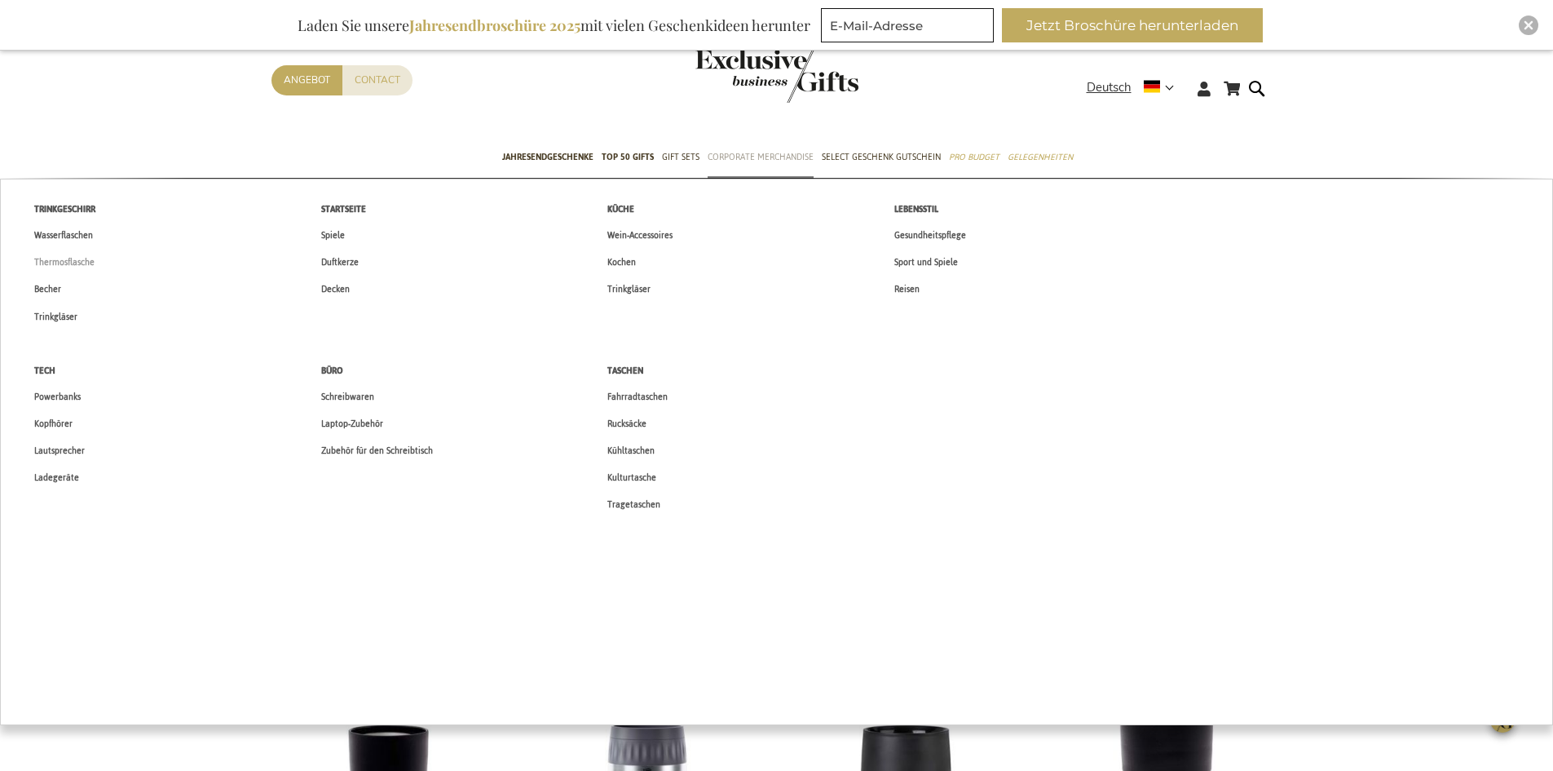
click at [63, 256] on span "Thermosflasche" at bounding box center [64, 262] width 60 height 17
